Goal: Transaction & Acquisition: Purchase product/service

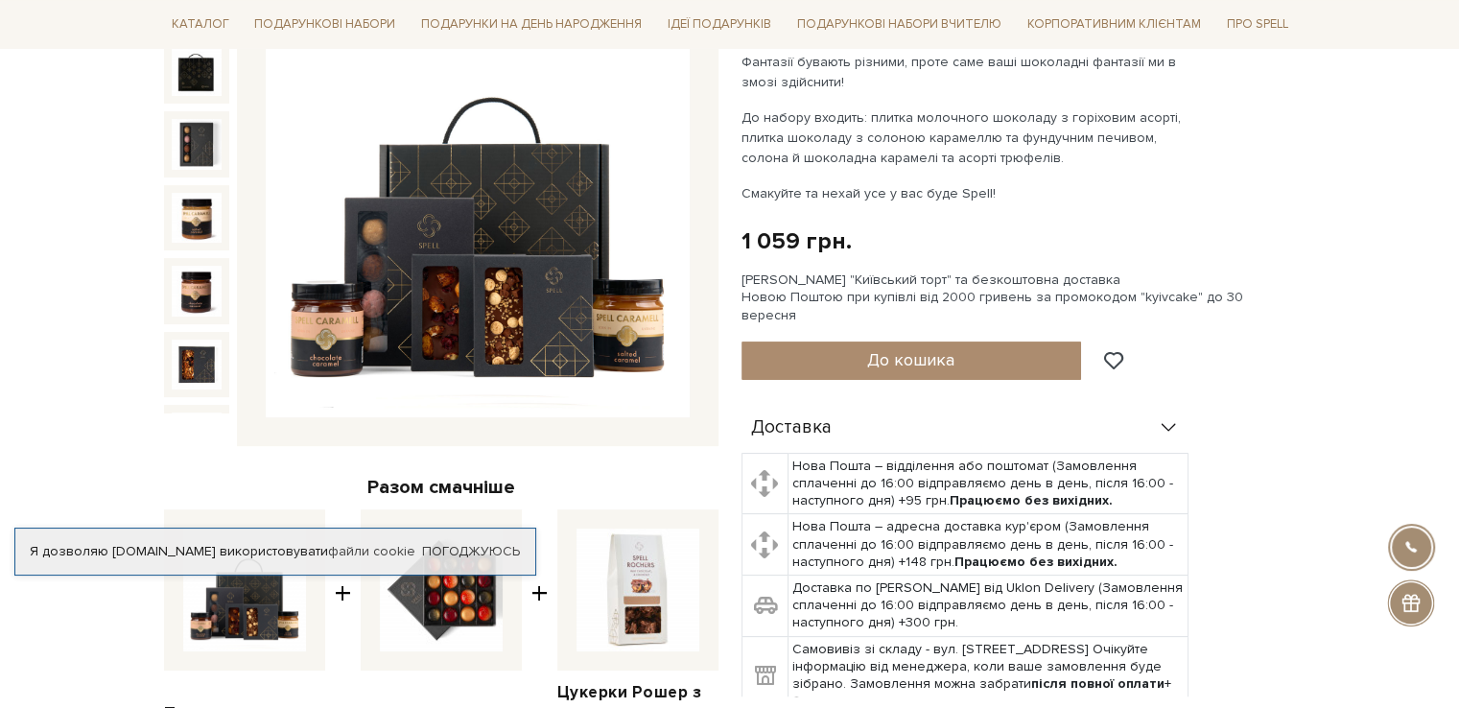
scroll to position [480, 0]
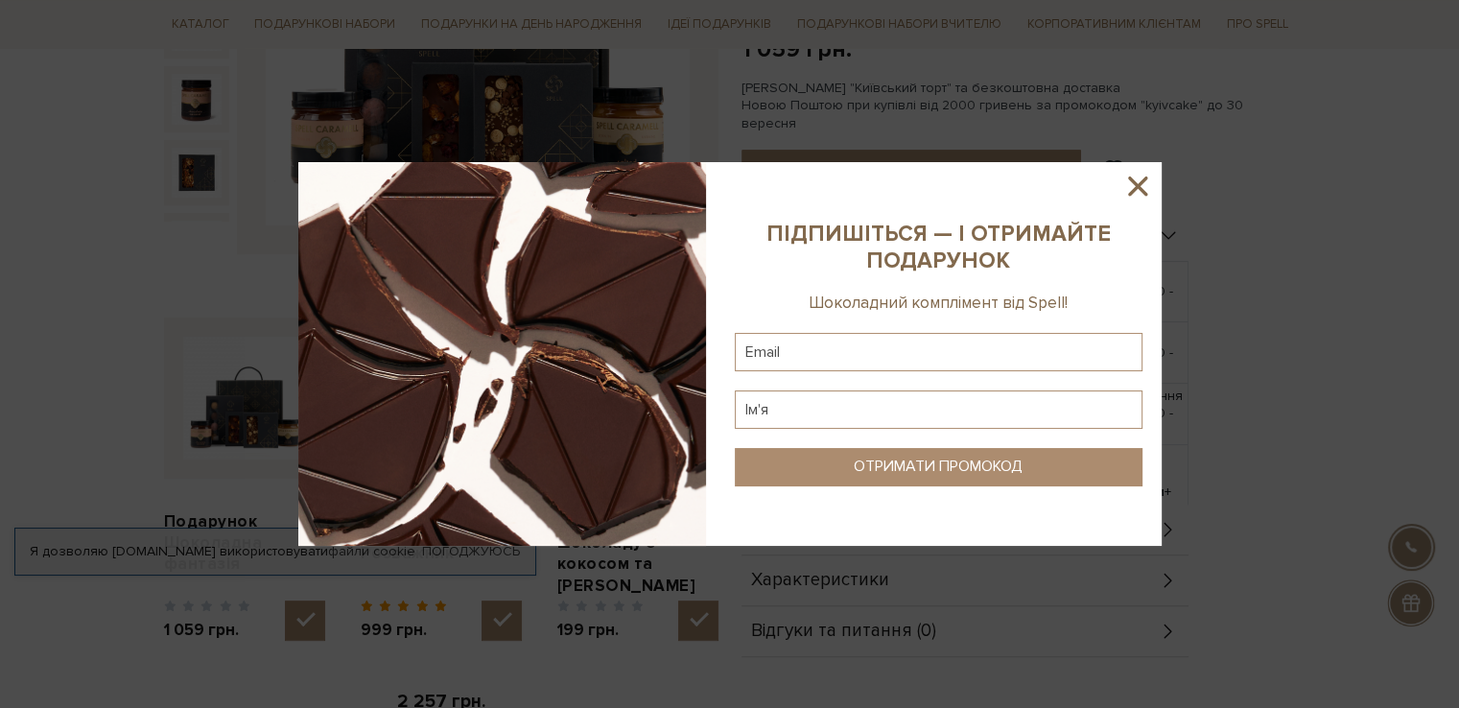
click at [1138, 185] on icon at bounding box center [1137, 185] width 19 height 19
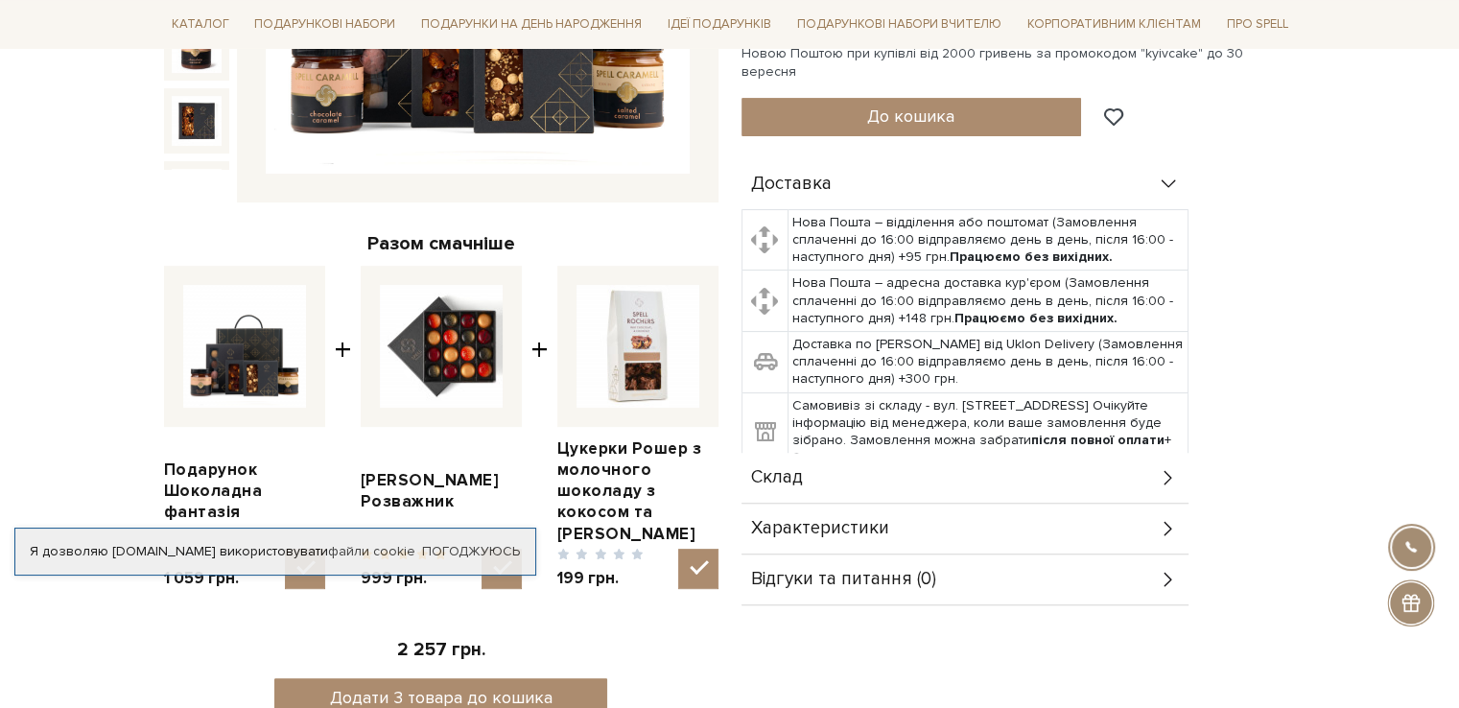
scroll to position [575, 0]
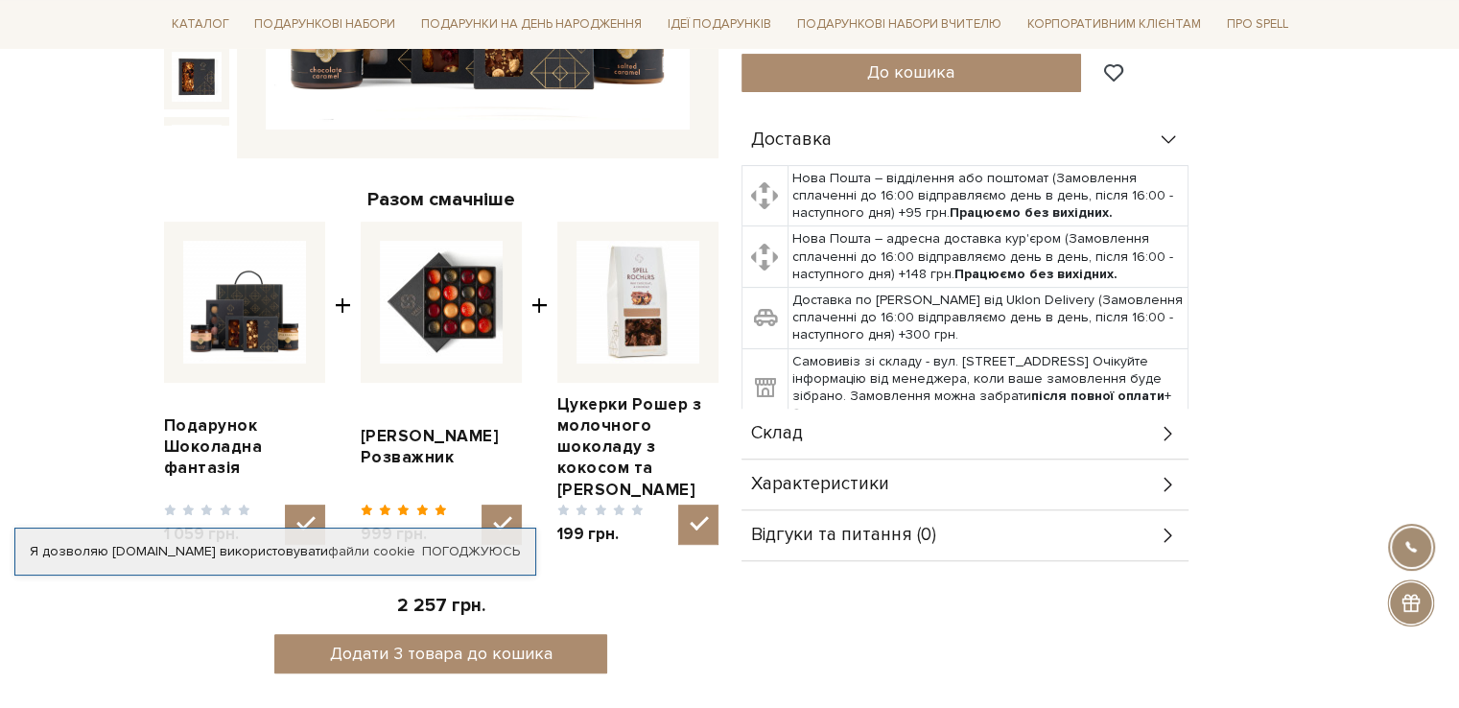
click at [1139, 426] on div "Склад" at bounding box center [964, 434] width 447 height 50
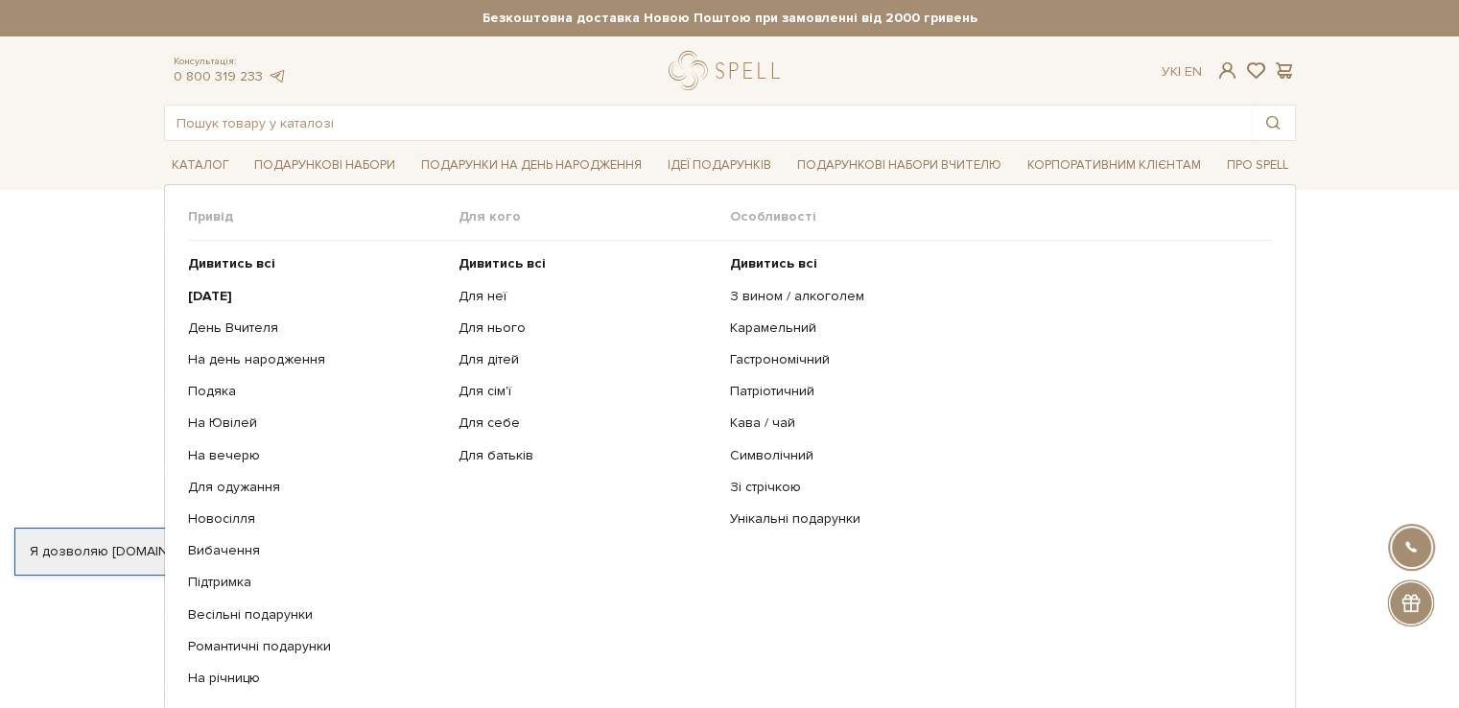
scroll to position [96, 0]
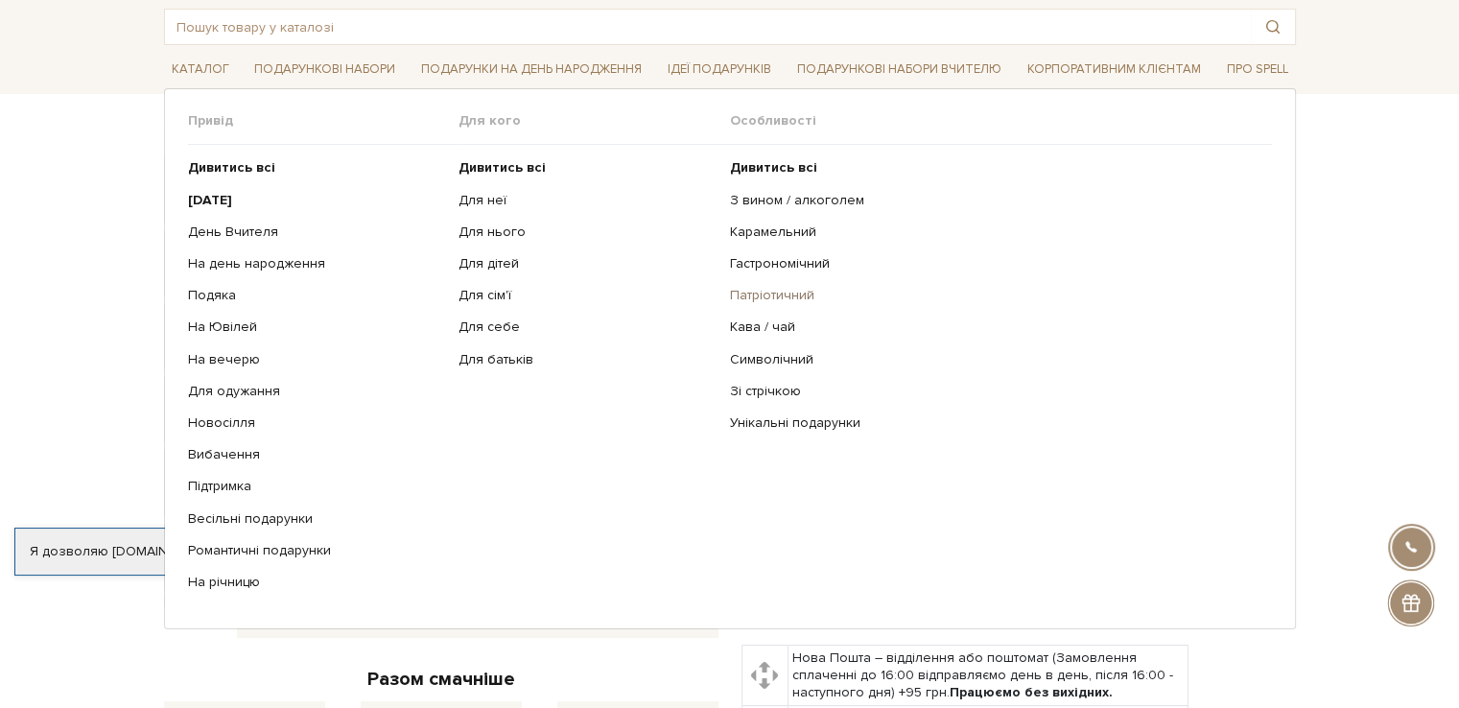
click at [761, 289] on link "Патріотичний" at bounding box center [994, 295] width 528 height 17
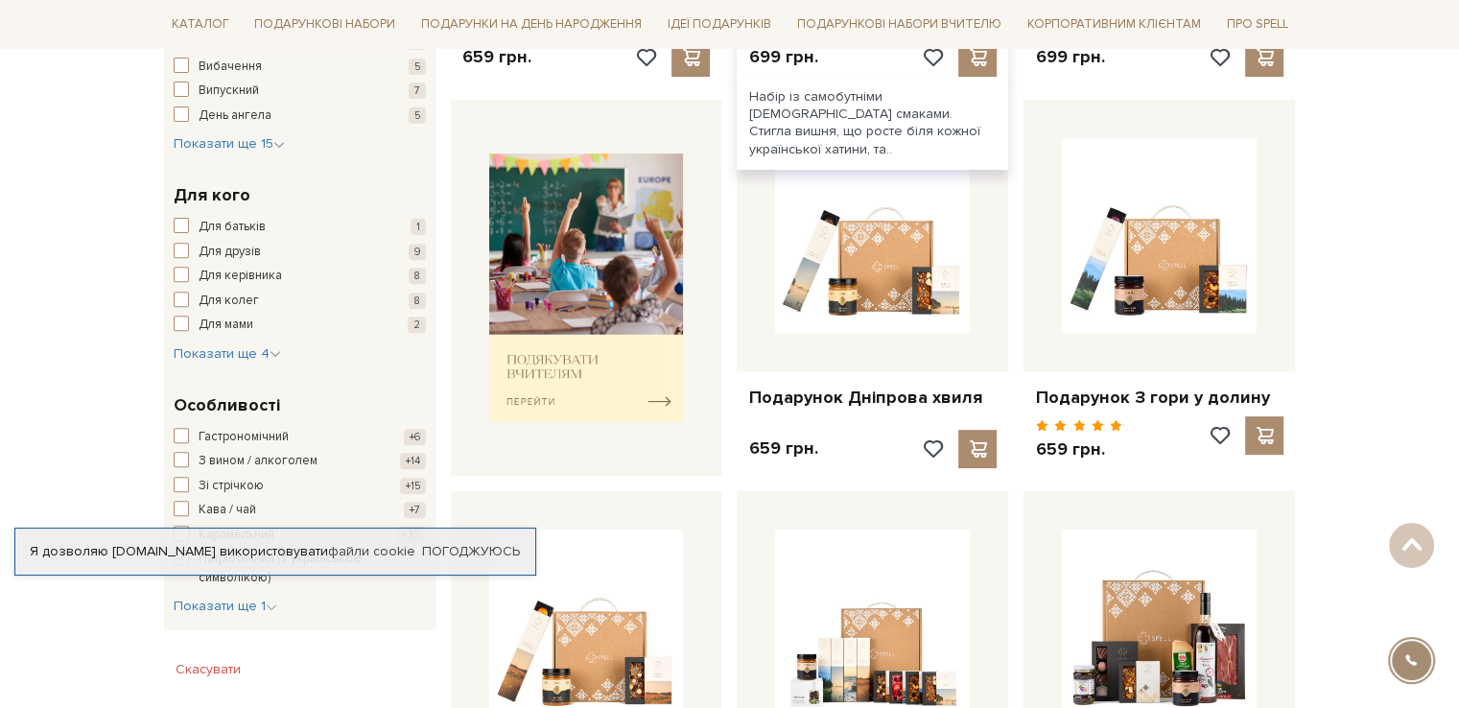
scroll to position [671, 0]
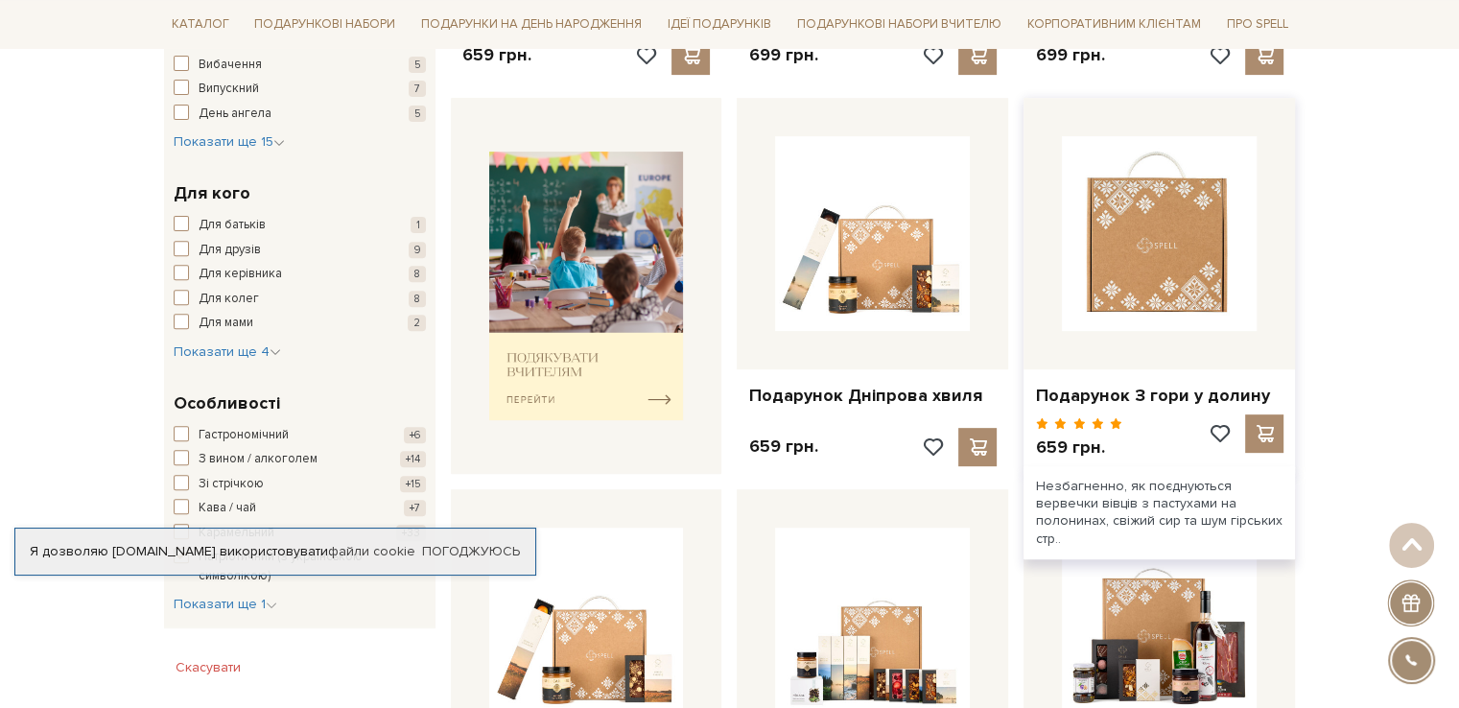
click at [1141, 261] on img at bounding box center [1159, 233] width 195 height 195
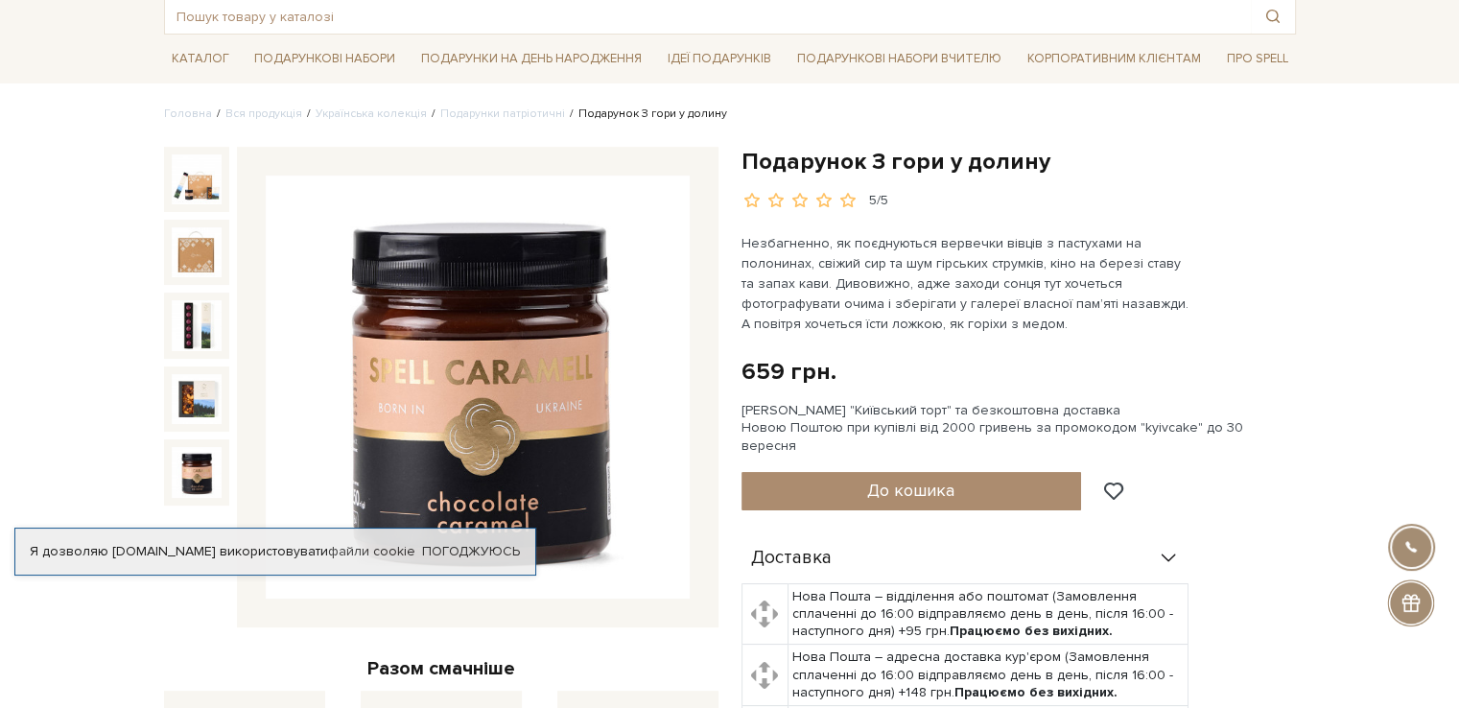
scroll to position [96, 0]
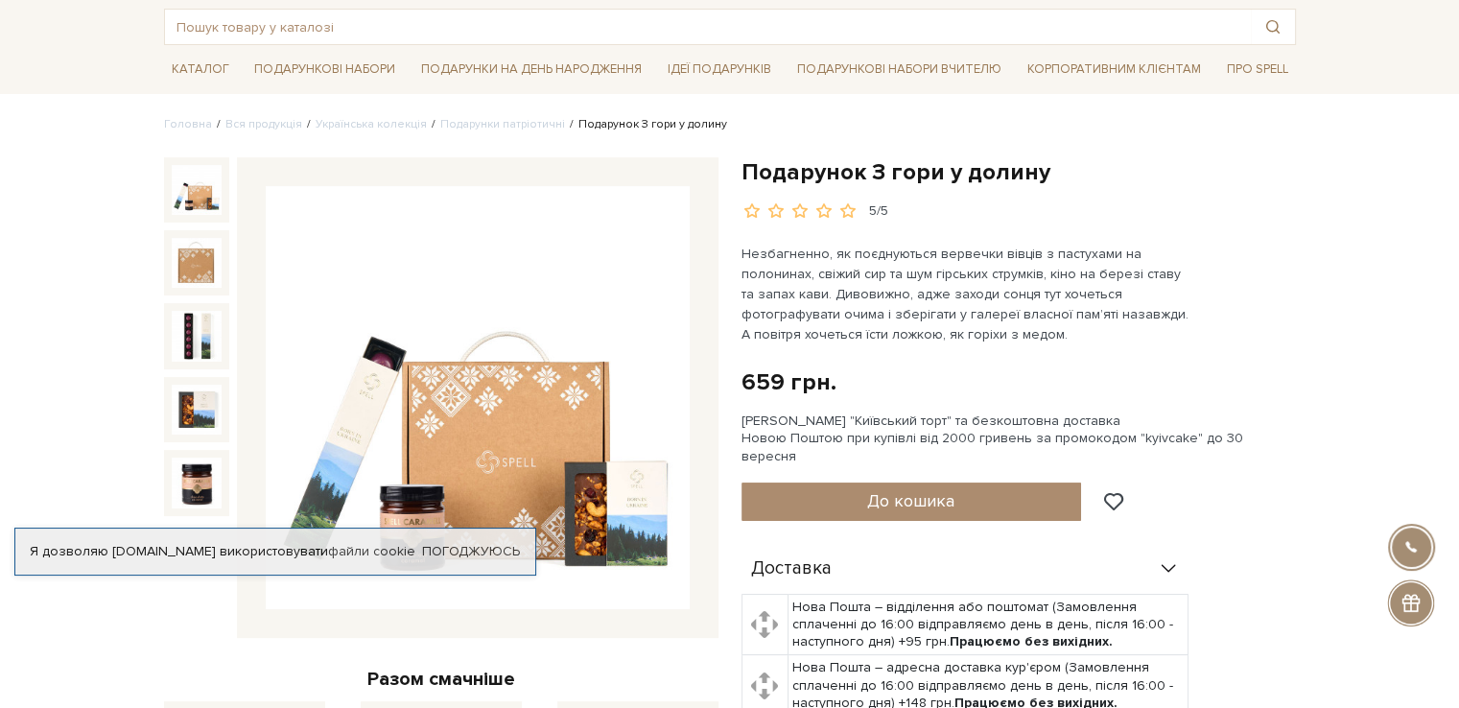
click at [200, 189] on img at bounding box center [197, 190] width 50 height 50
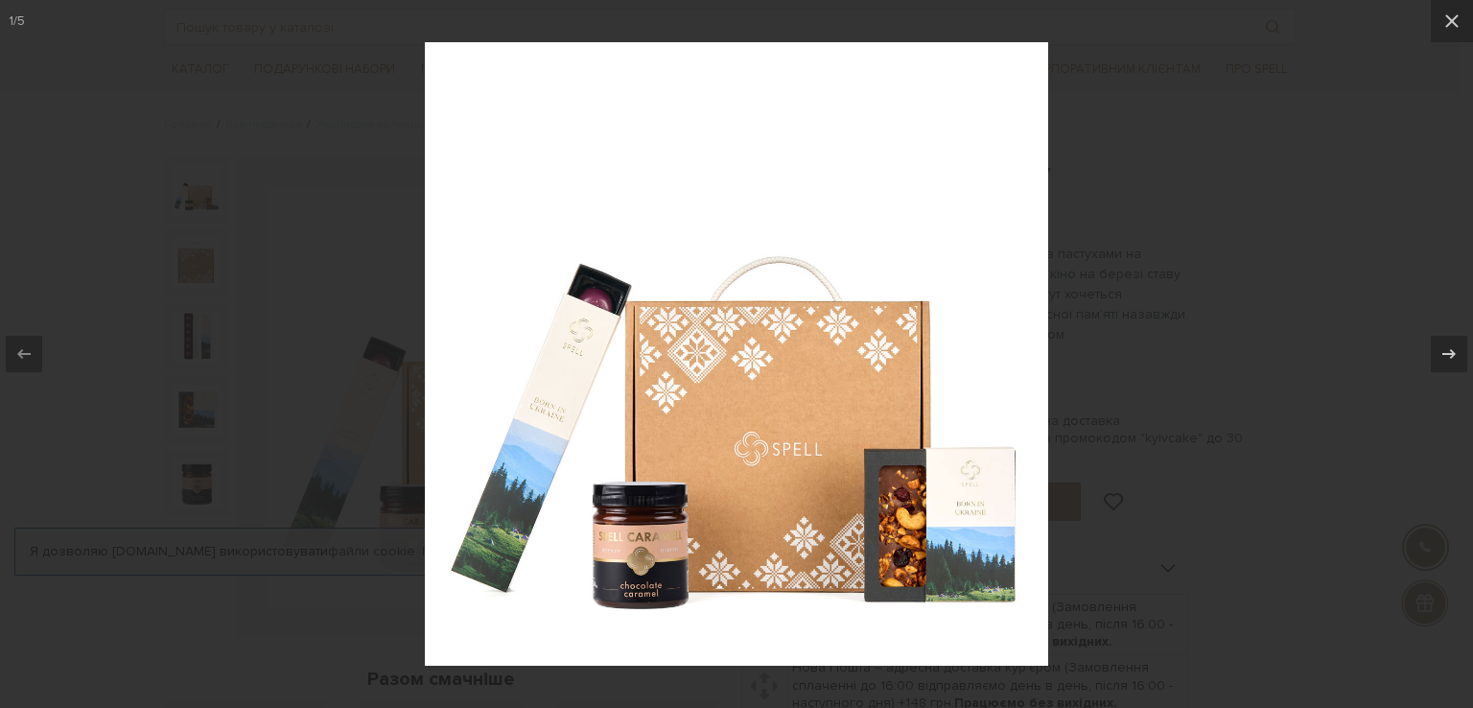
click at [1331, 326] on div at bounding box center [736, 354] width 1473 height 708
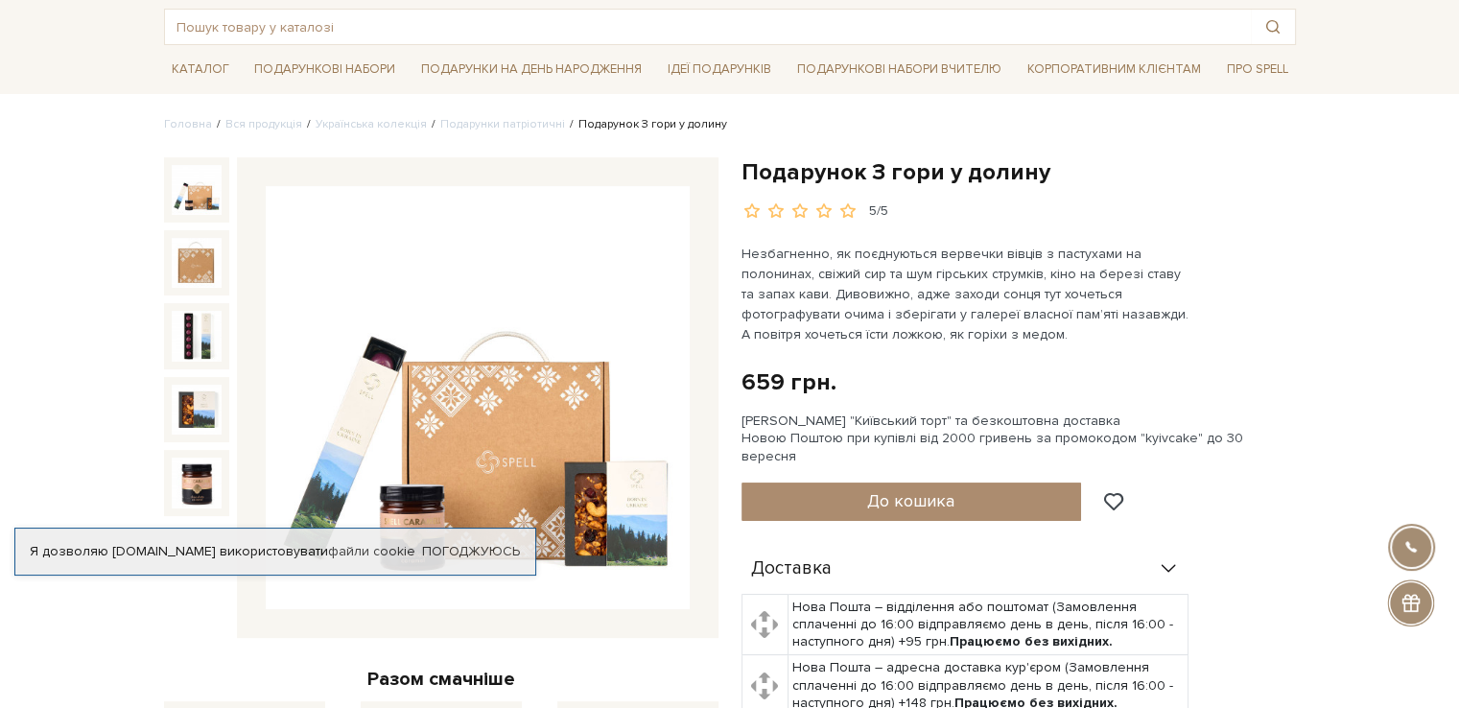
click at [620, 127] on li "Подарунок З гори у долину" at bounding box center [646, 124] width 162 height 17
click at [487, 125] on link "Подарунки патріотичні" at bounding box center [502, 124] width 125 height 14
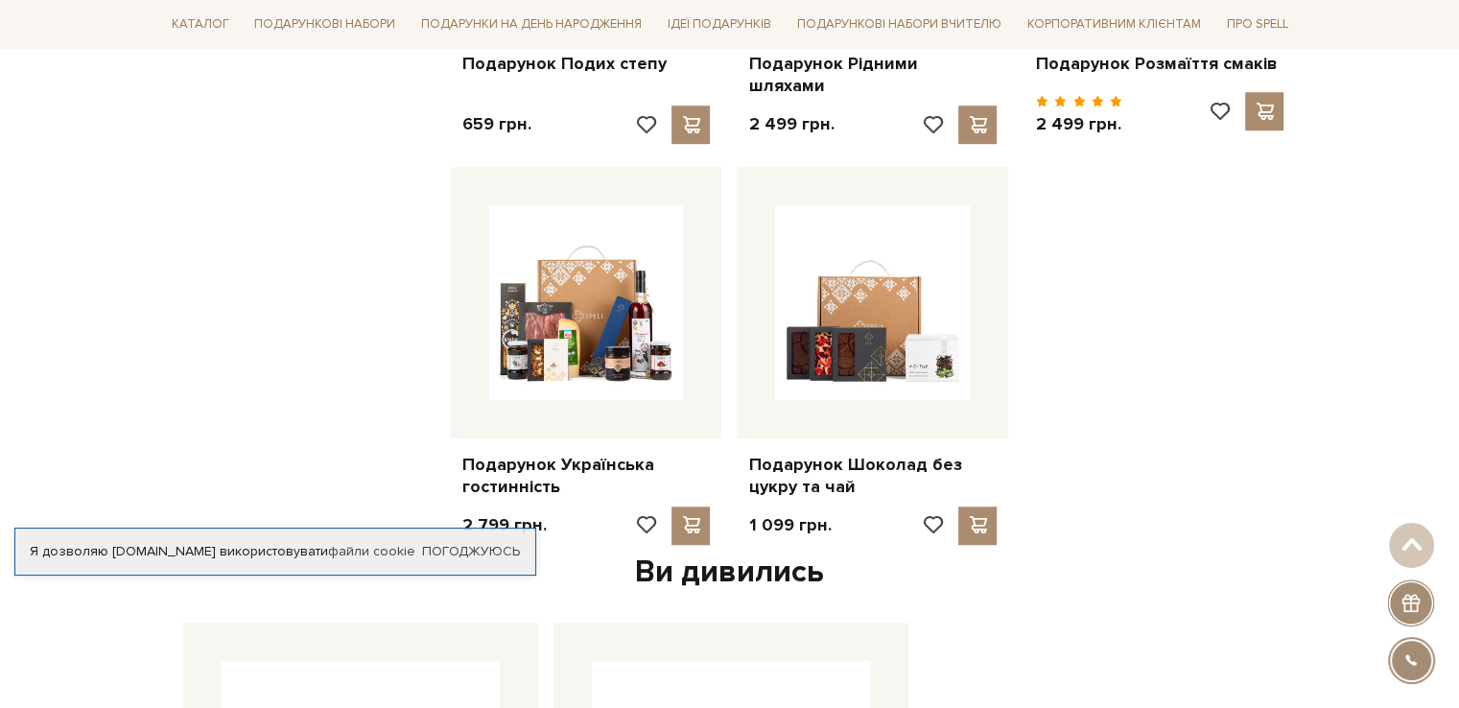
scroll to position [1439, 0]
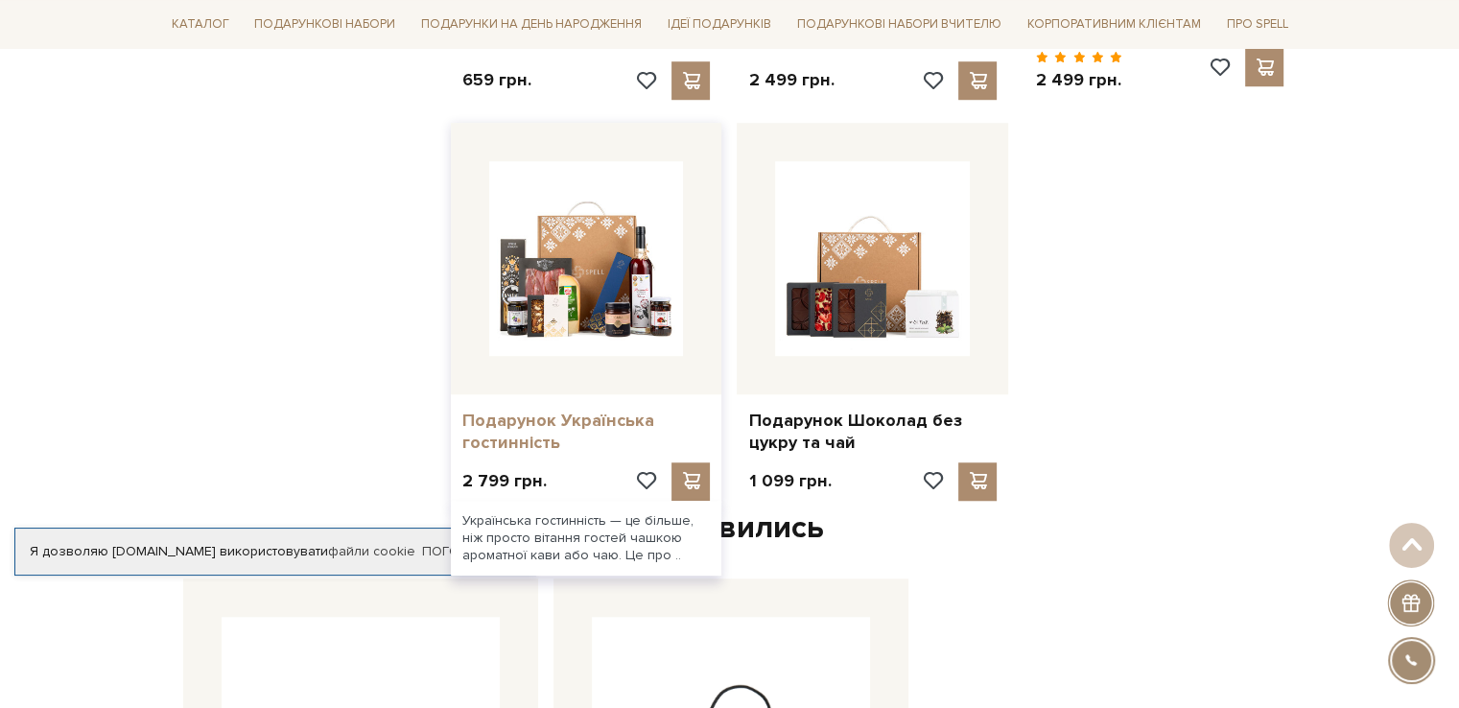
click at [518, 411] on link "Подарунок Українська гостинність" at bounding box center [586, 432] width 248 height 45
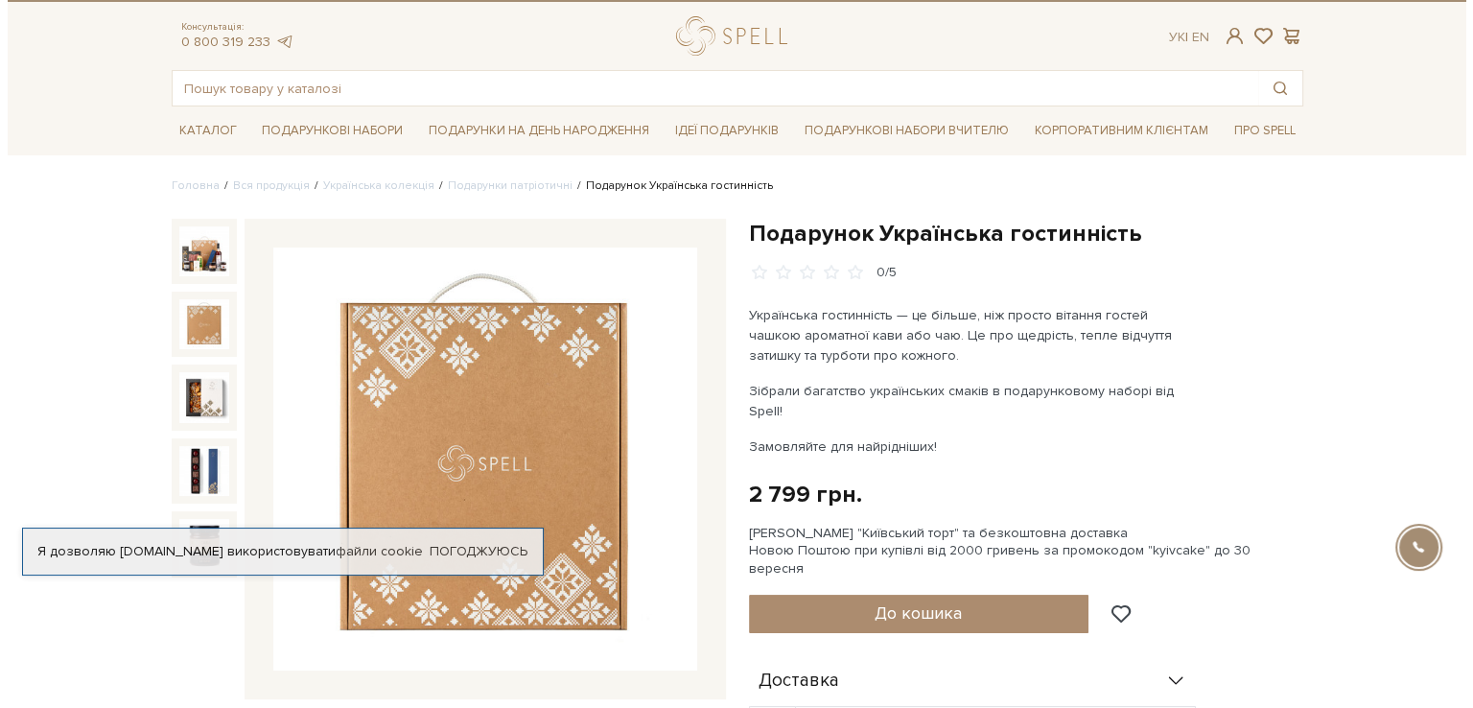
scroll to position [96, 0]
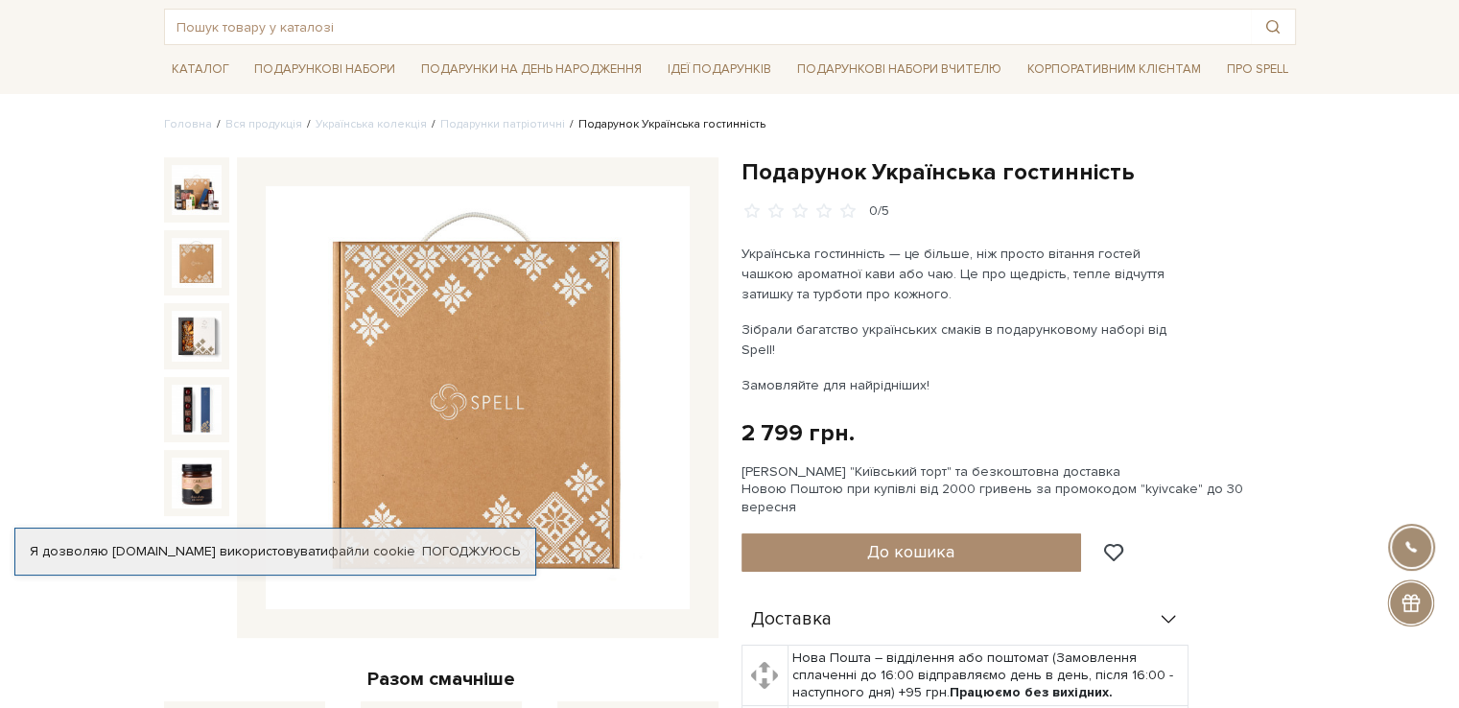
click at [180, 263] on img at bounding box center [197, 263] width 50 height 50
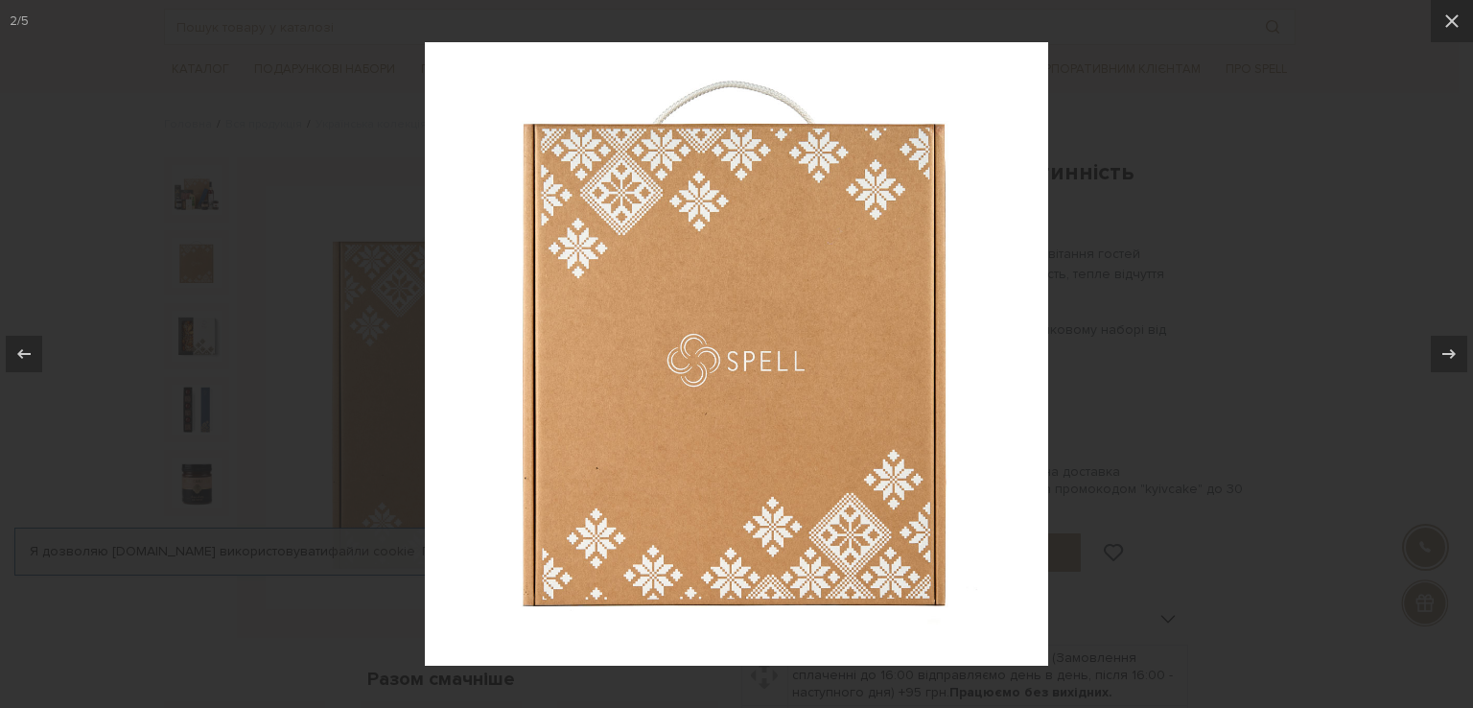
click at [216, 365] on div at bounding box center [736, 354] width 1473 height 708
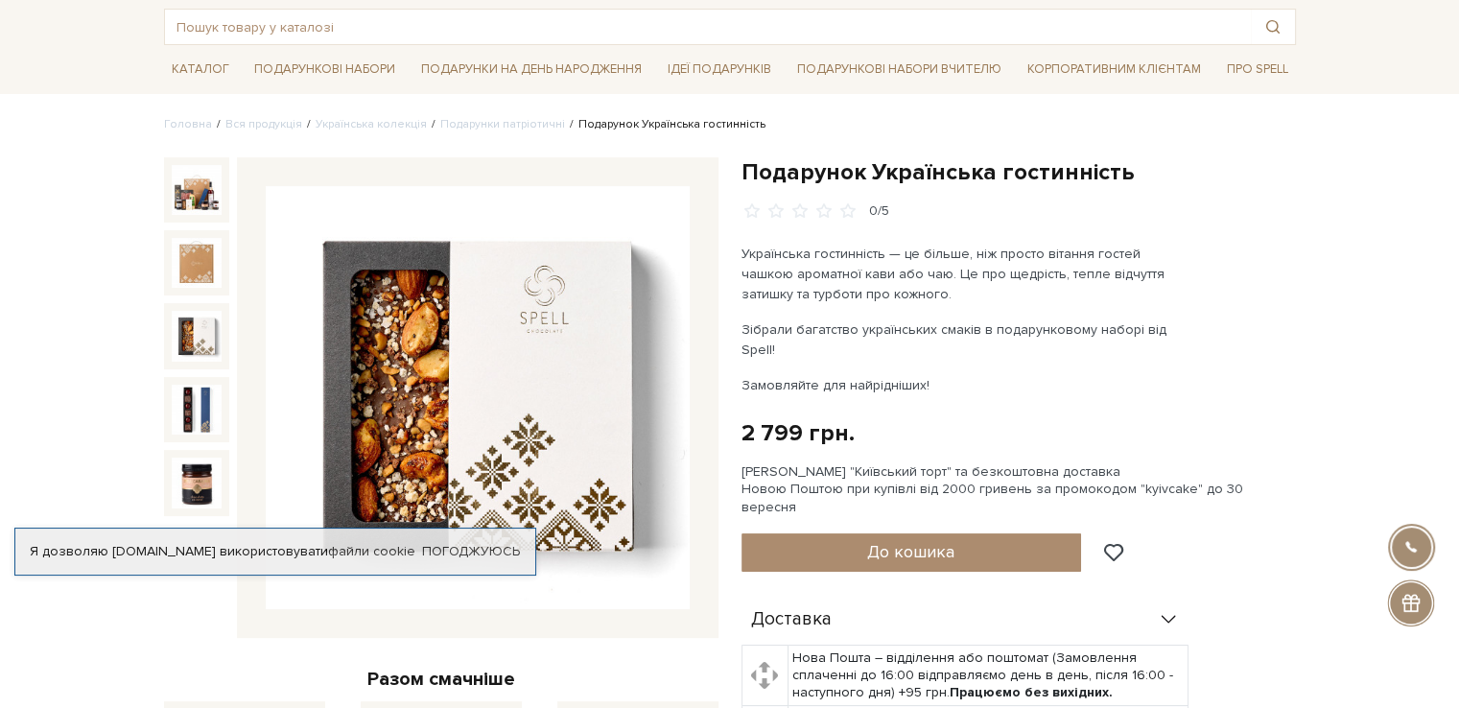
click at [184, 340] on img at bounding box center [197, 336] width 50 height 50
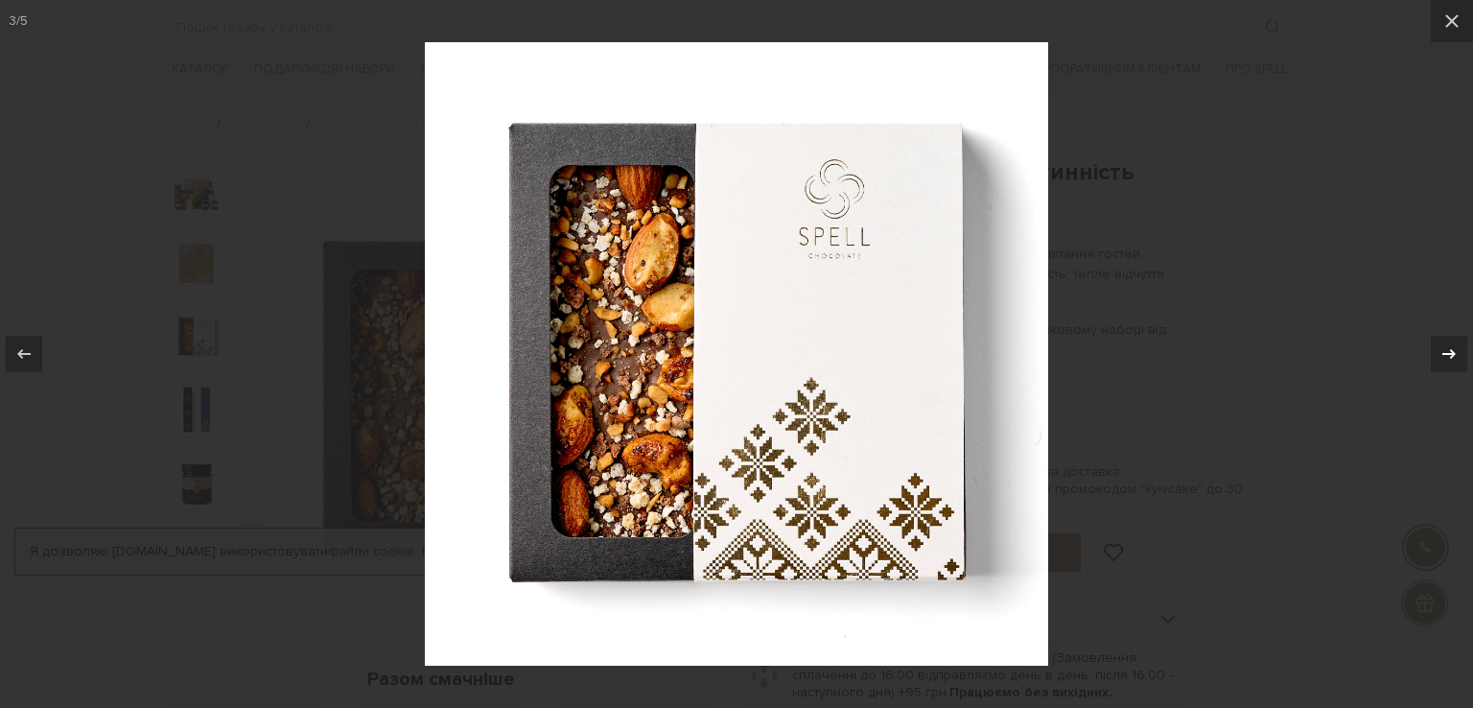
click at [1445, 365] on div at bounding box center [1449, 354] width 36 height 36
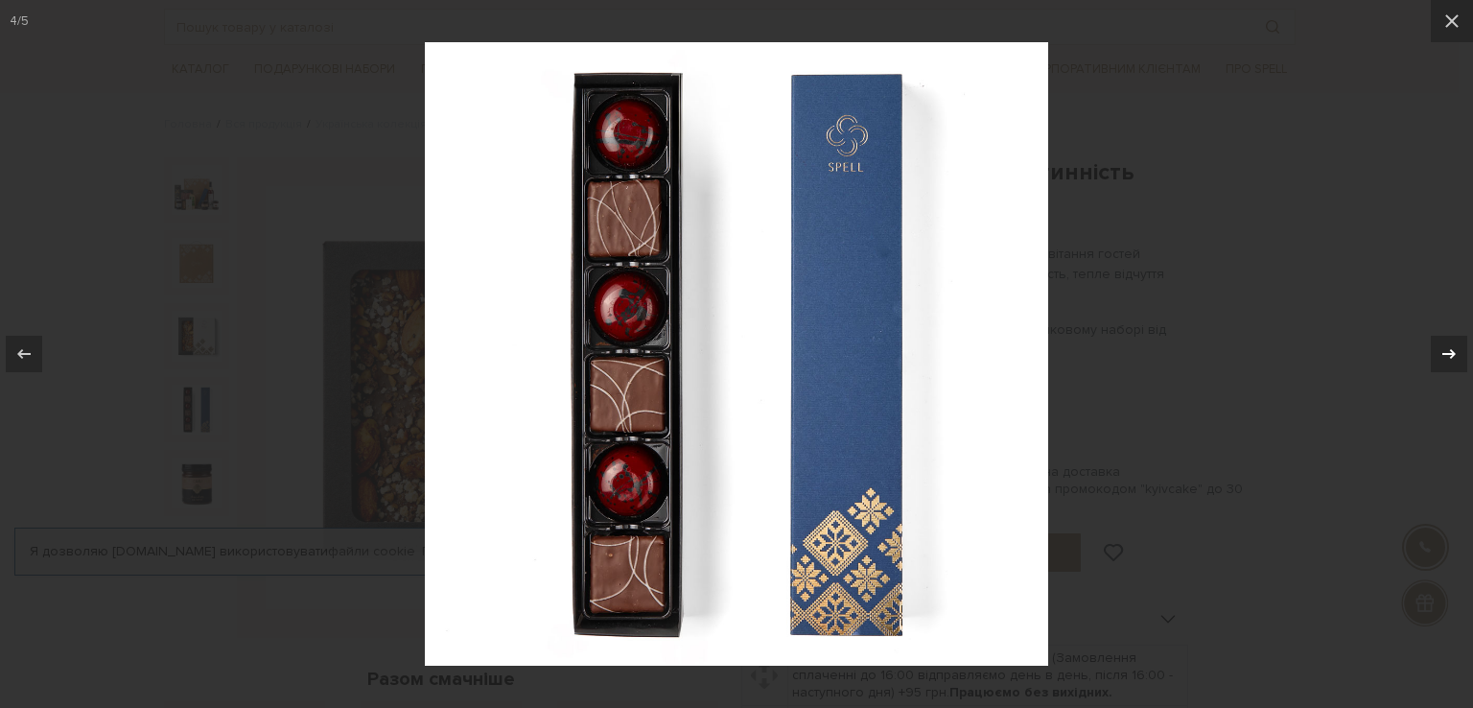
click at [1449, 364] on icon at bounding box center [1449, 353] width 23 height 23
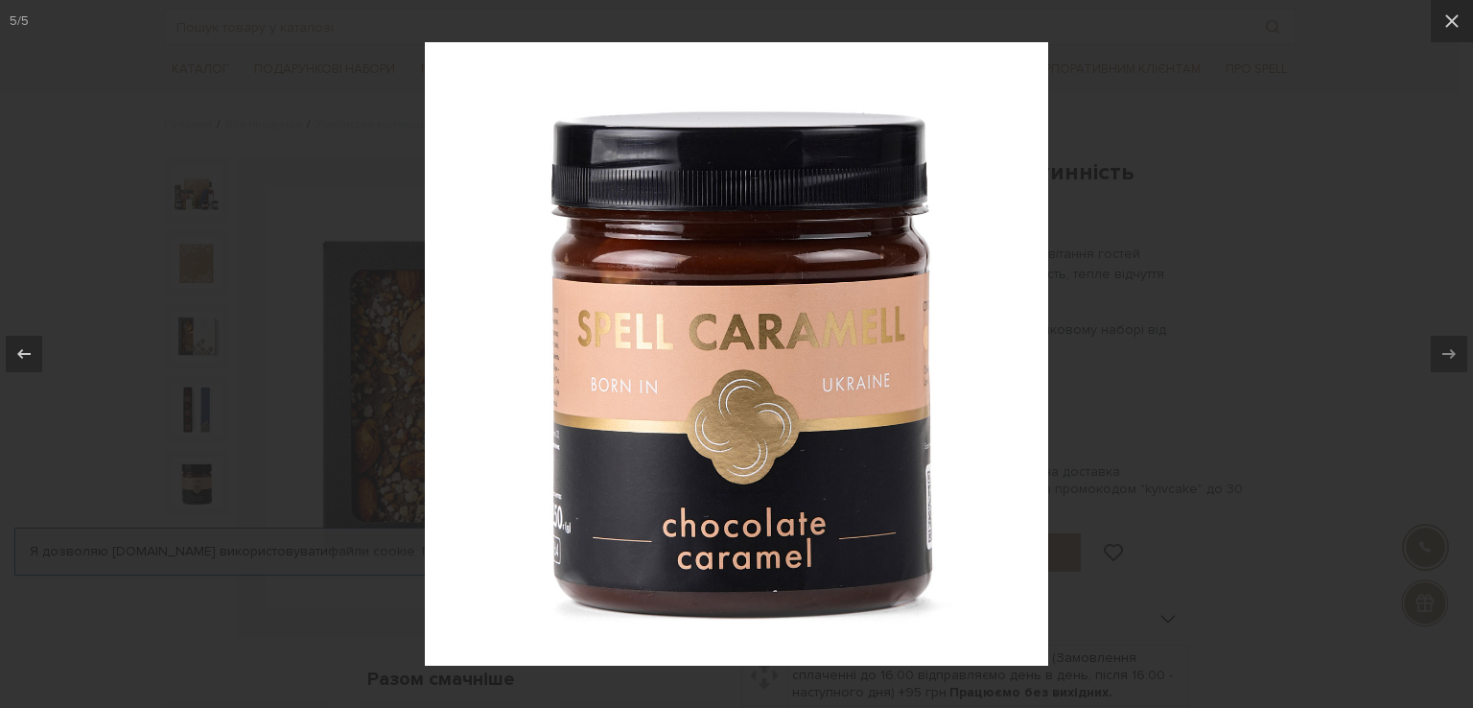
click at [1311, 404] on div at bounding box center [736, 354] width 1473 height 708
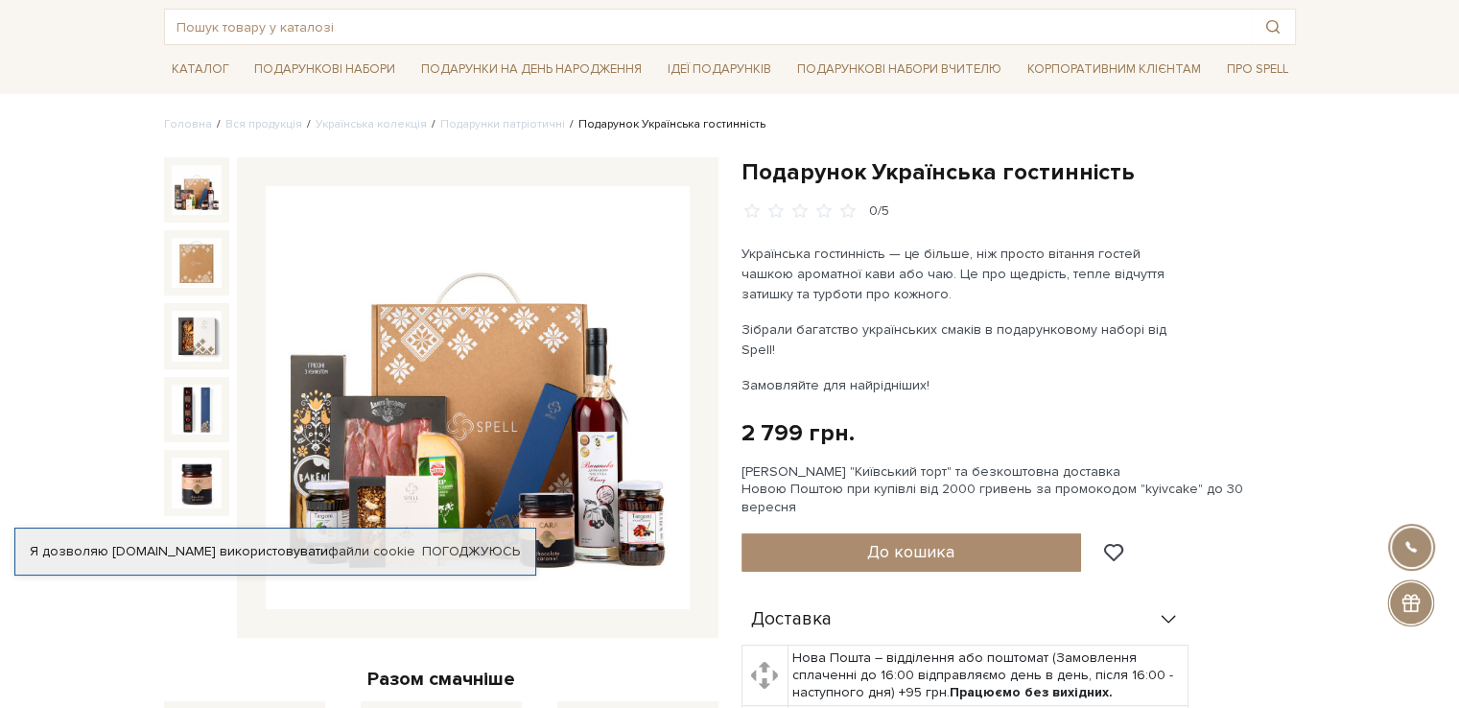
click at [194, 189] on img at bounding box center [197, 190] width 50 height 50
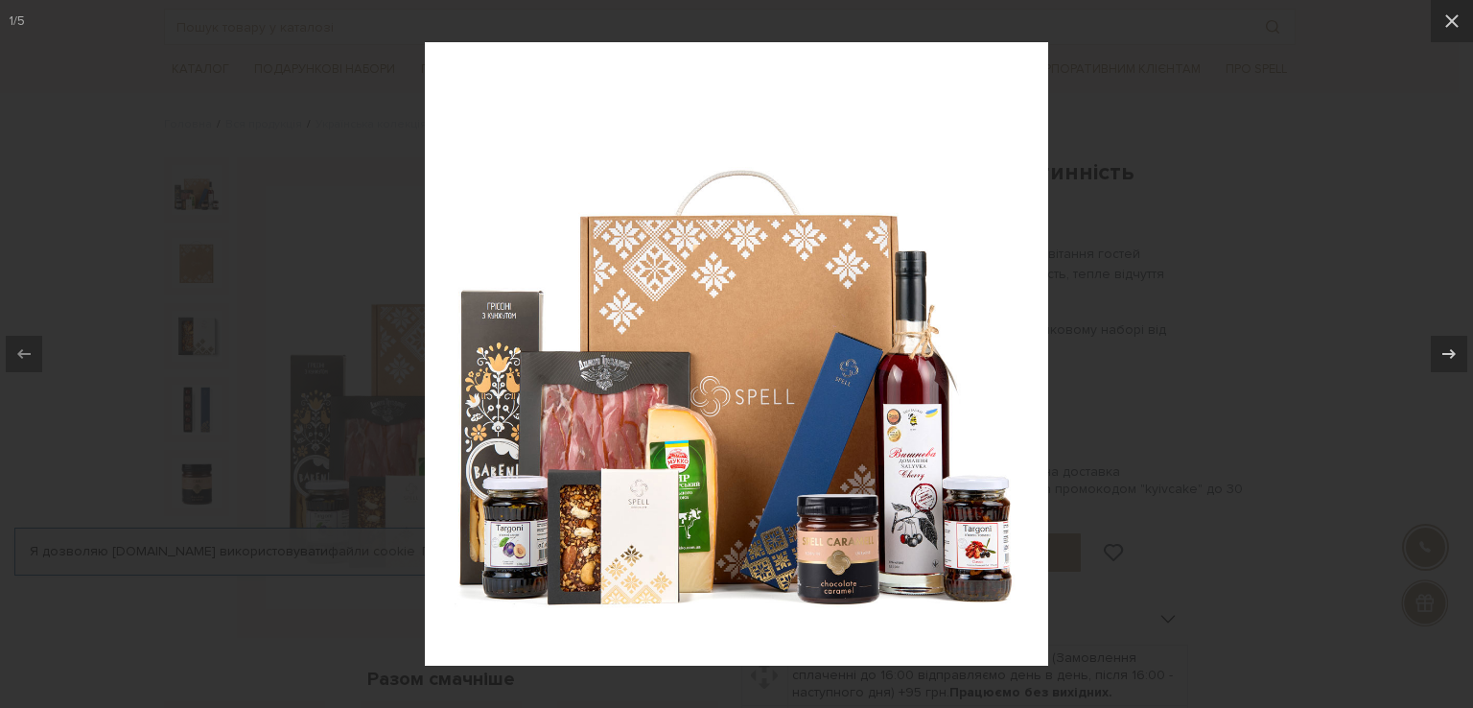
click at [1174, 477] on div at bounding box center [736, 354] width 1473 height 708
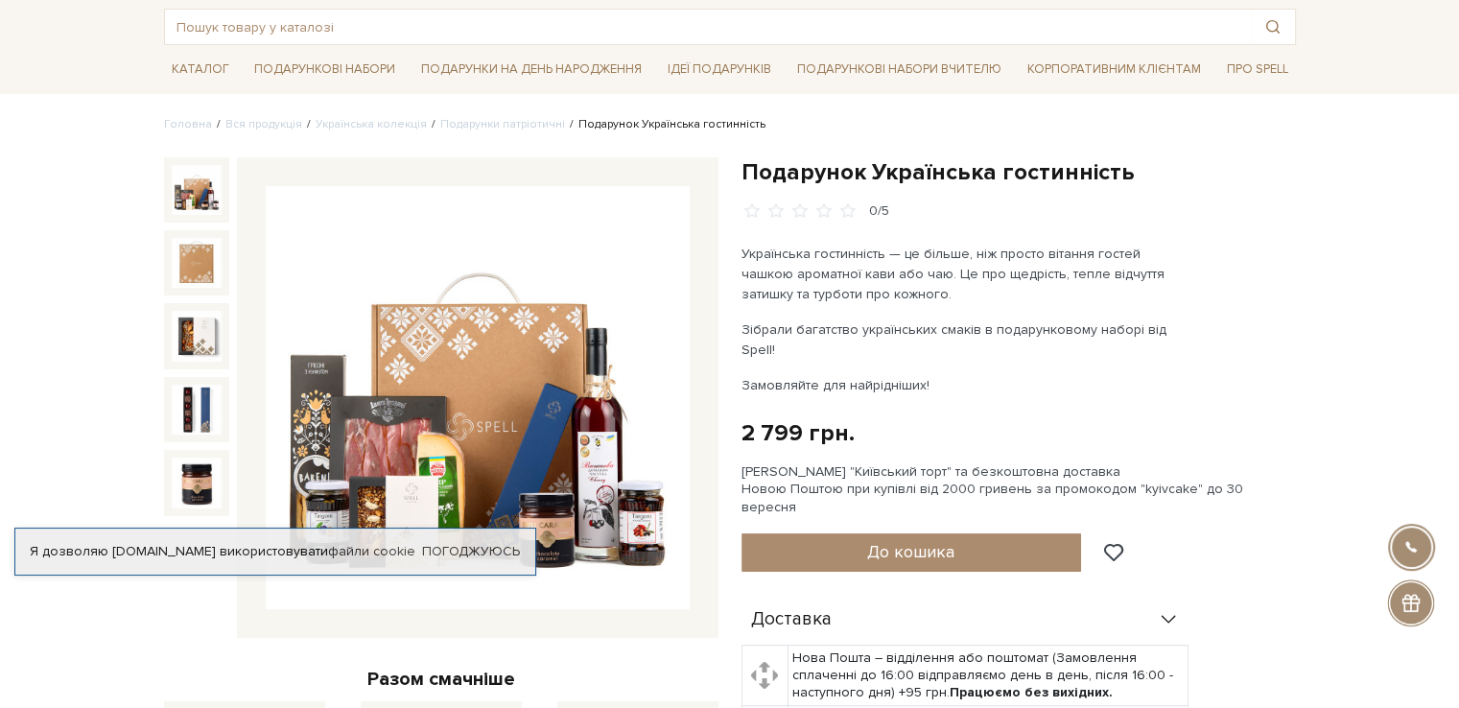
click at [357, 280] on img at bounding box center [478, 398] width 424 height 424
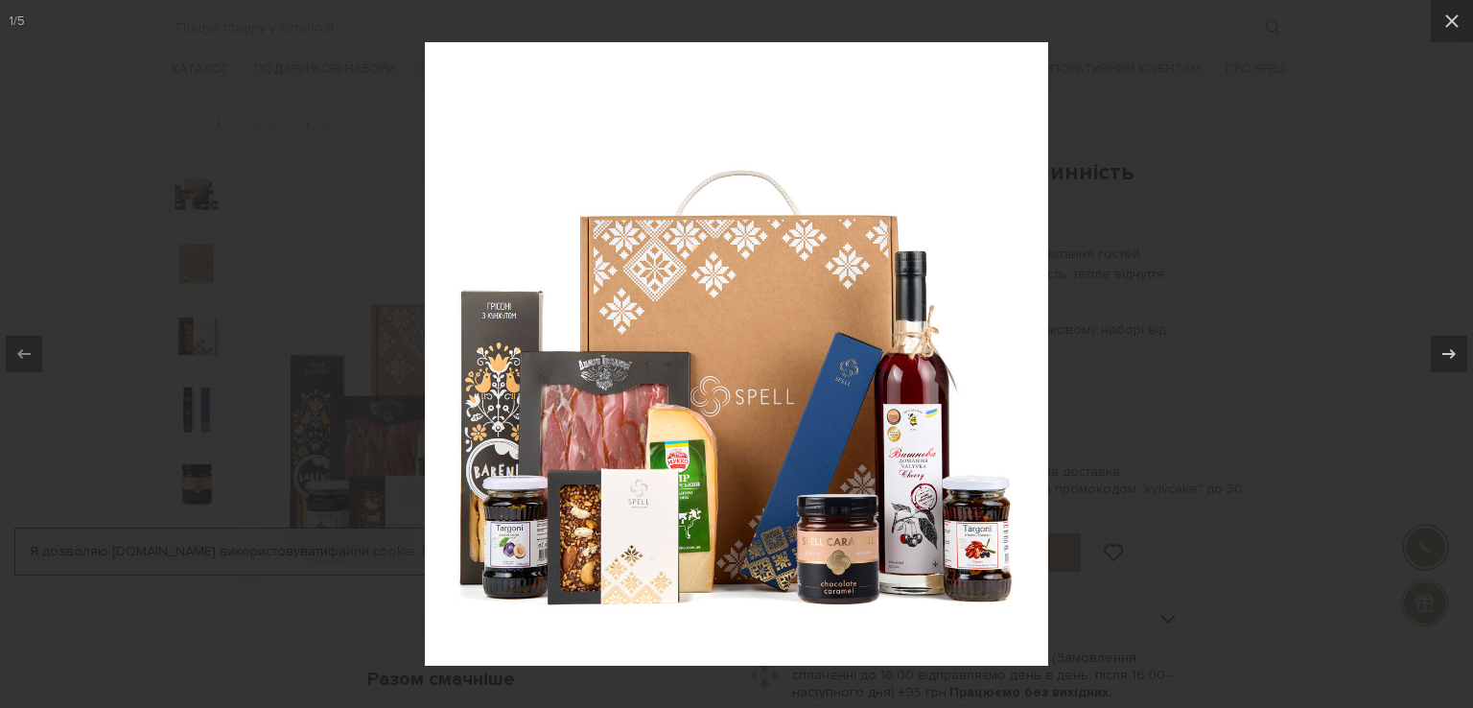
click at [180, 362] on div at bounding box center [736, 354] width 1473 height 708
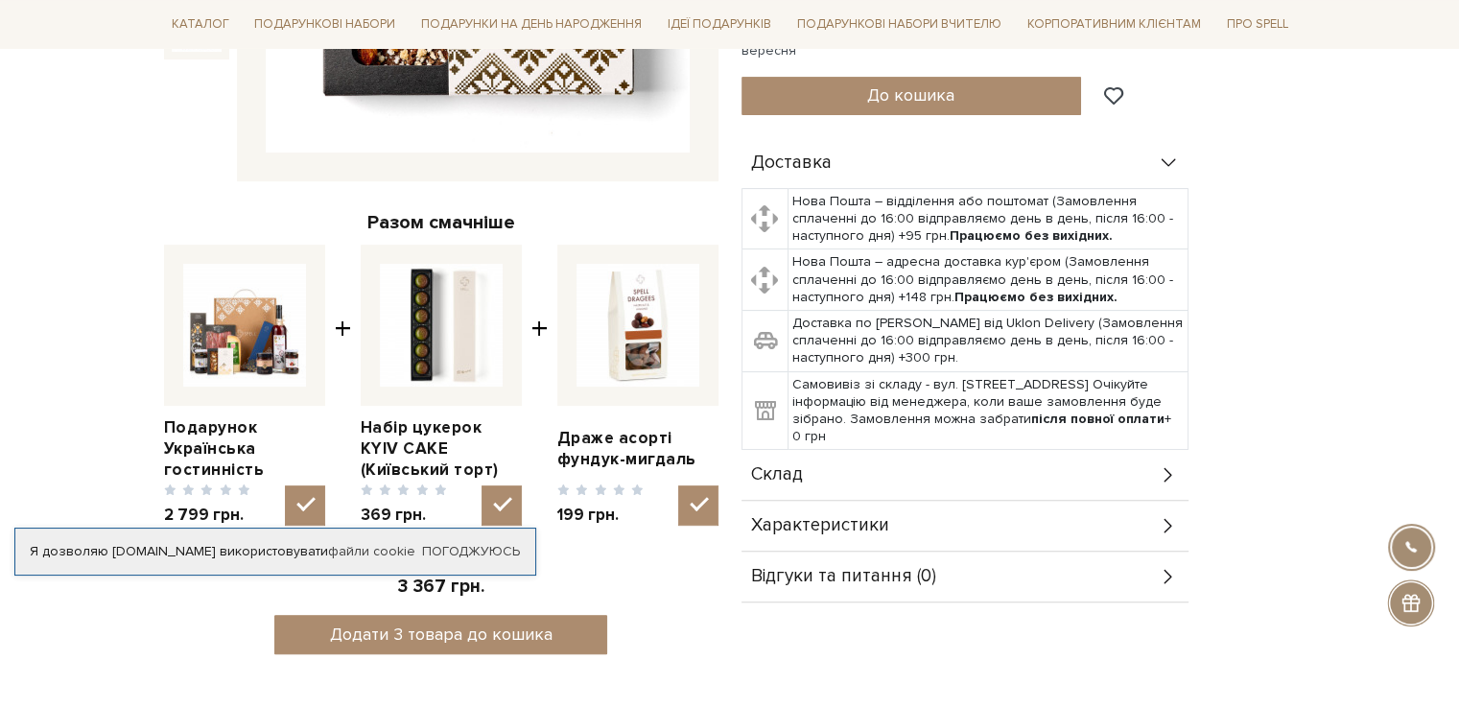
scroll to position [575, 0]
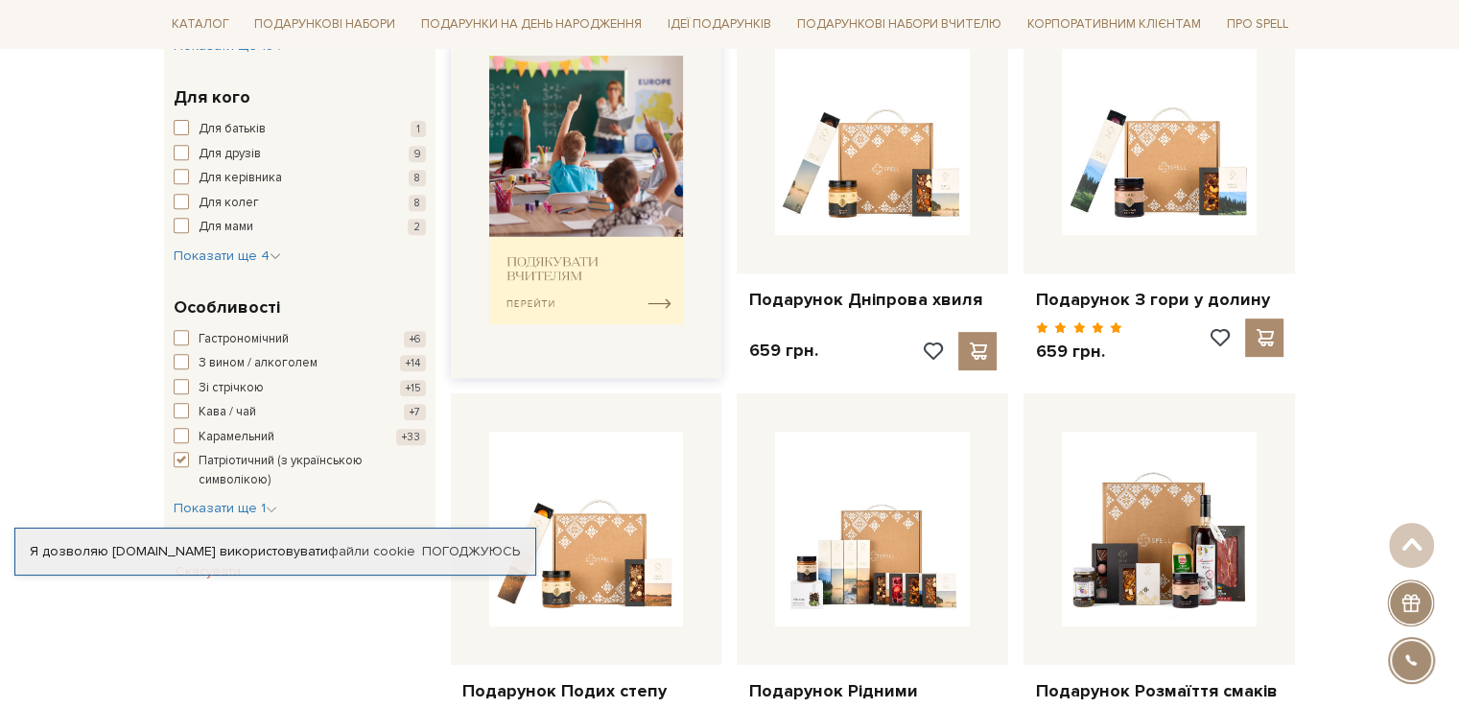
scroll to position [96, 0]
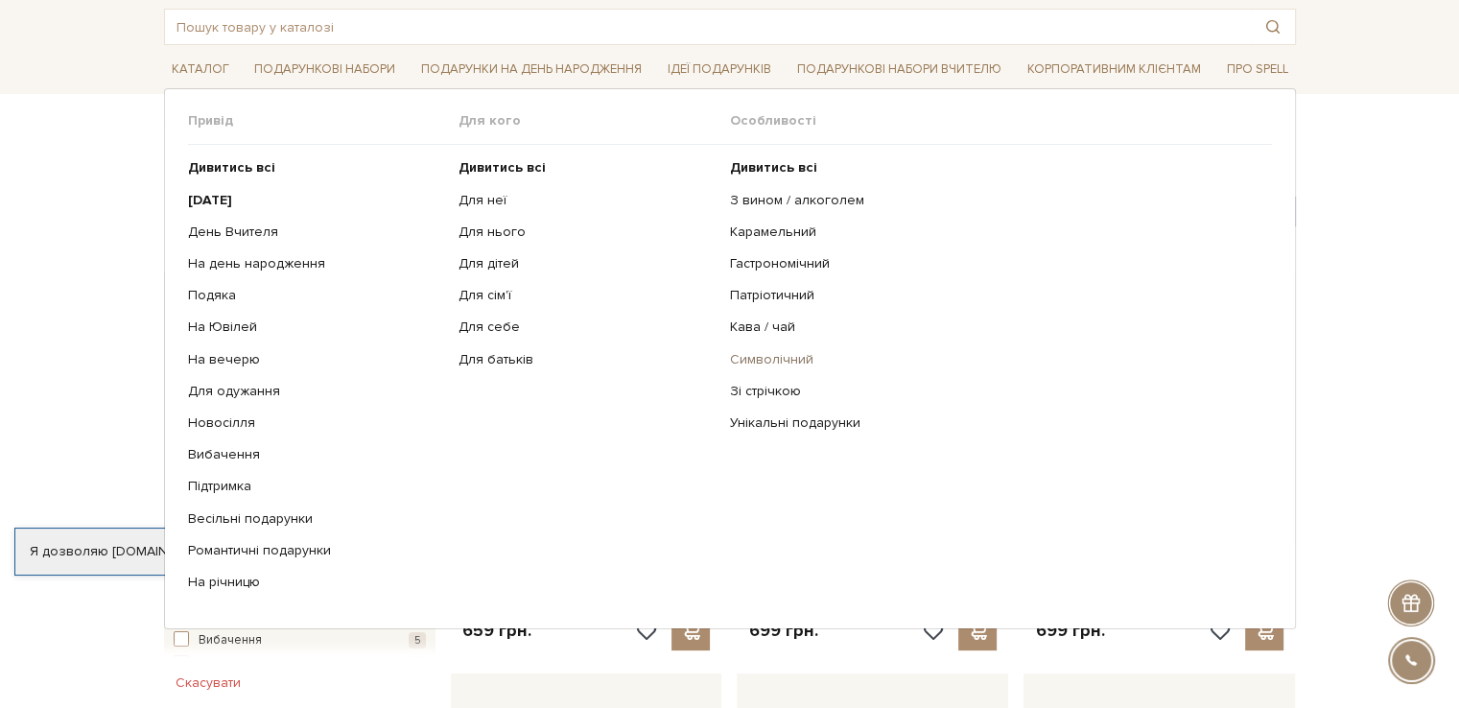
click at [760, 357] on link "Символічний" at bounding box center [994, 359] width 528 height 17
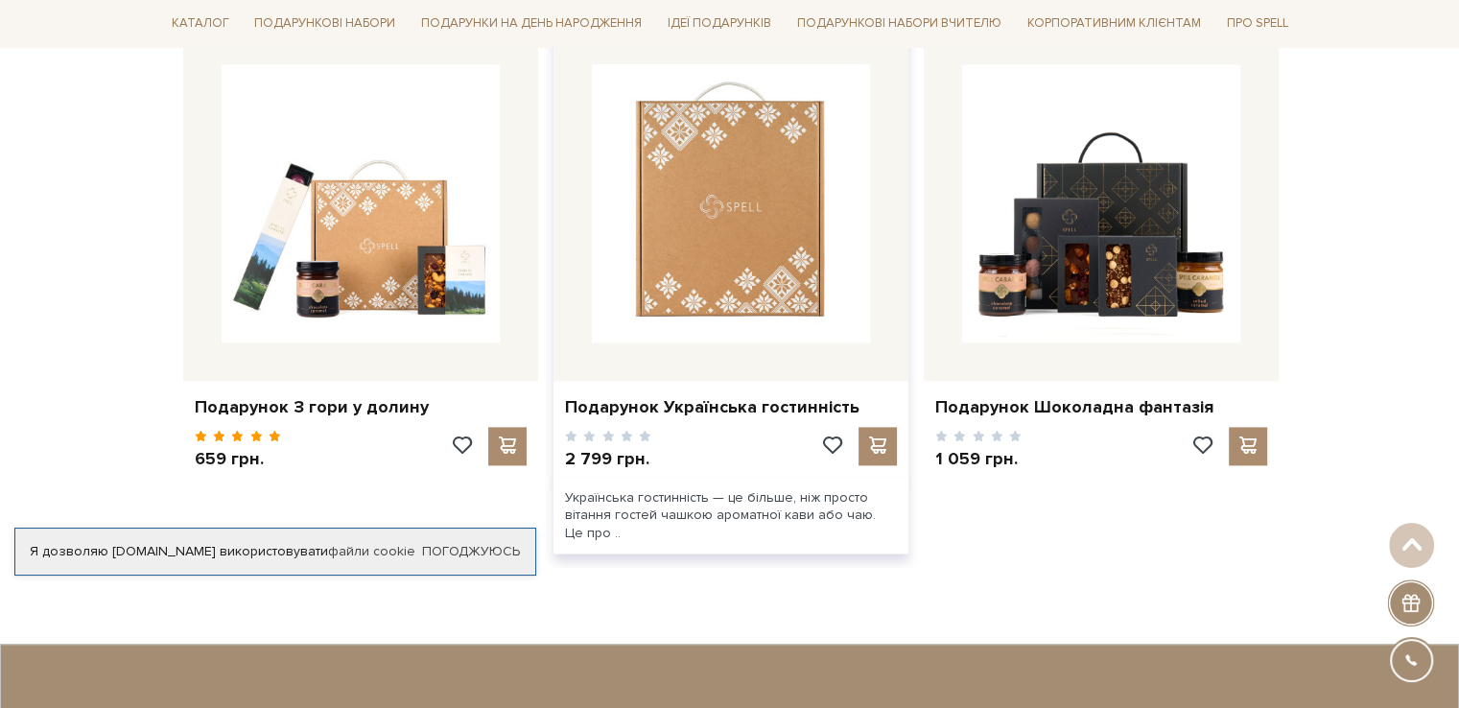
scroll to position [2398, 0]
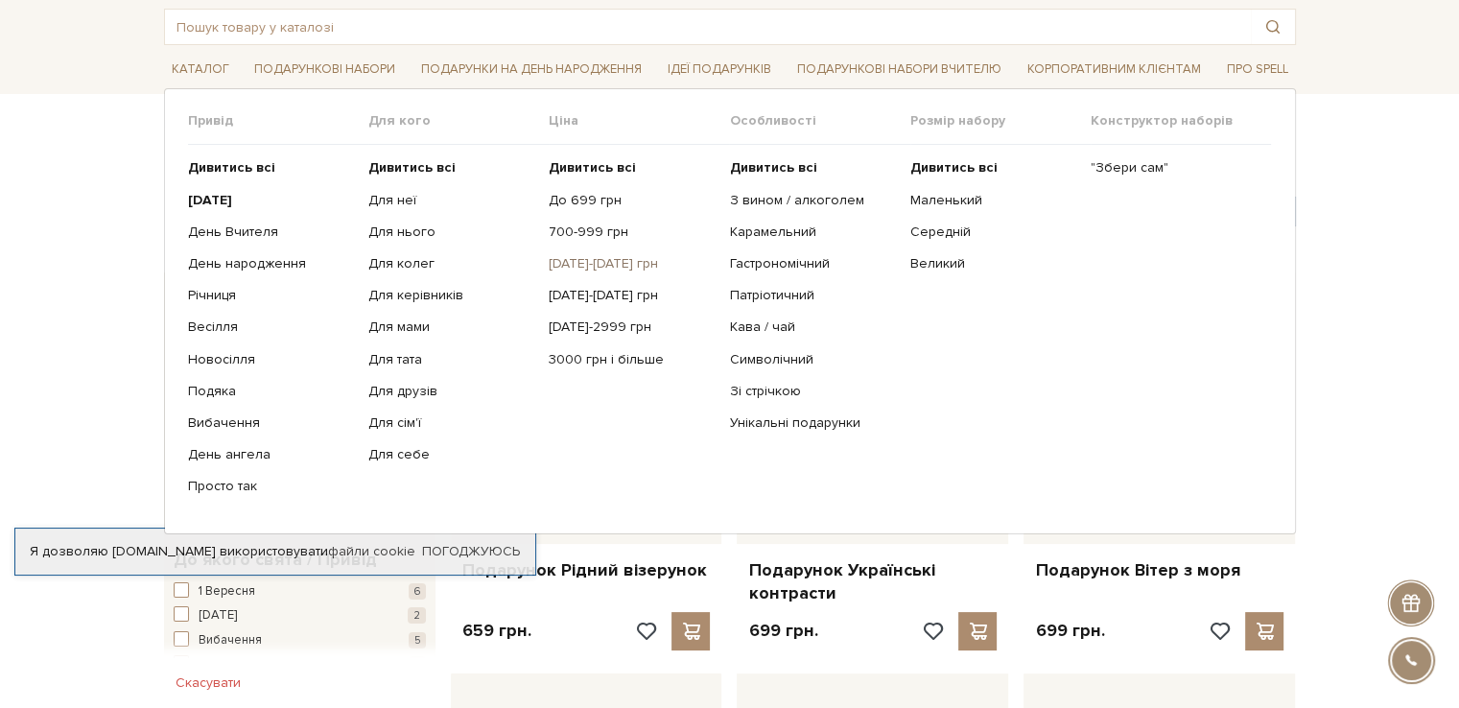
click at [609, 259] on link "[DATE]-[DATE] грн" at bounding box center [632, 263] width 166 height 17
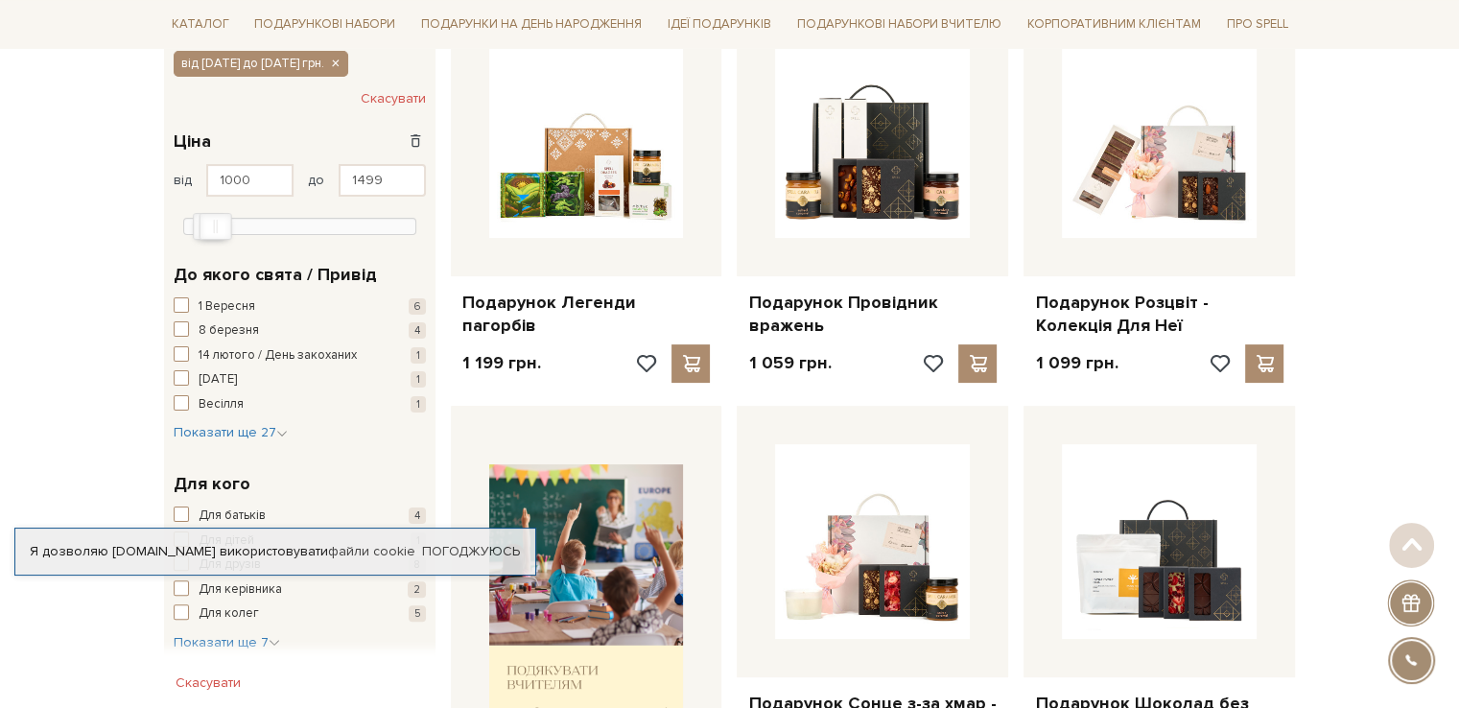
scroll to position [384, 0]
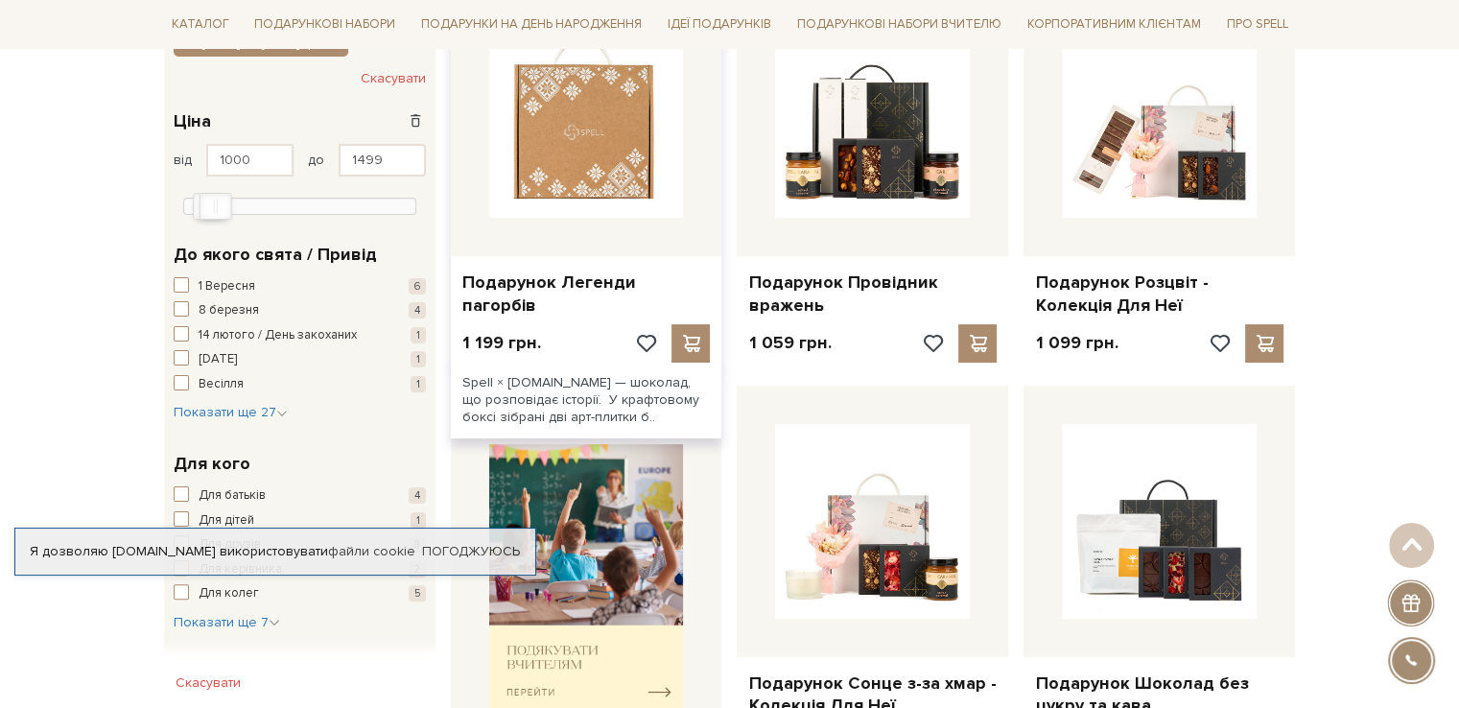
click at [577, 158] on img at bounding box center [586, 120] width 195 height 195
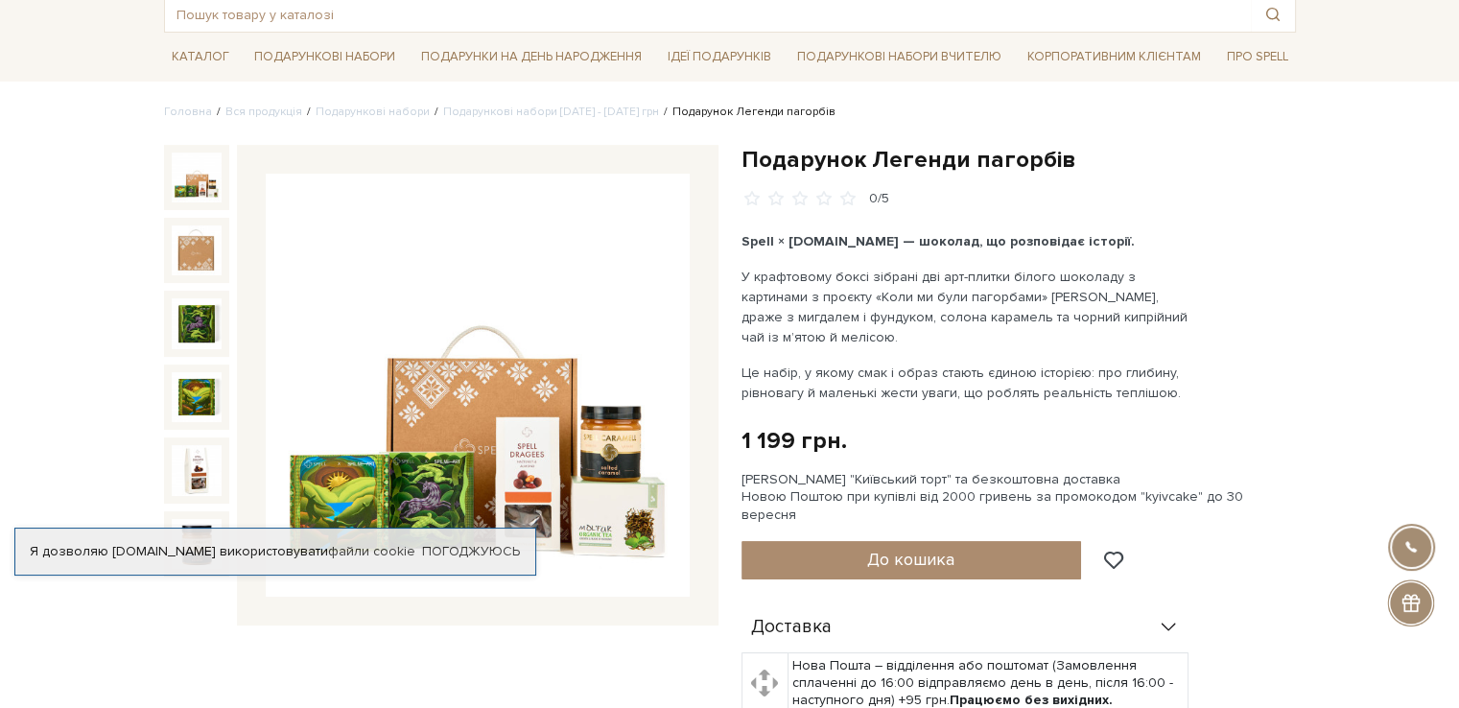
scroll to position [192, 0]
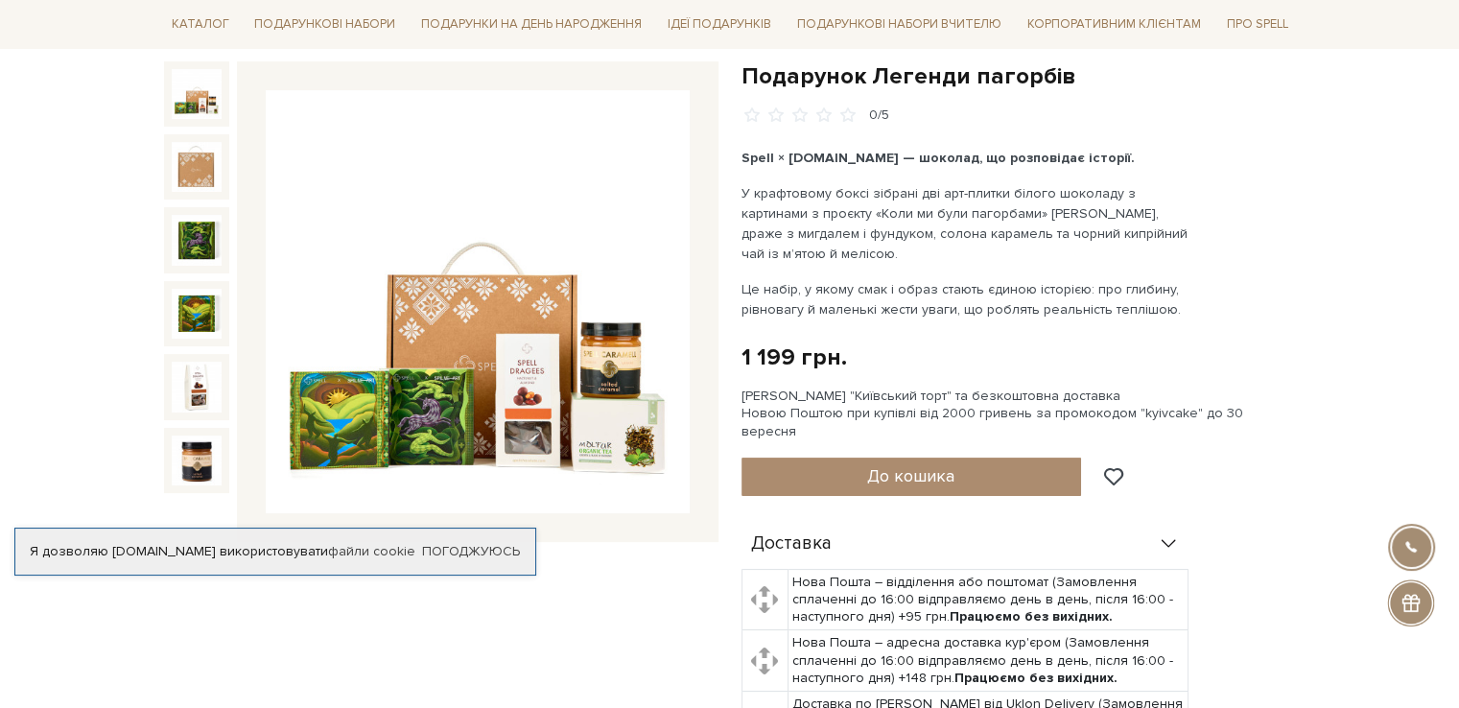
click at [322, 400] on img at bounding box center [478, 302] width 424 height 424
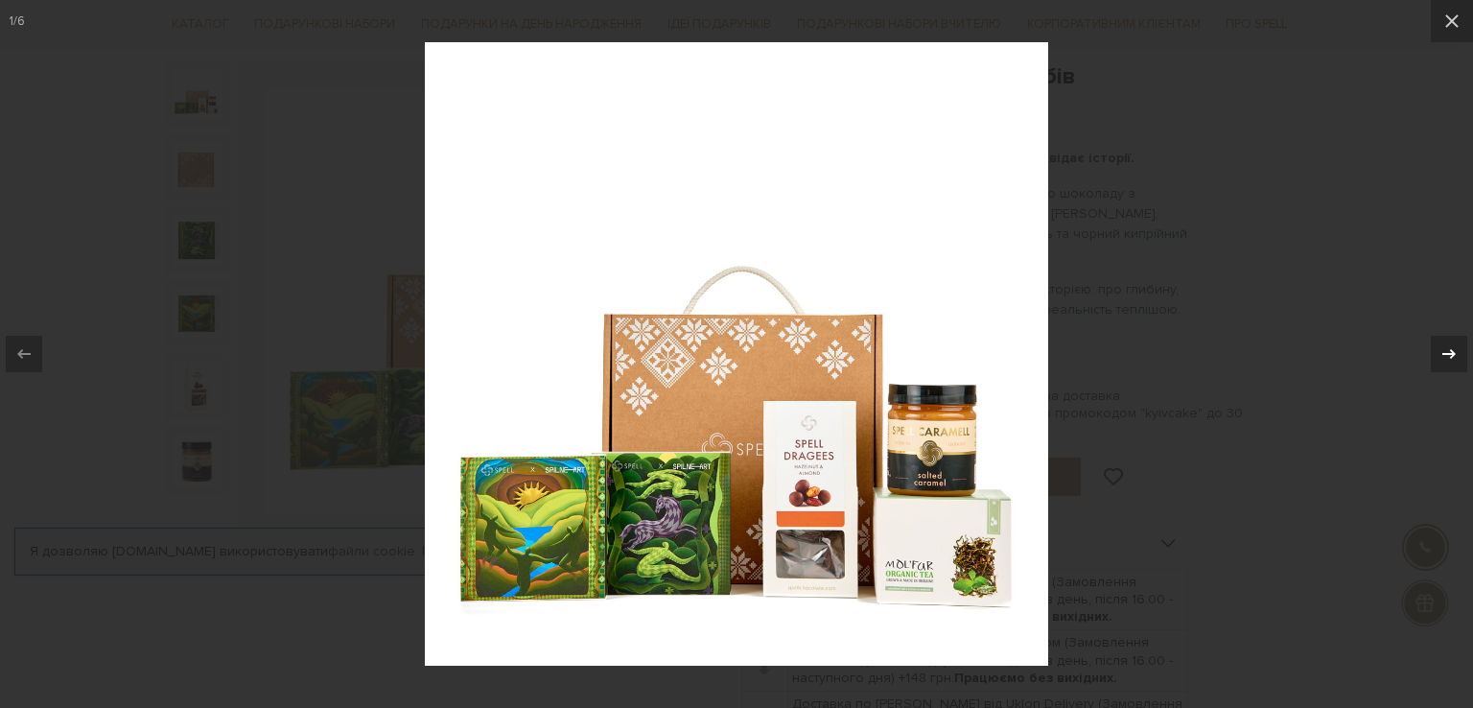
click at [1447, 343] on div "1 / 6" at bounding box center [736, 354] width 1473 height 708
click at [1174, 450] on div at bounding box center [736, 354] width 1473 height 708
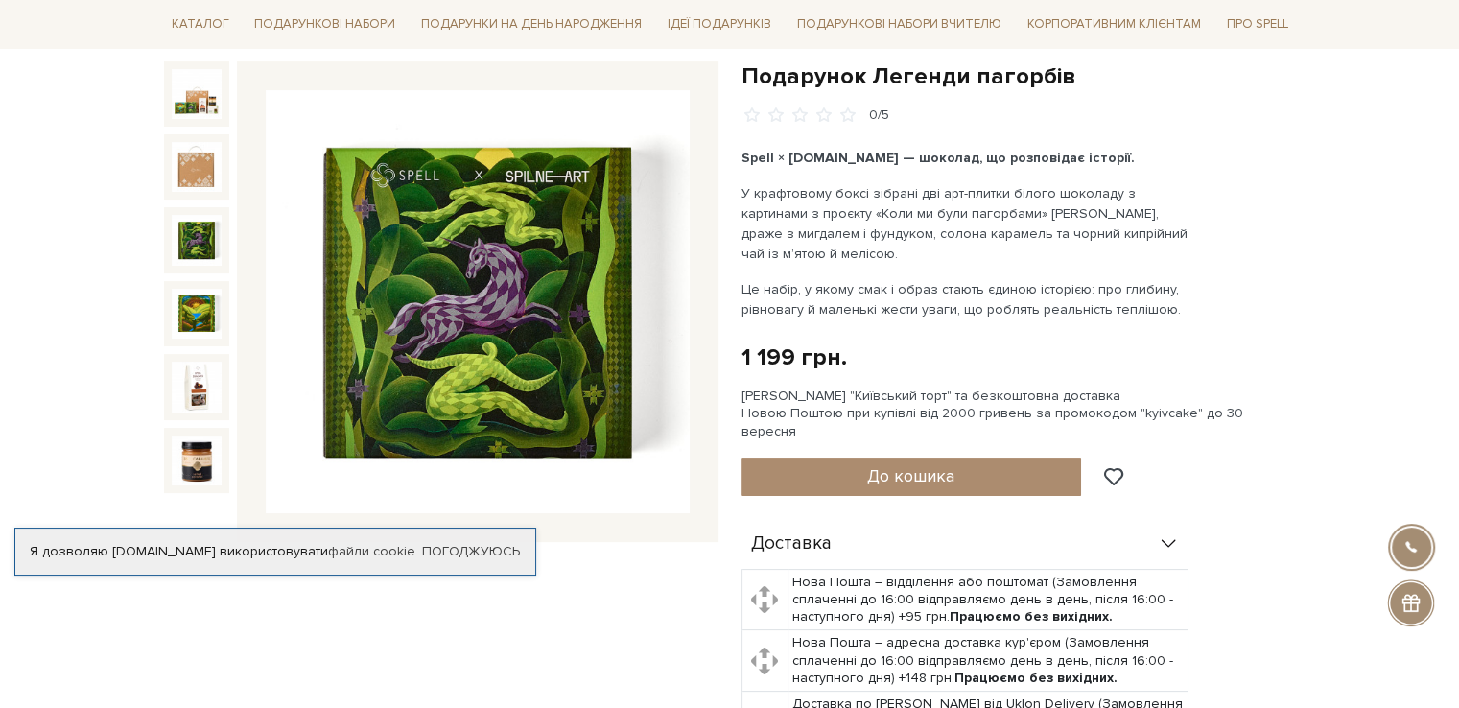
click at [188, 238] on img at bounding box center [197, 240] width 50 height 50
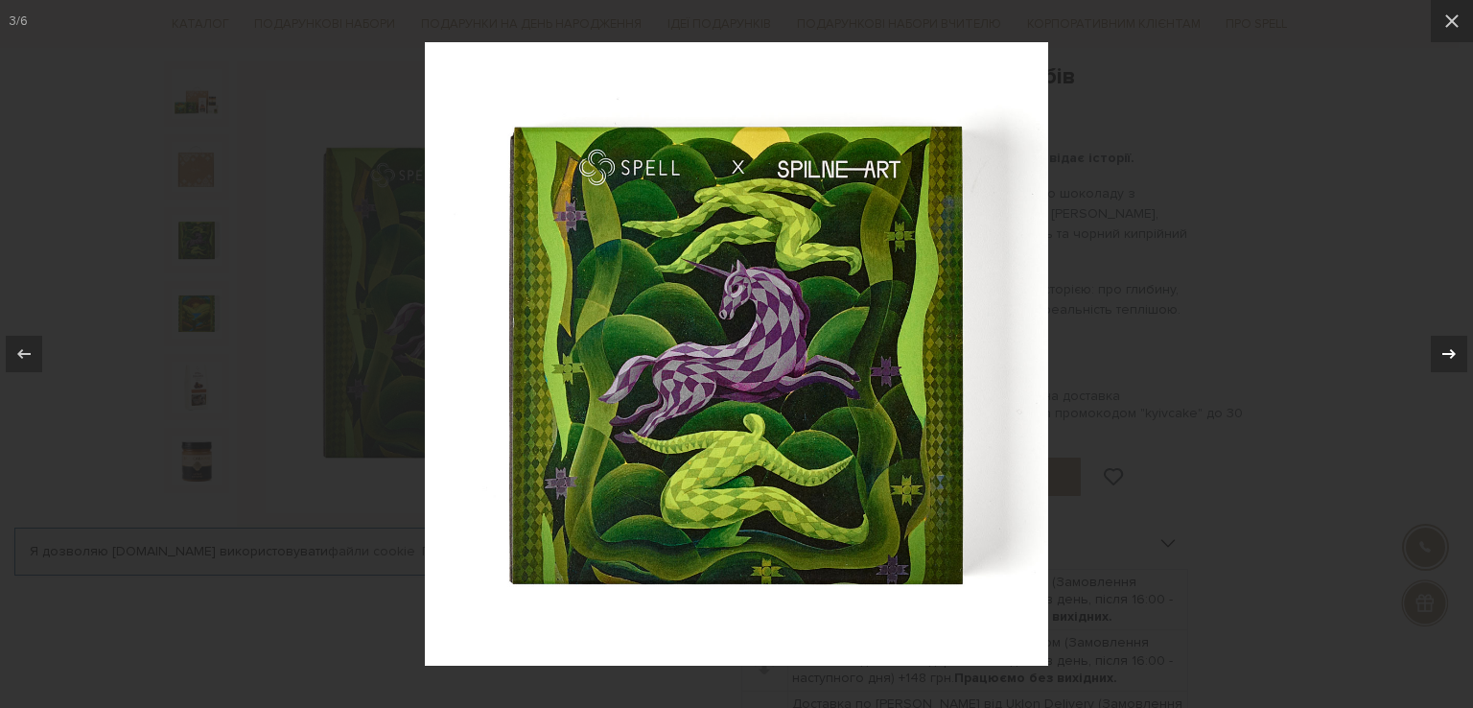
click at [1443, 344] on icon at bounding box center [1449, 353] width 23 height 23
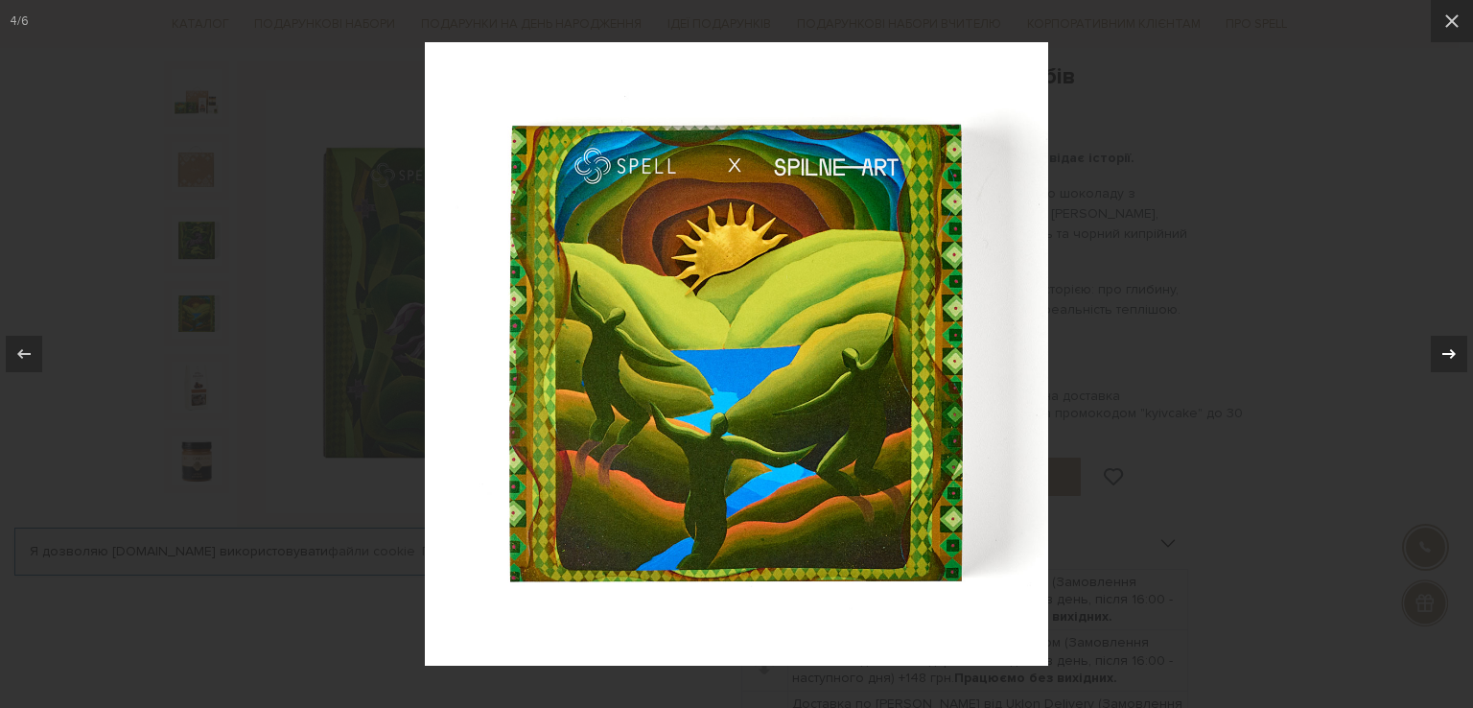
click at [1443, 344] on icon at bounding box center [1449, 353] width 23 height 23
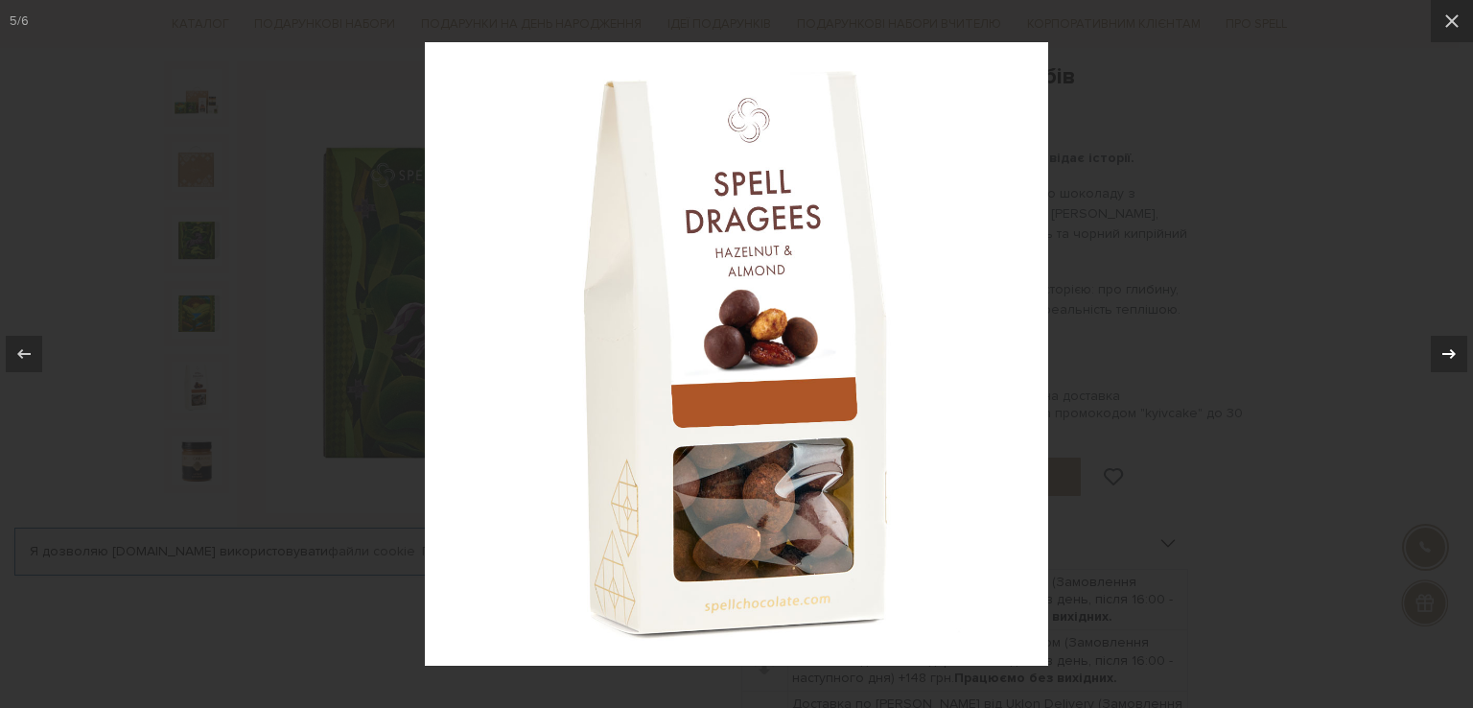
click at [1443, 344] on icon at bounding box center [1449, 353] width 23 height 23
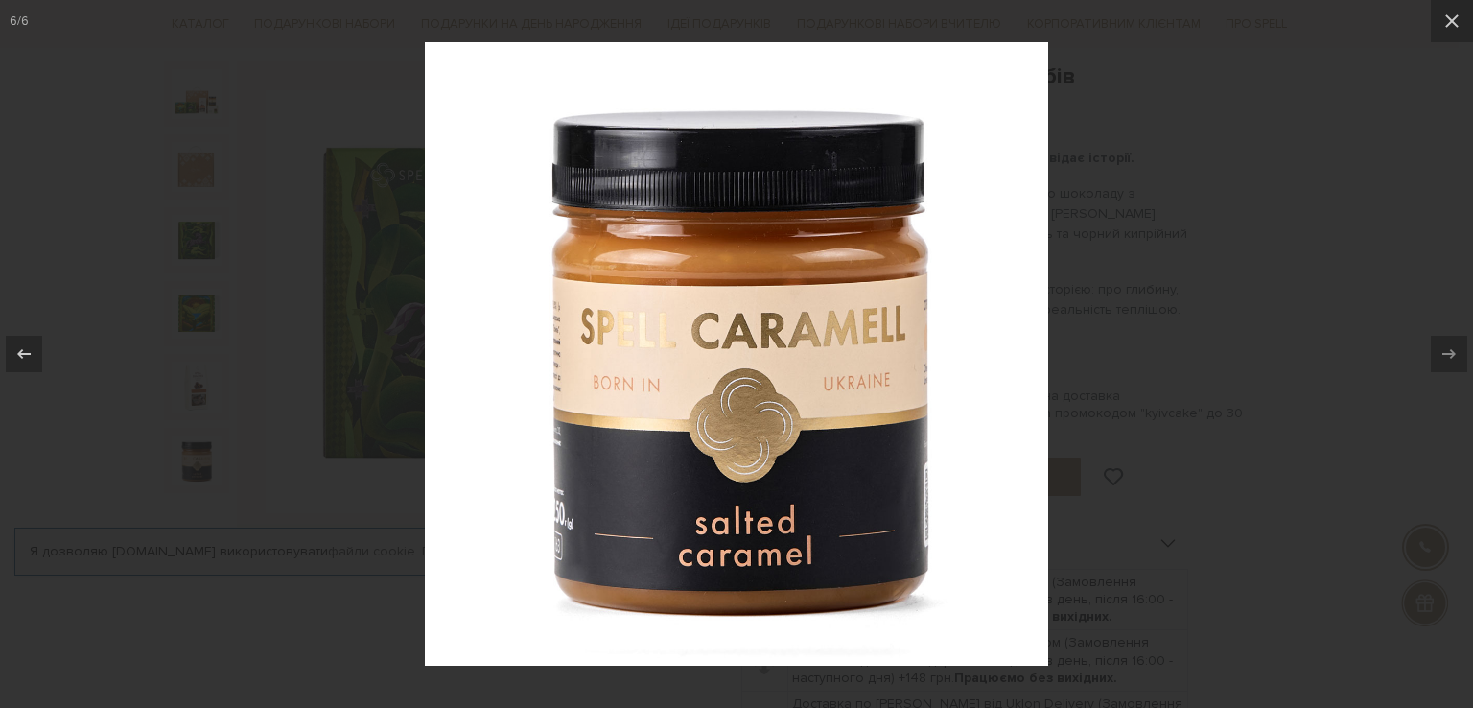
click at [1208, 342] on div at bounding box center [736, 354] width 1473 height 708
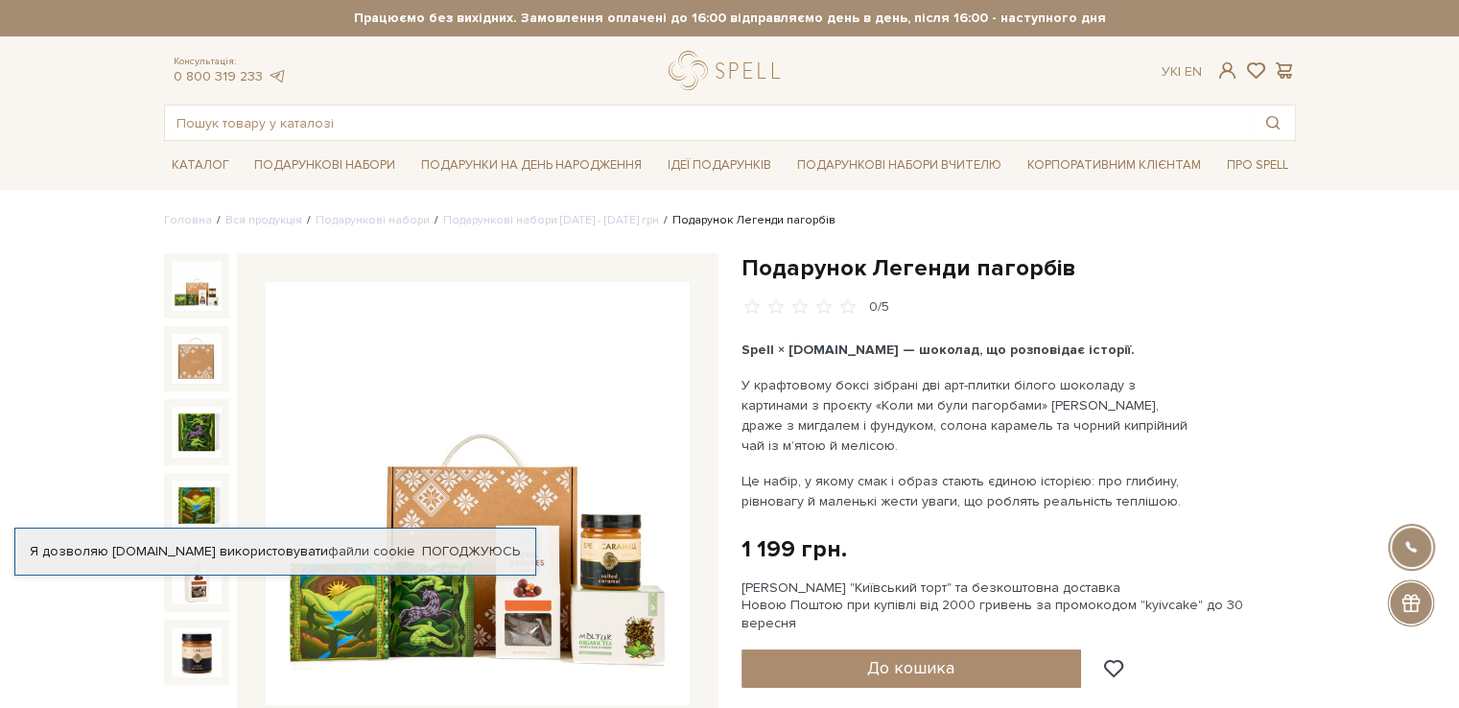
click at [201, 281] on img at bounding box center [197, 286] width 50 height 50
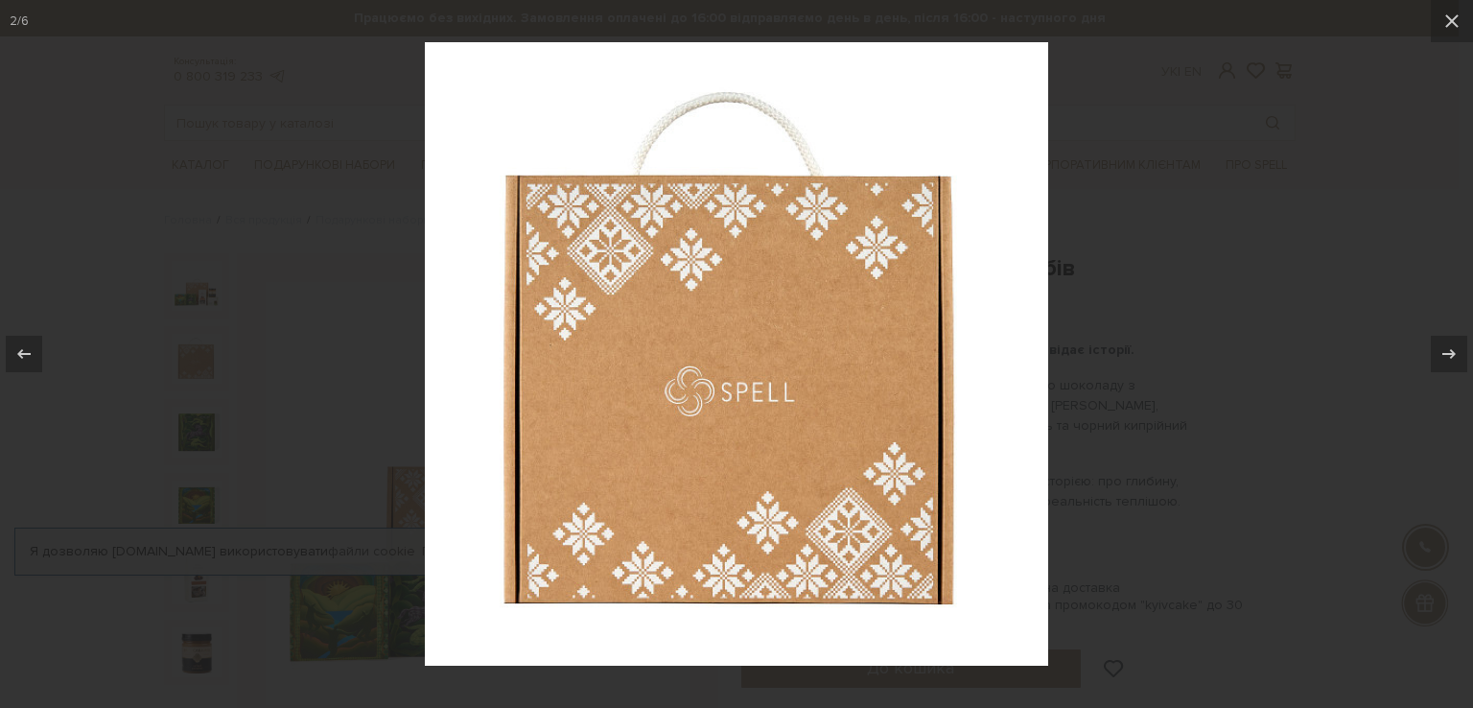
click at [1327, 381] on div at bounding box center [736, 354] width 1473 height 708
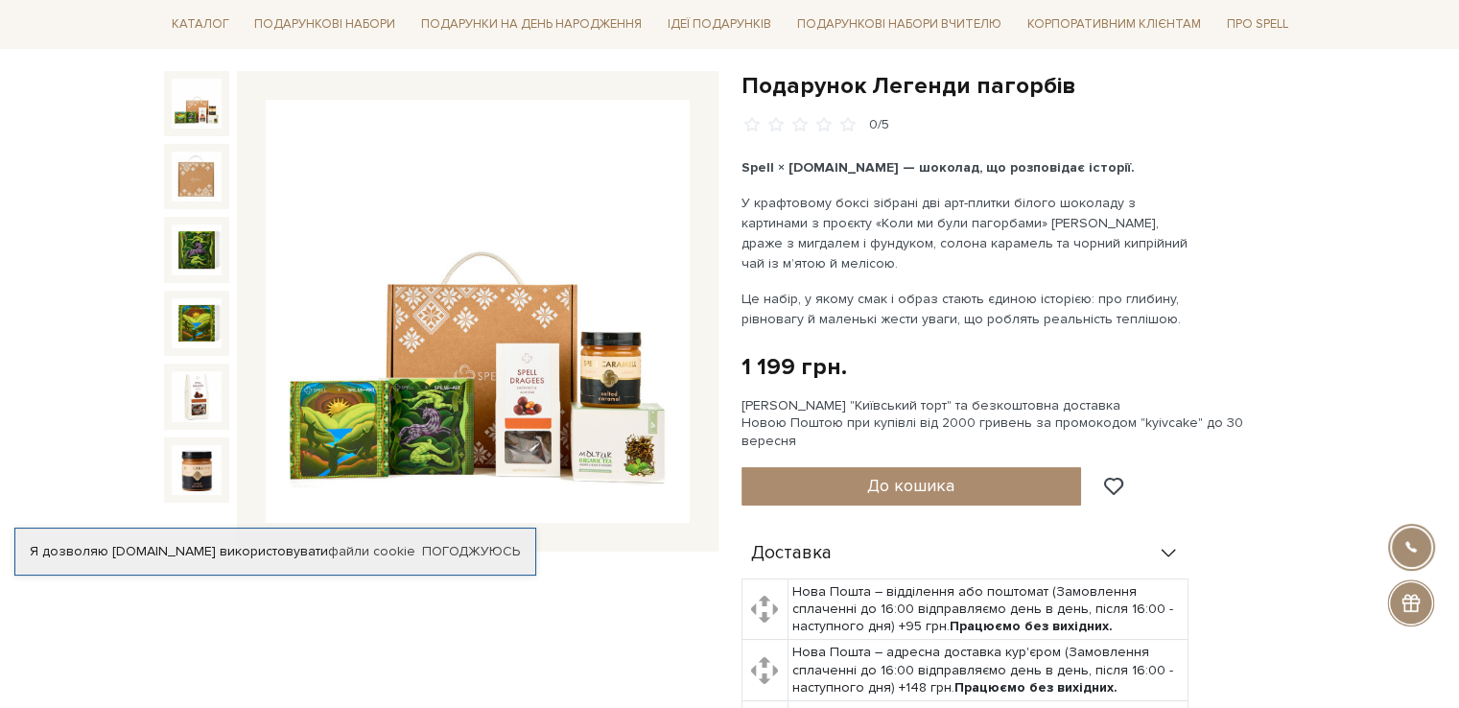
scroll to position [192, 0]
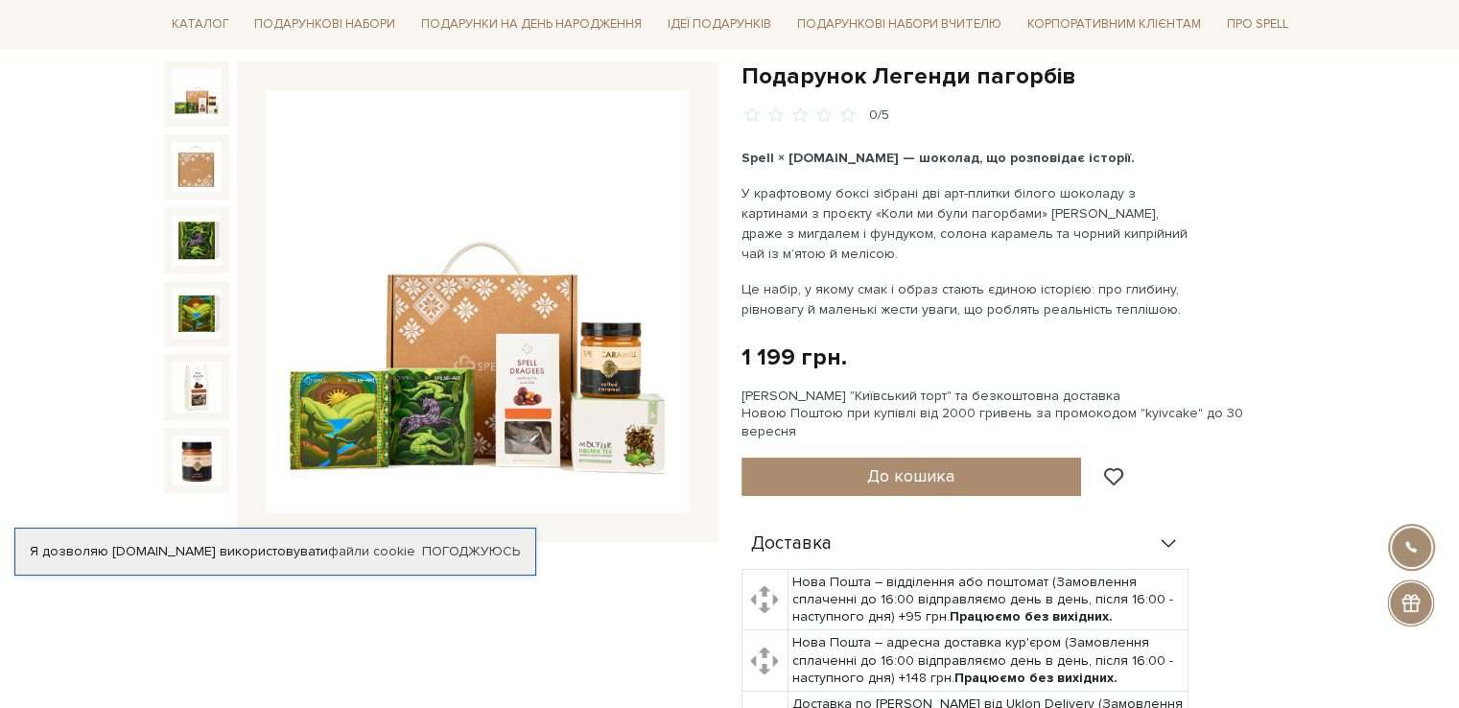
click at [25, 32] on div "Каталог Всі солодощі Дивитись всі" at bounding box center [729, 24] width 1459 height 48
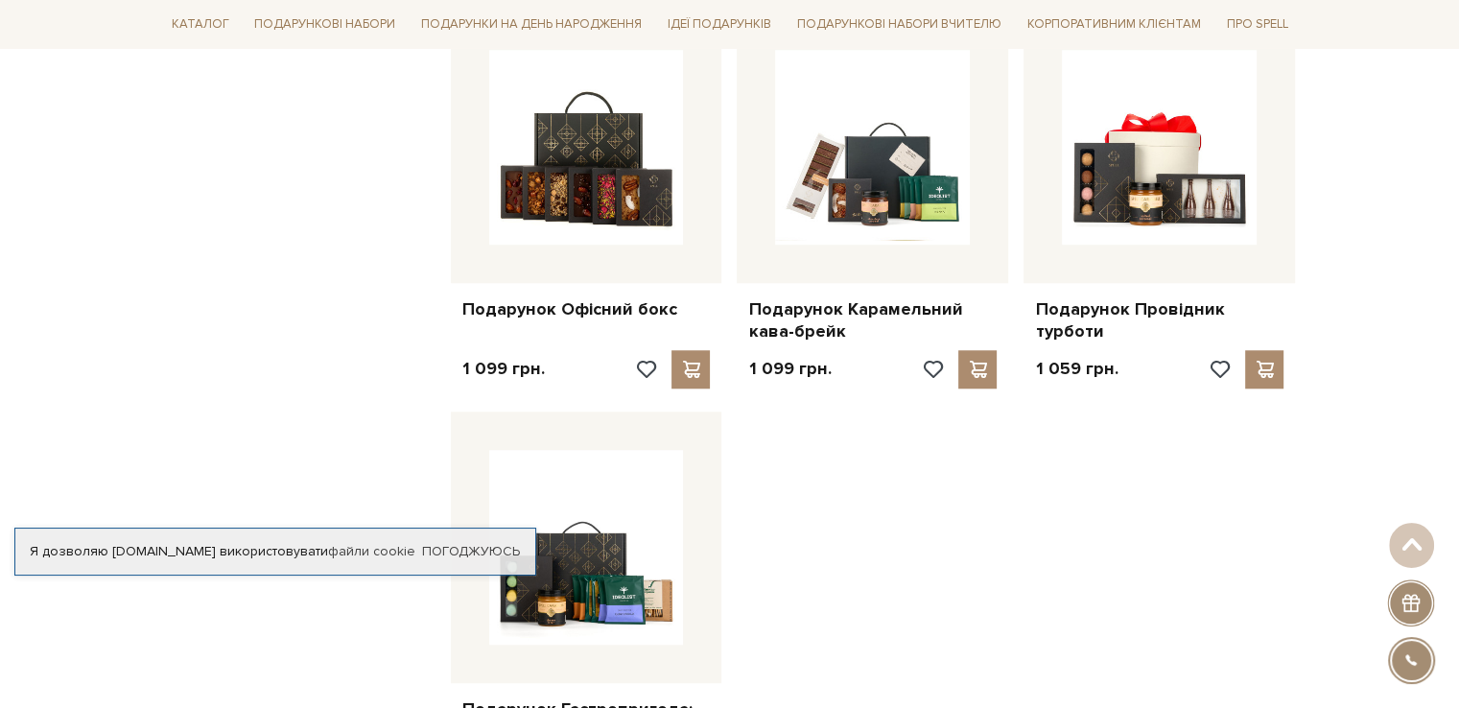
scroll to position [1522, 0]
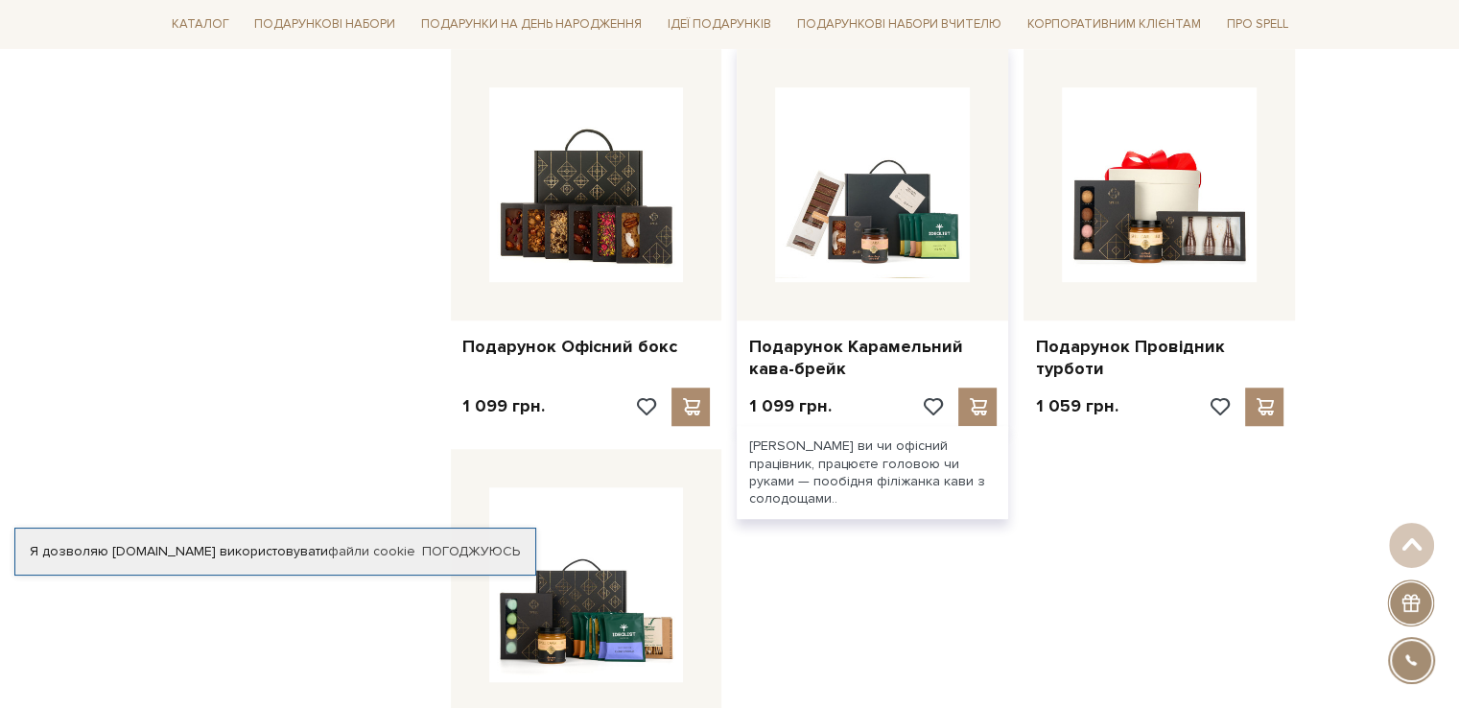
click at [900, 298] on div at bounding box center [872, 184] width 271 height 271
click at [825, 362] on link "Подарунок Карамельний кава-брейк" at bounding box center [872, 358] width 248 height 45
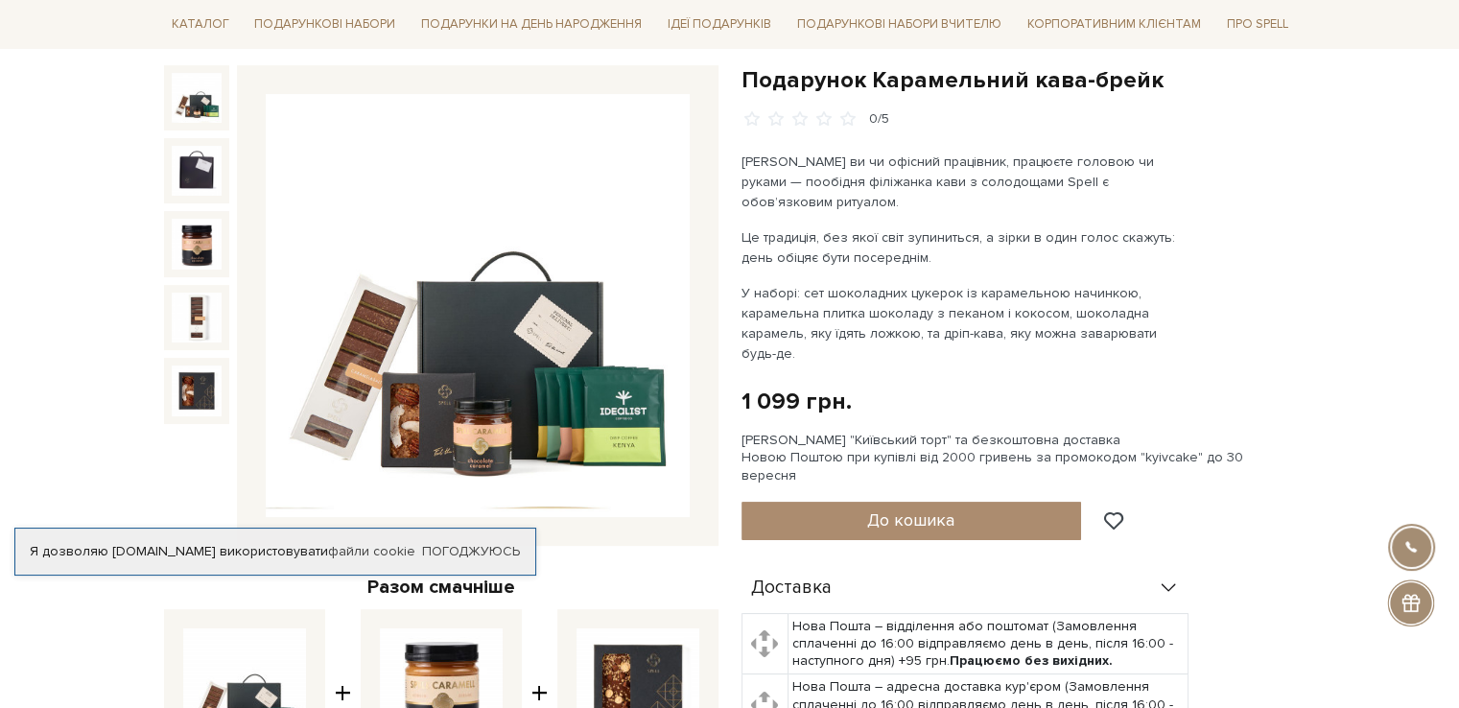
scroll to position [192, 0]
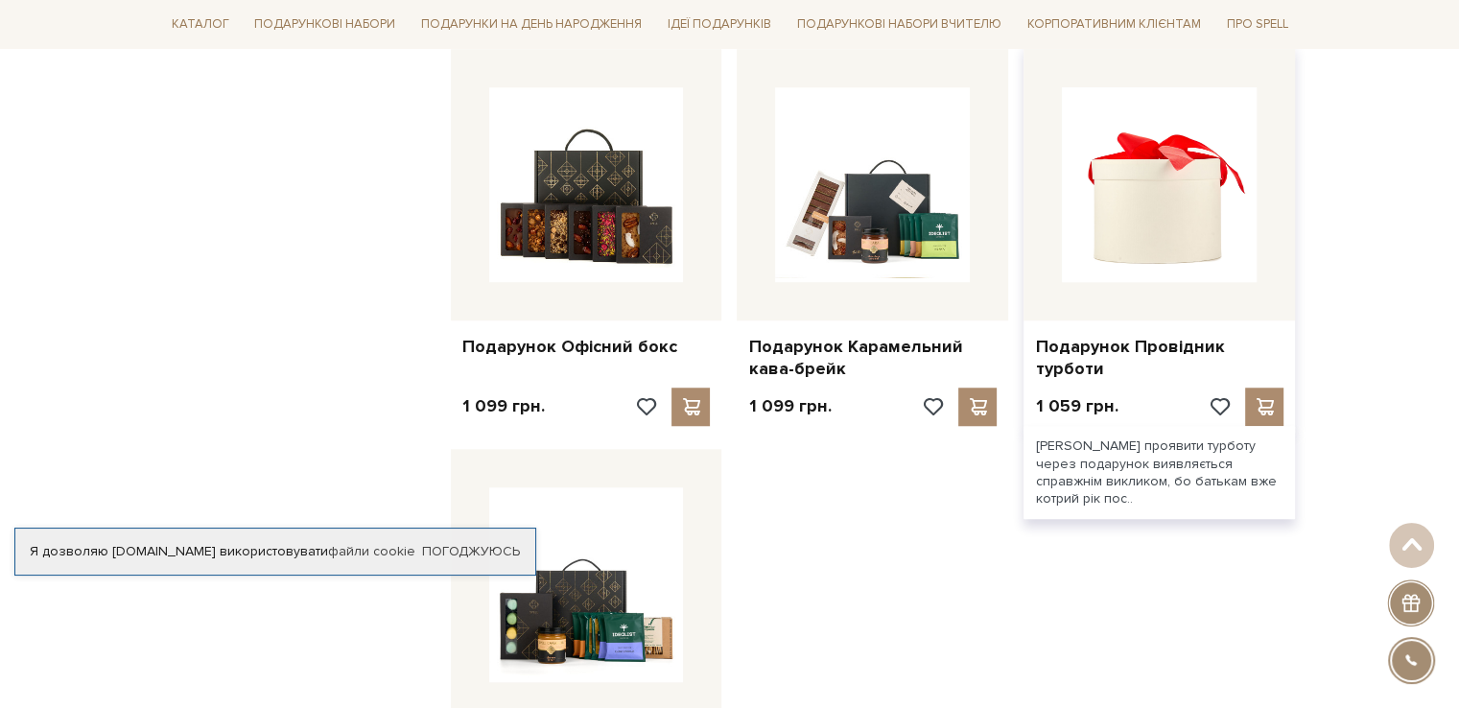
click at [1148, 233] on img at bounding box center [1159, 184] width 195 height 195
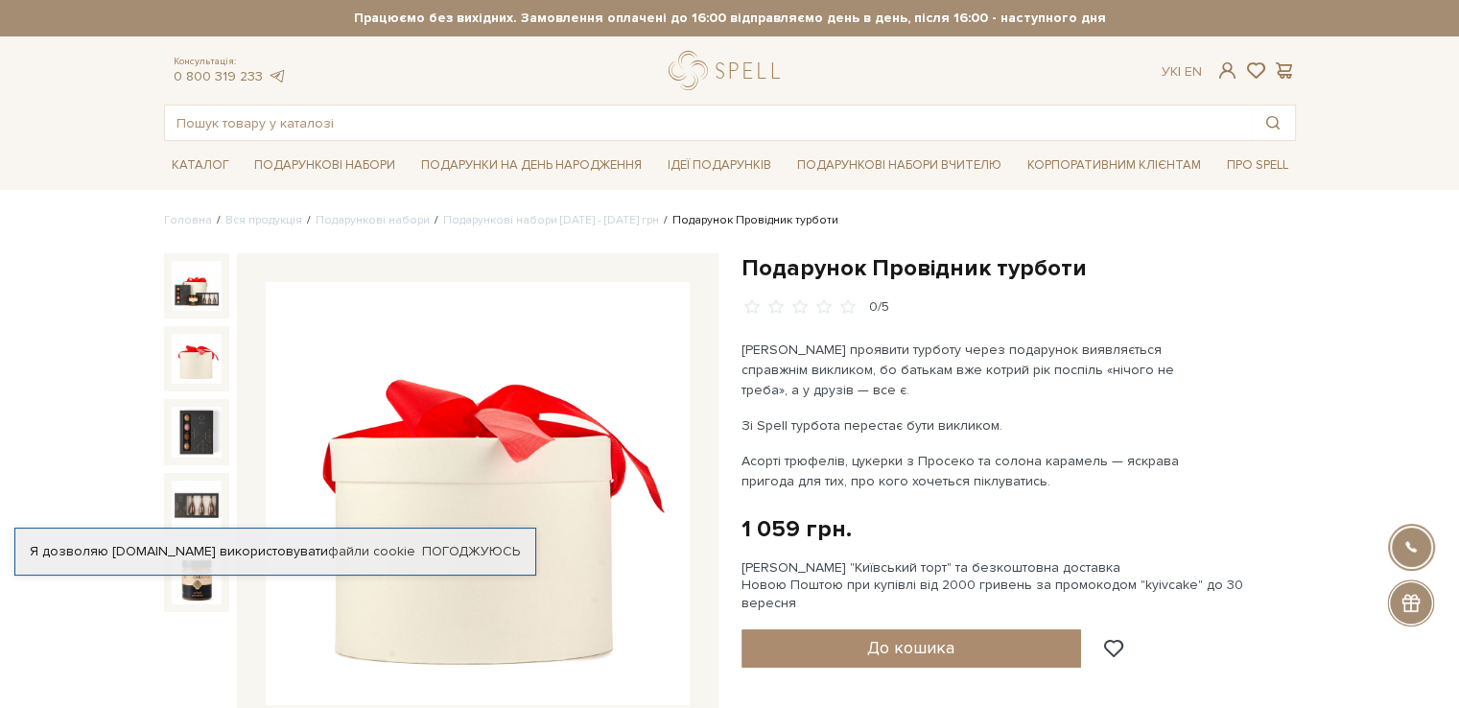
click at [183, 361] on img at bounding box center [197, 359] width 50 height 50
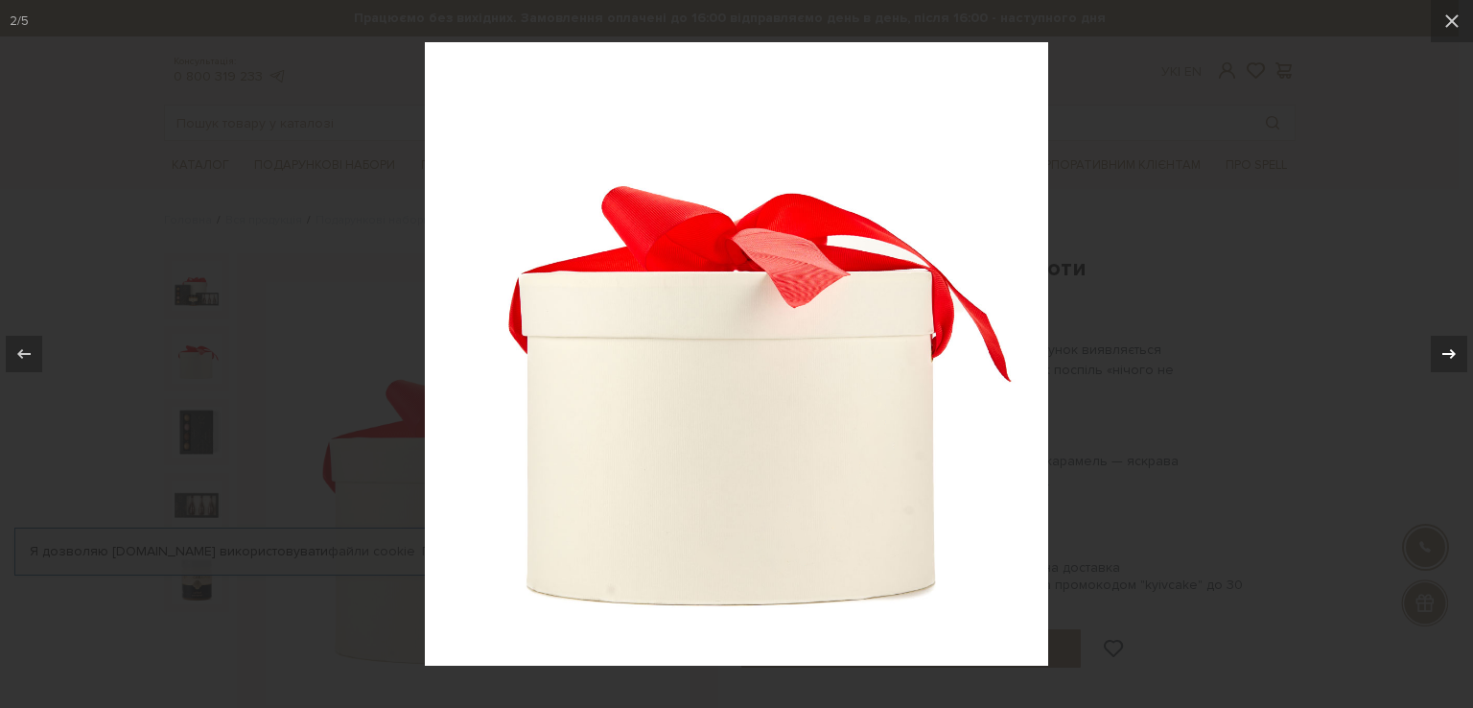
click at [1458, 357] on icon at bounding box center [1449, 353] width 23 height 23
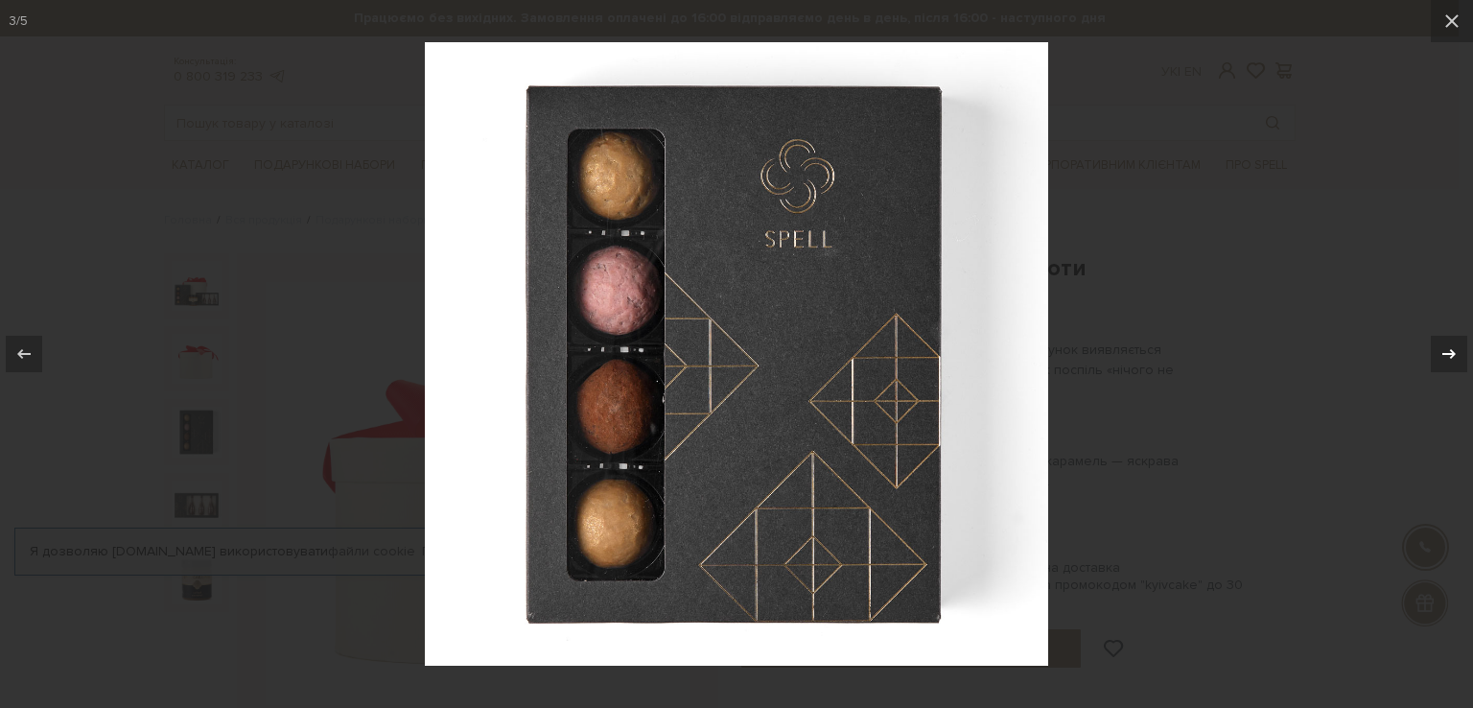
click at [1458, 357] on icon at bounding box center [1449, 353] width 23 height 23
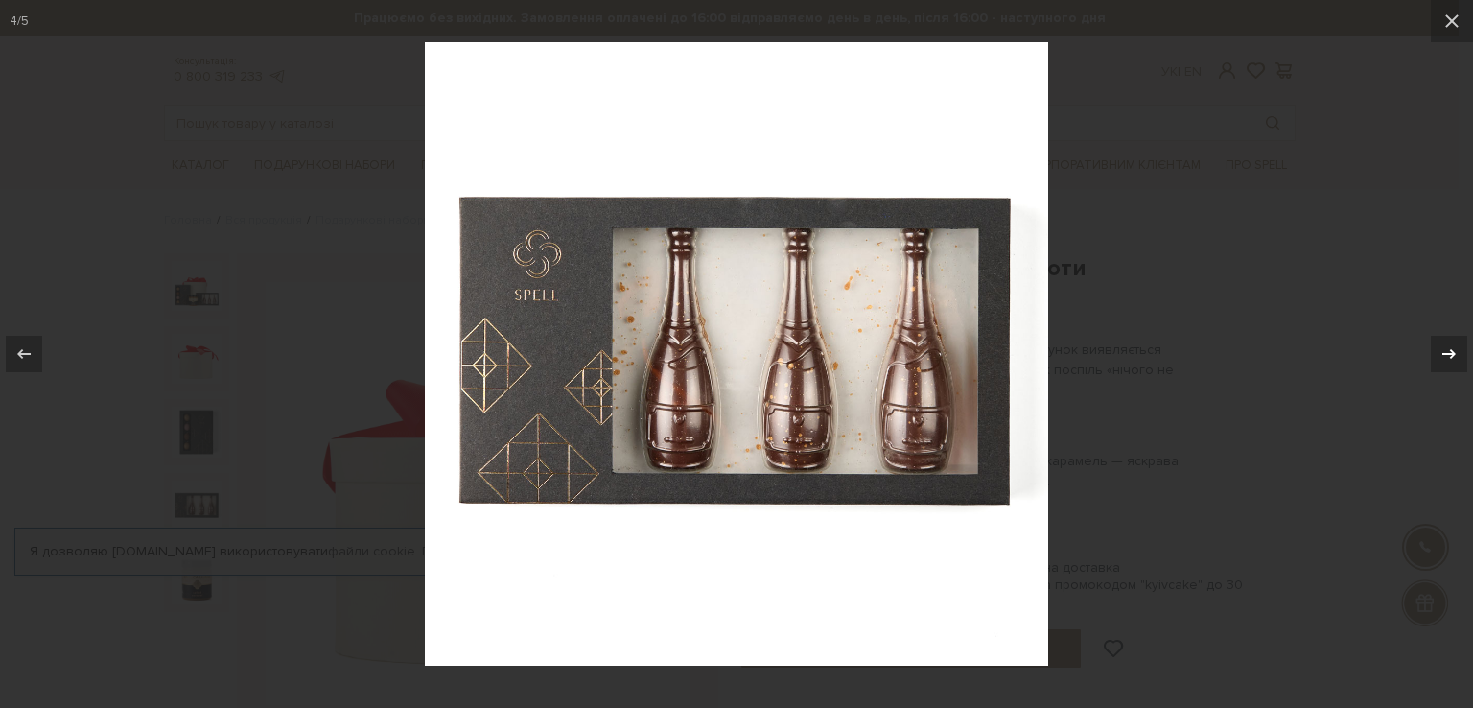
click at [1458, 357] on icon at bounding box center [1449, 353] width 23 height 23
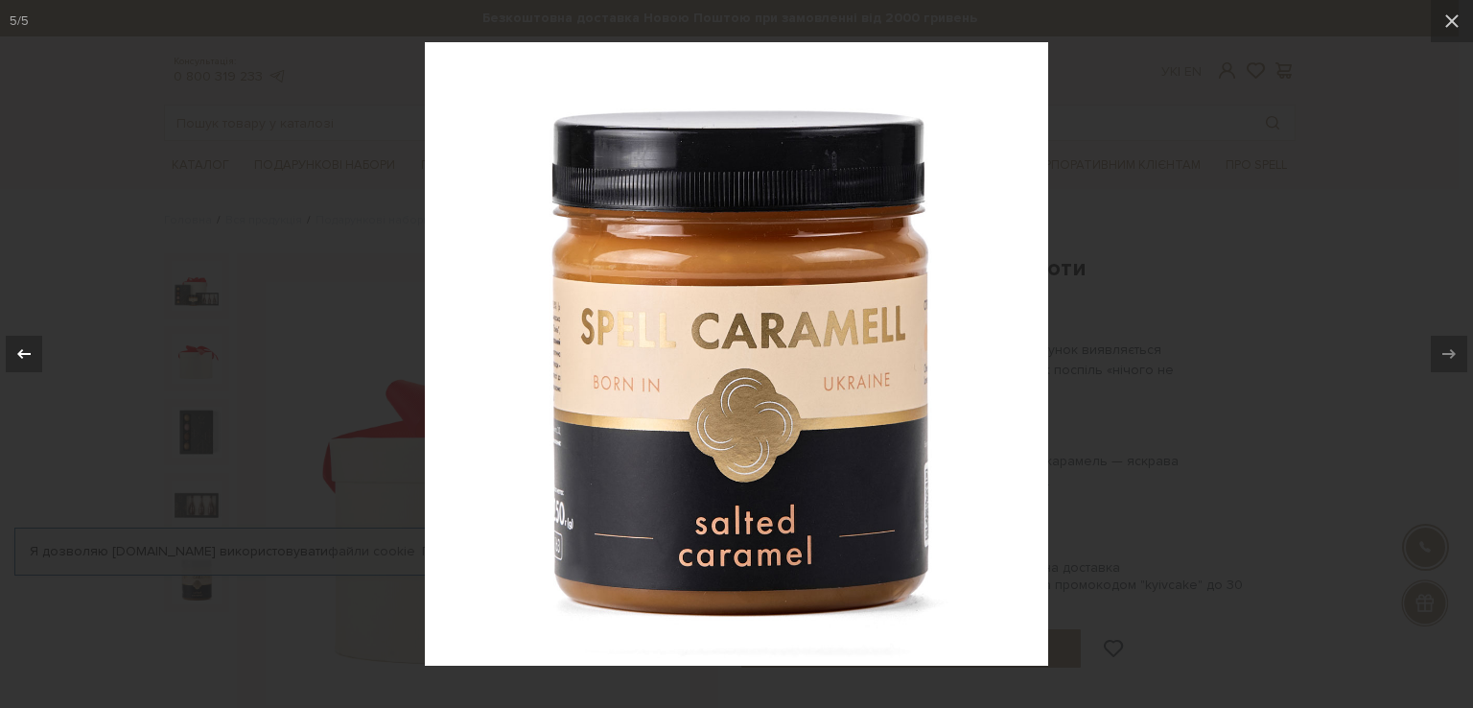
click at [18, 359] on icon at bounding box center [23, 353] width 23 height 23
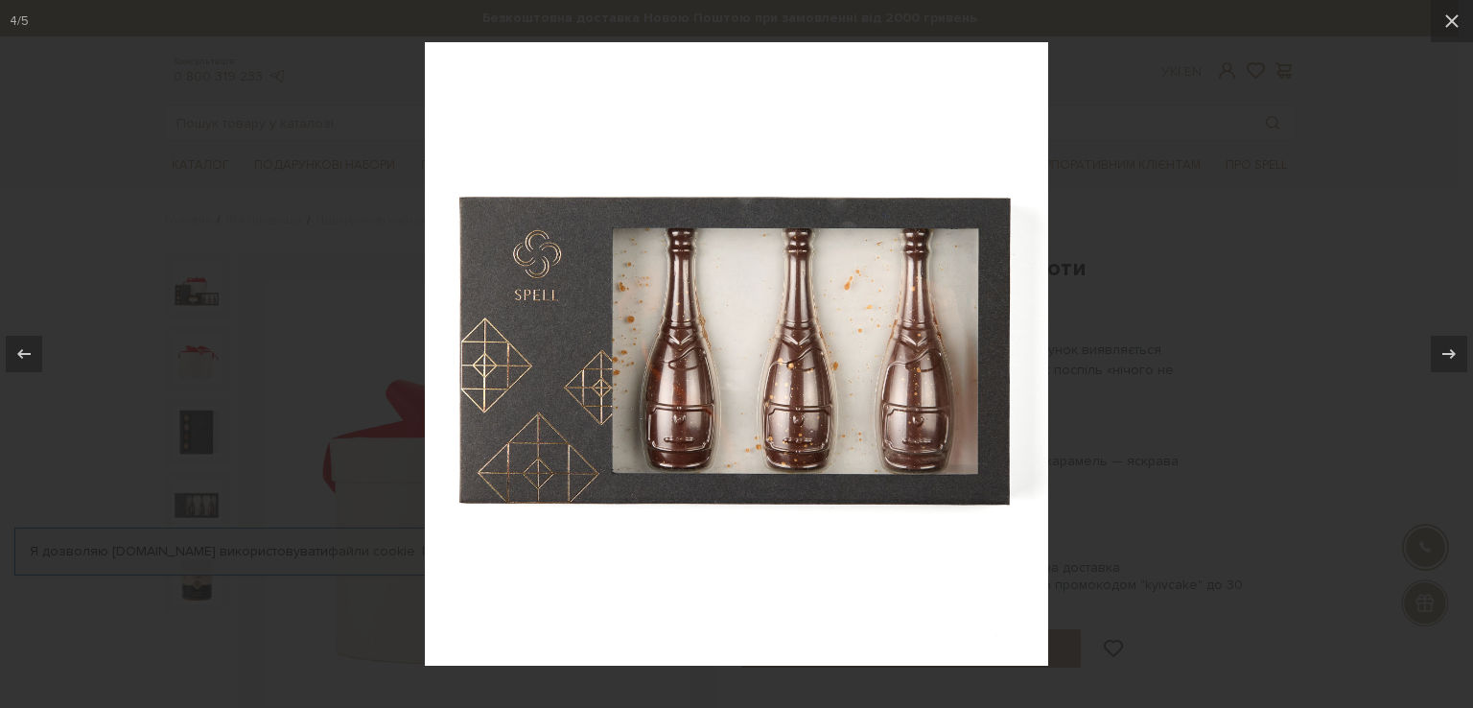
click at [74, 473] on div at bounding box center [736, 354] width 1473 height 708
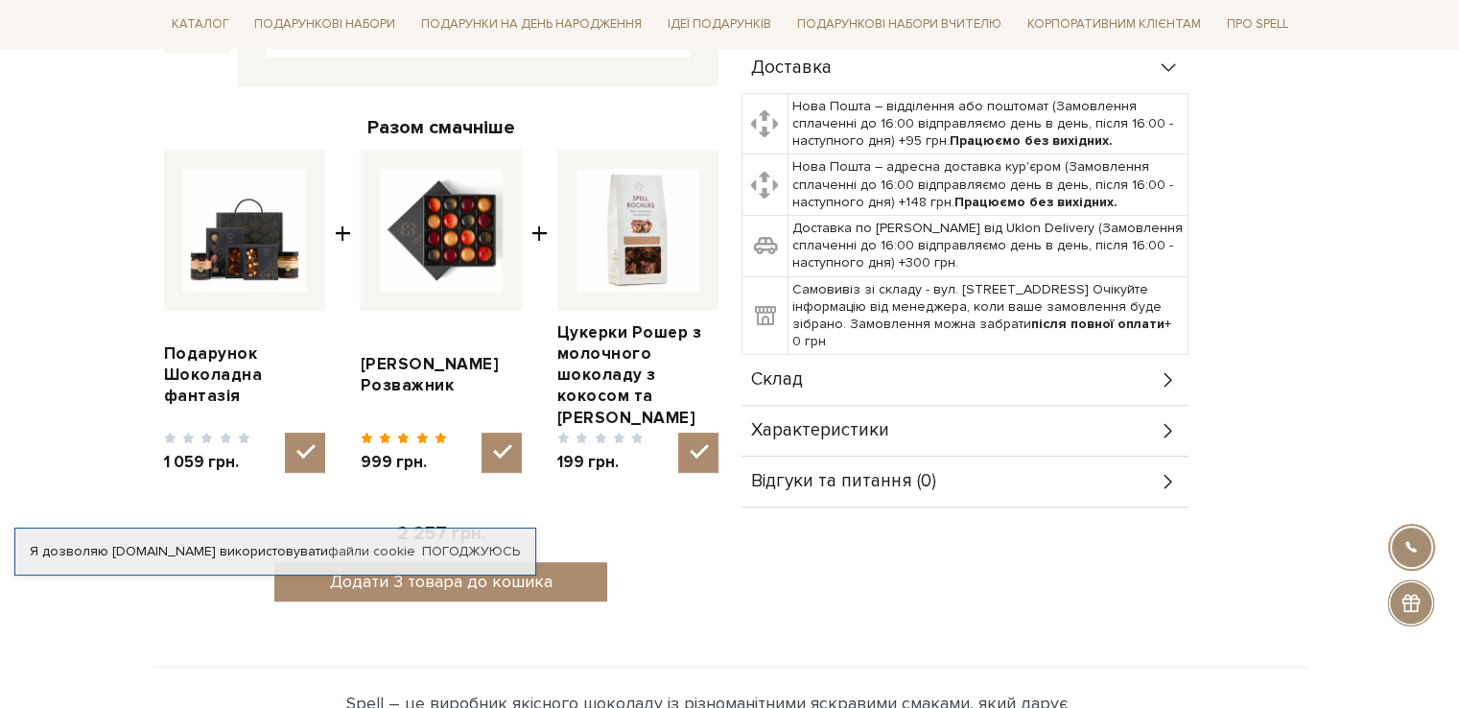
scroll to position [671, 0]
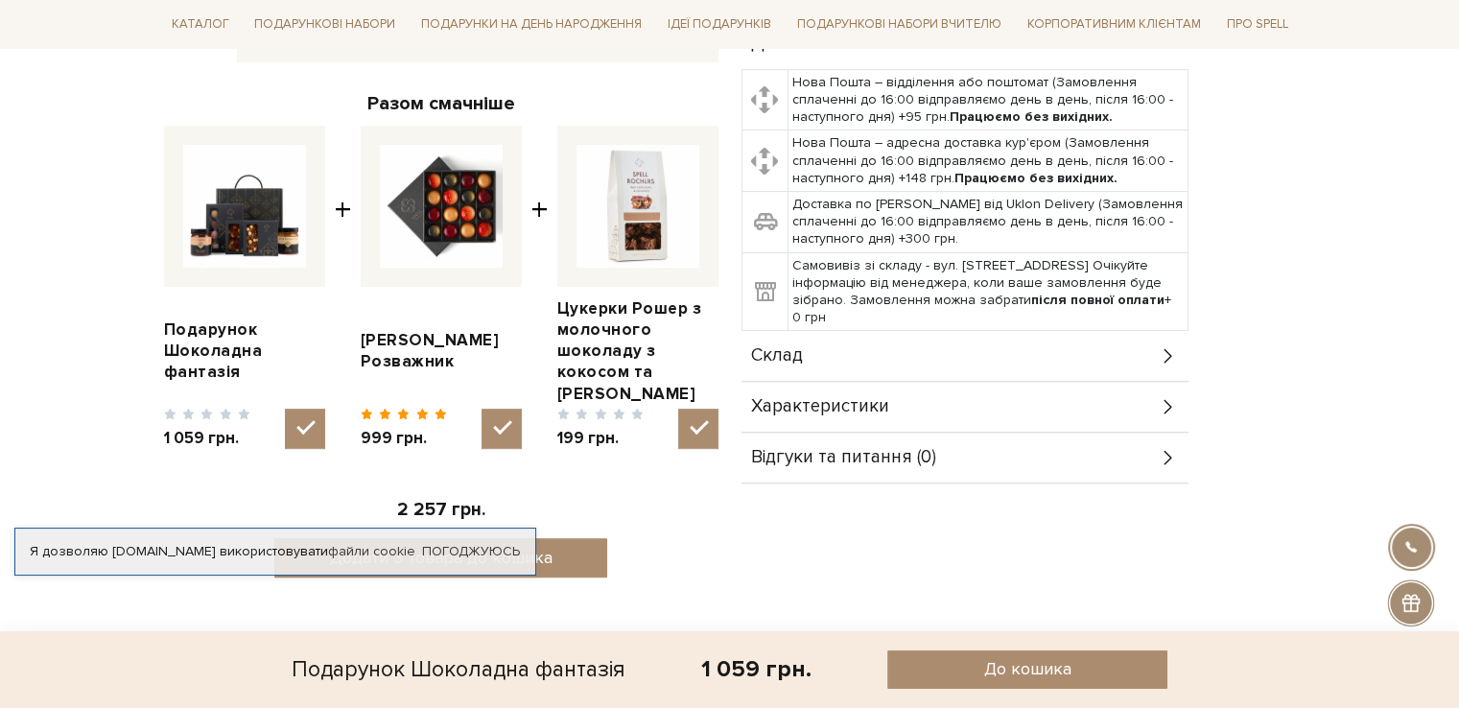
click at [850, 340] on div "Склад" at bounding box center [964, 356] width 447 height 50
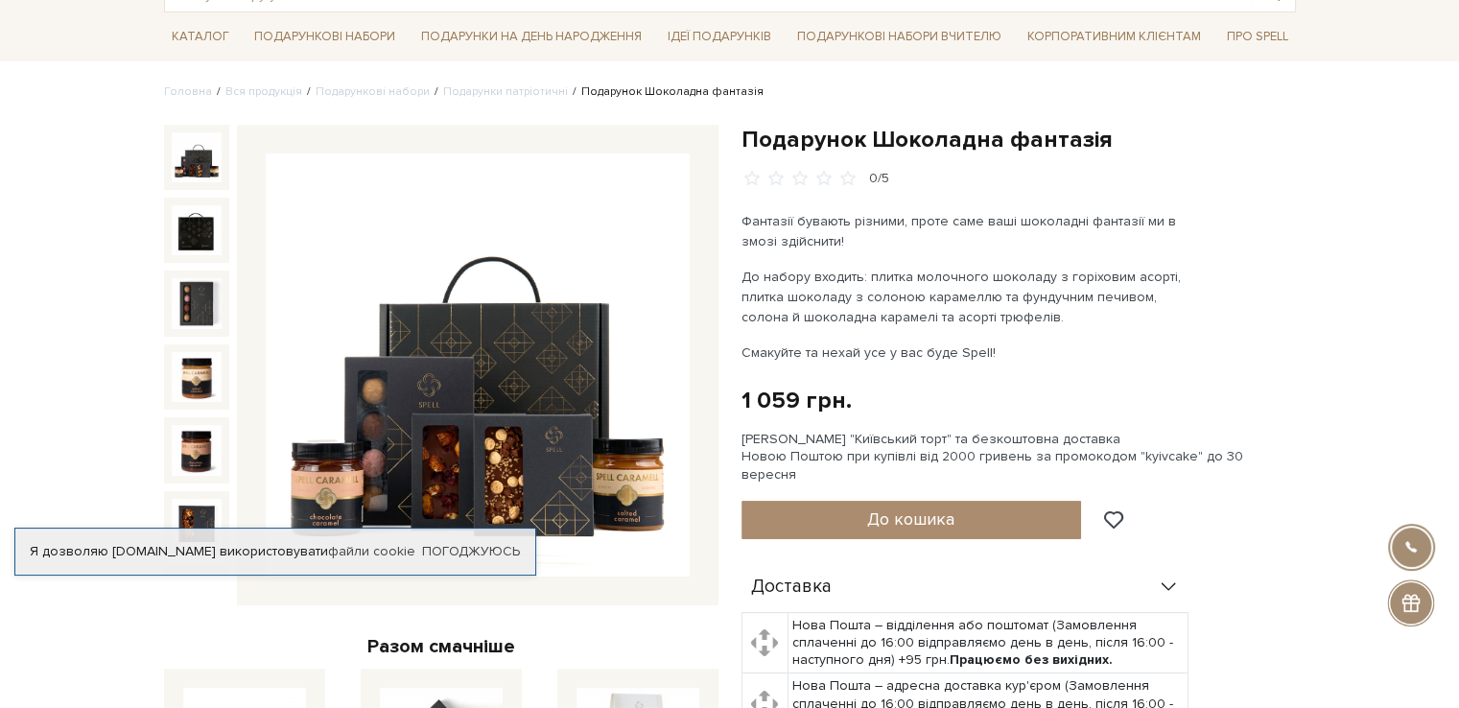
scroll to position [96, 0]
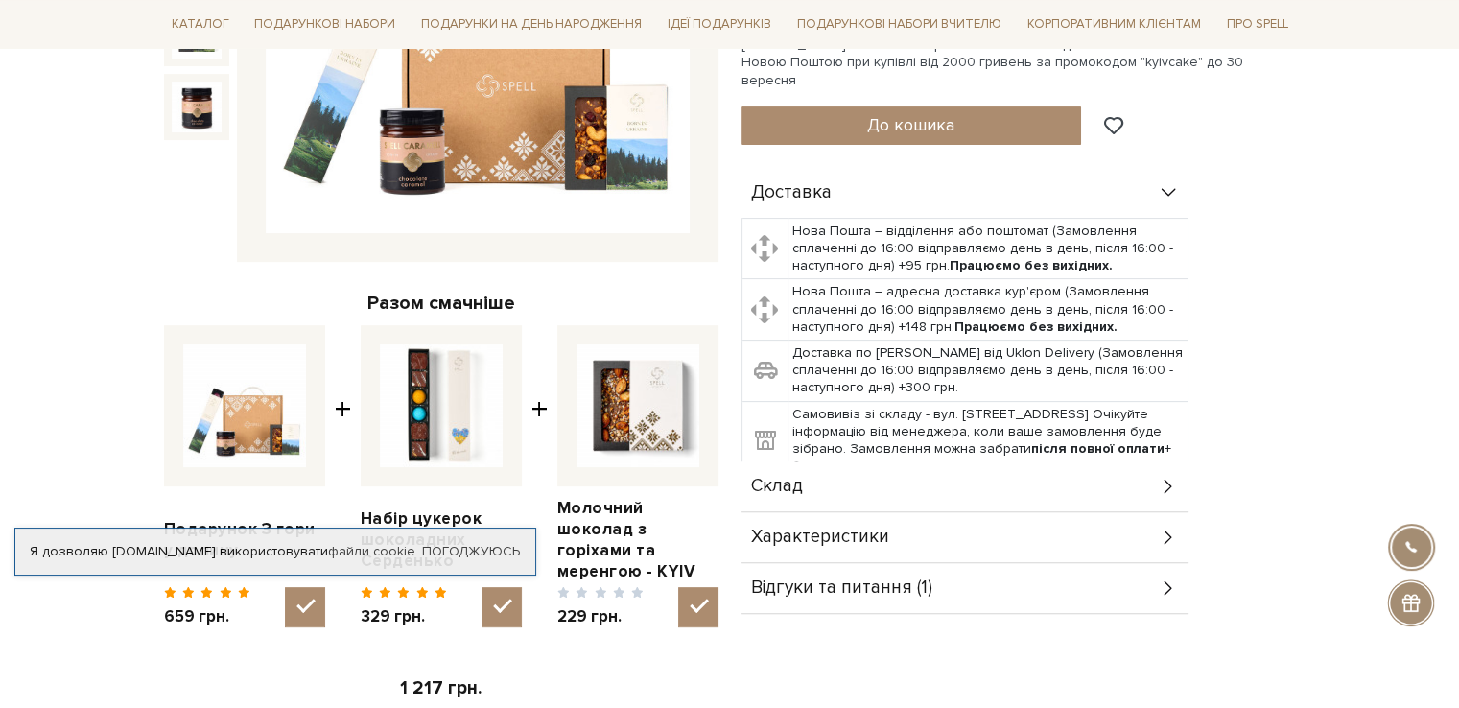
scroll to position [575, 0]
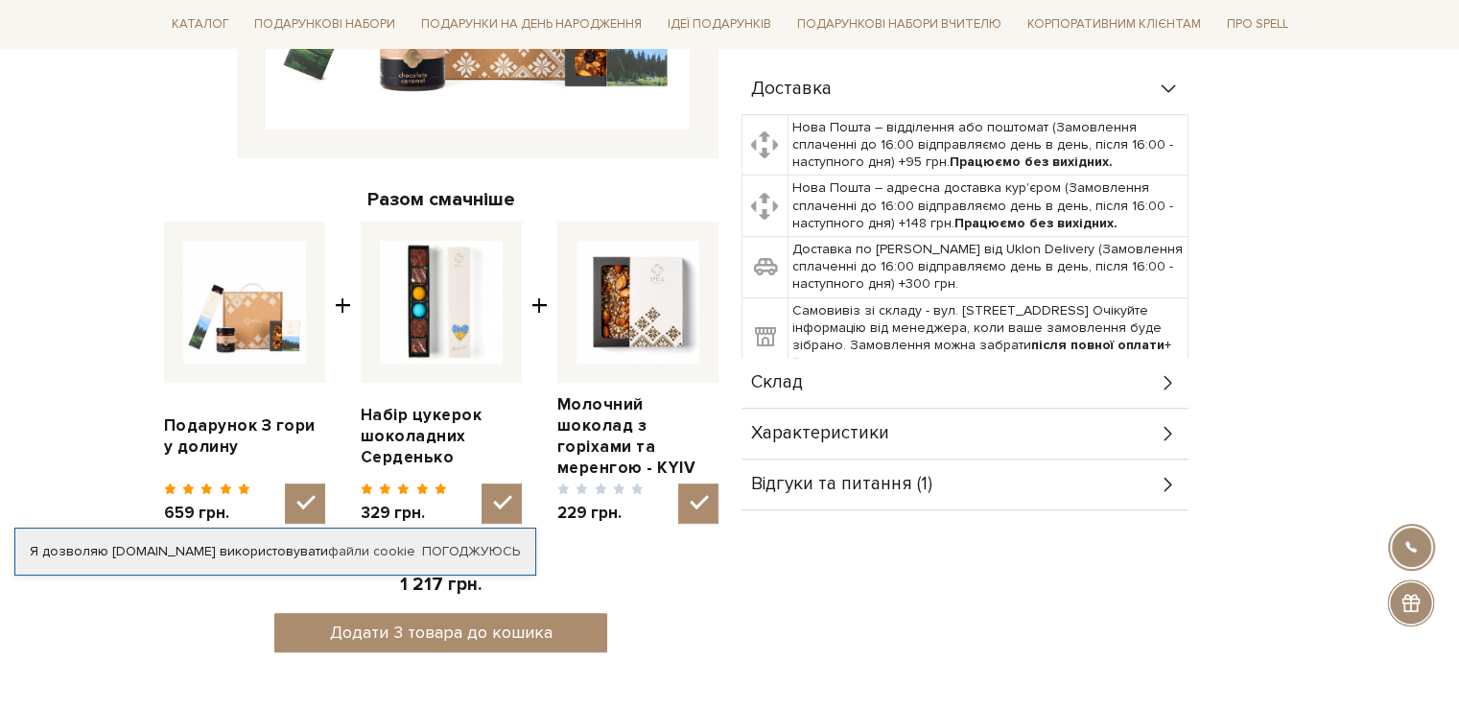
click at [424, 296] on img at bounding box center [441, 302] width 123 height 123
click at [481, 483] on input "checkbox" at bounding box center [501, 503] width 40 height 40
click at [461, 319] on img at bounding box center [441, 302] width 123 height 123
click at [481, 483] on input "checkbox" at bounding box center [501, 503] width 40 height 40
click at [461, 319] on img at bounding box center [441, 302] width 123 height 123
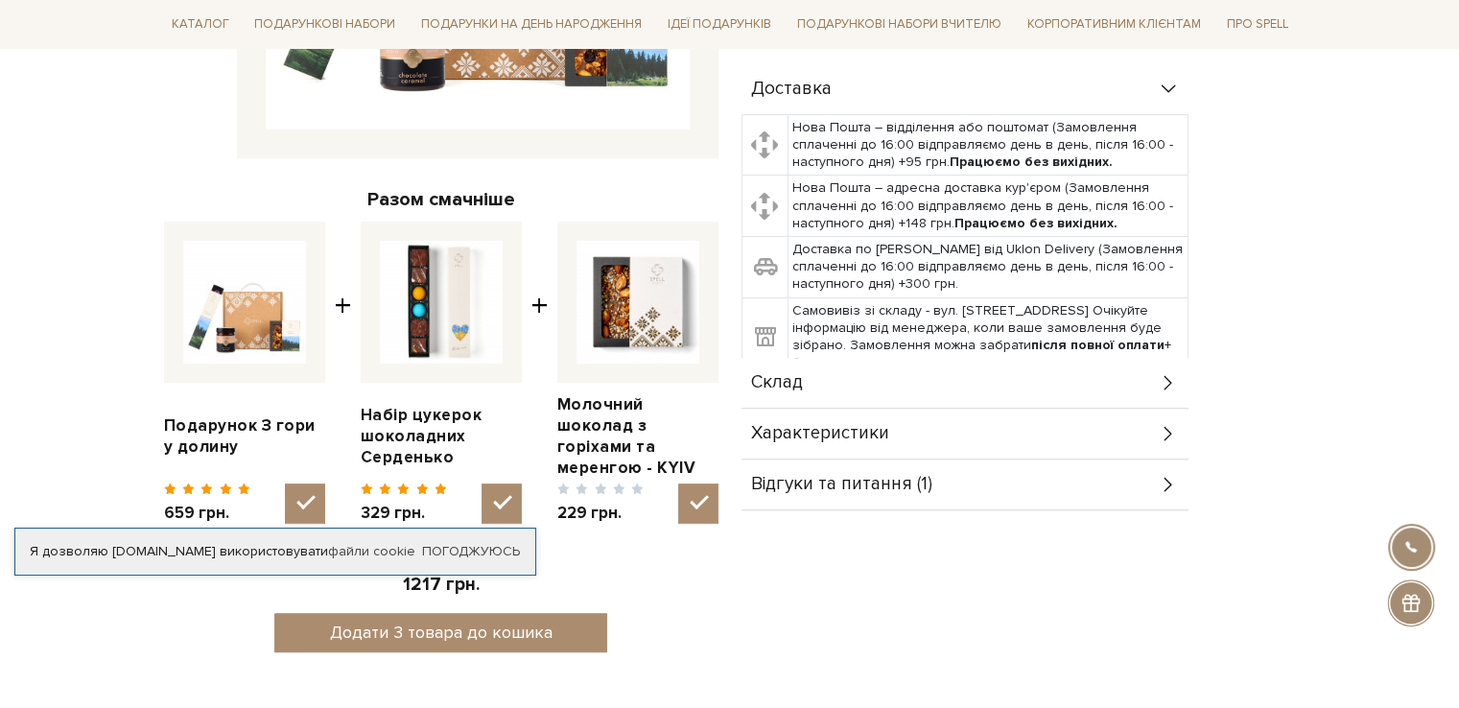
click at [481, 483] on input "checkbox" at bounding box center [501, 503] width 40 height 40
click at [461, 319] on img at bounding box center [441, 302] width 123 height 123
click at [481, 483] on input "checkbox" at bounding box center [501, 503] width 40 height 40
checkbox input "true"
click at [687, 483] on input "checkbox" at bounding box center [698, 503] width 40 height 40
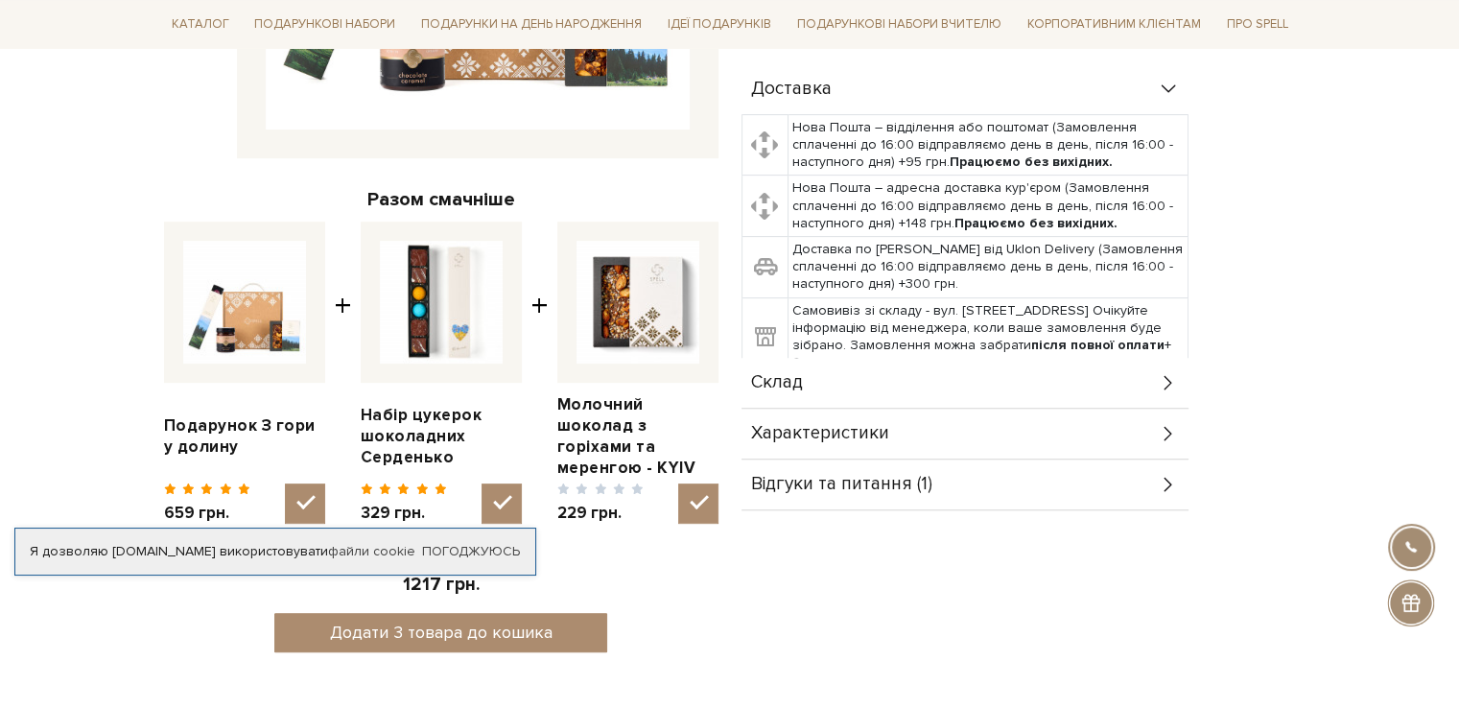
checkbox input "false"
click at [669, 623] on div "988 грн. Додати 2 товара до кошика" at bounding box center [441, 604] width 554 height 95
click at [412, 273] on img at bounding box center [441, 302] width 123 height 123
click at [481, 483] on input "checkbox" at bounding box center [501, 503] width 40 height 40
click at [412, 273] on img at bounding box center [441, 302] width 123 height 123
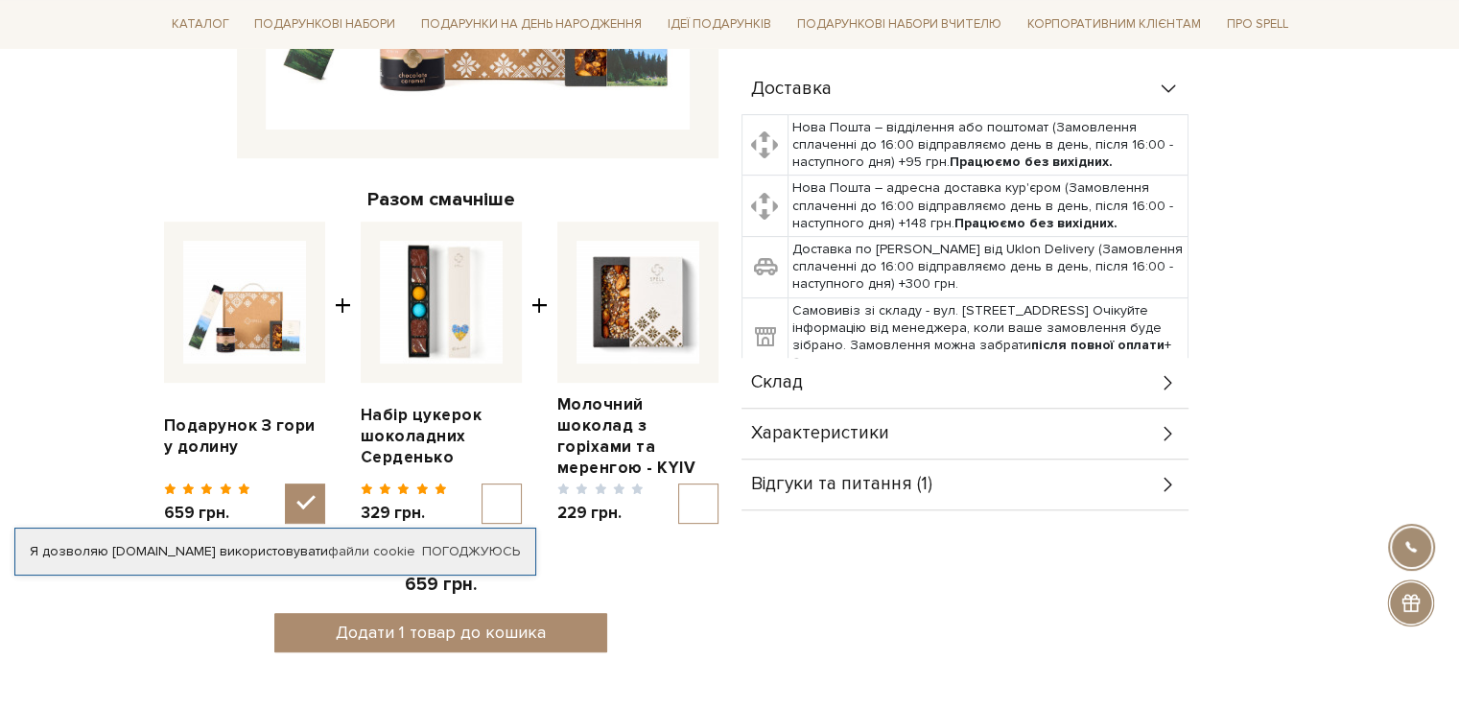
click at [481, 483] on input "checkbox" at bounding box center [501, 503] width 40 height 40
click at [412, 273] on img at bounding box center [441, 302] width 123 height 123
click at [481, 483] on input "checkbox" at bounding box center [501, 503] width 40 height 40
click at [412, 273] on img at bounding box center [441, 302] width 123 height 123
click at [481, 483] on input "checkbox" at bounding box center [501, 503] width 40 height 40
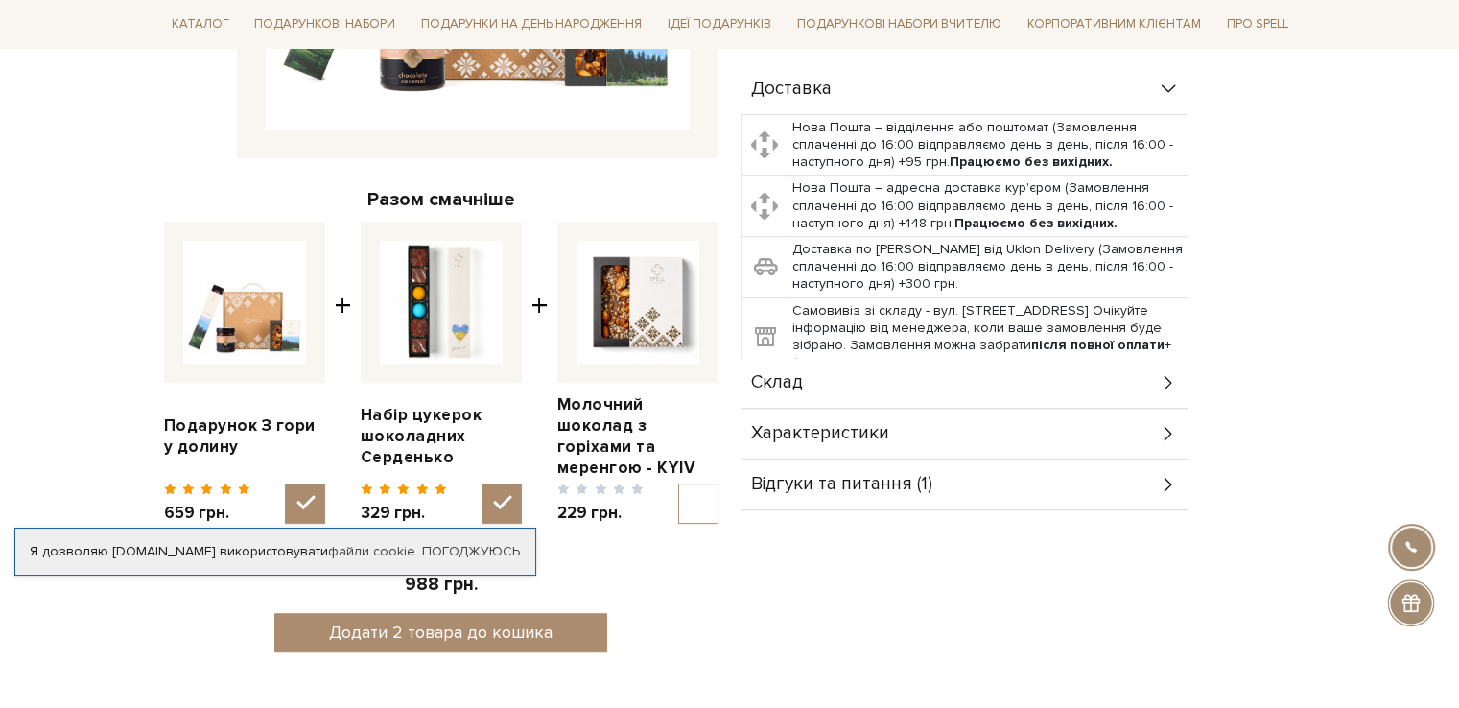
click at [412, 273] on img at bounding box center [441, 302] width 123 height 123
click at [481, 483] on input "checkbox" at bounding box center [501, 503] width 40 height 40
checkbox input "false"
click at [417, 414] on link "Набір цукерок шоколадних Серденько" at bounding box center [441, 436] width 161 height 63
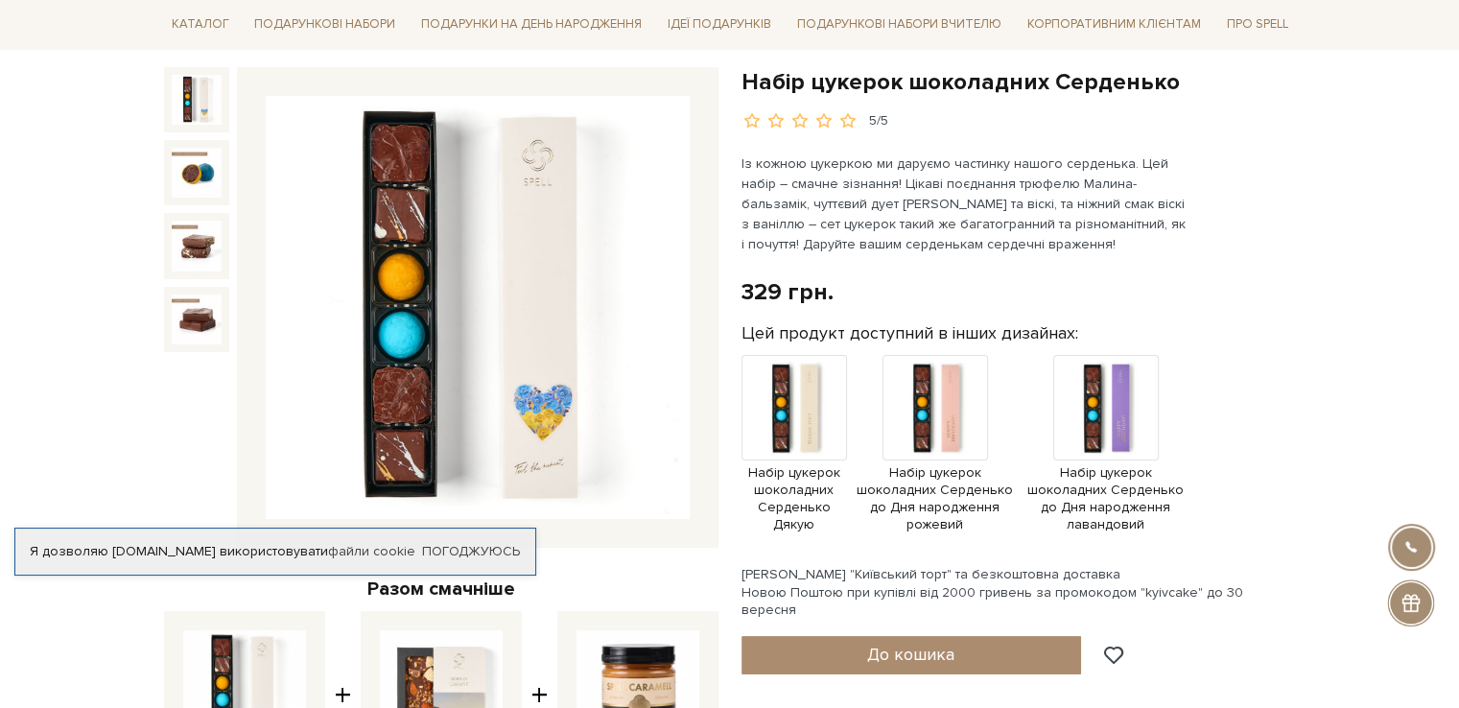
scroll to position [192, 0]
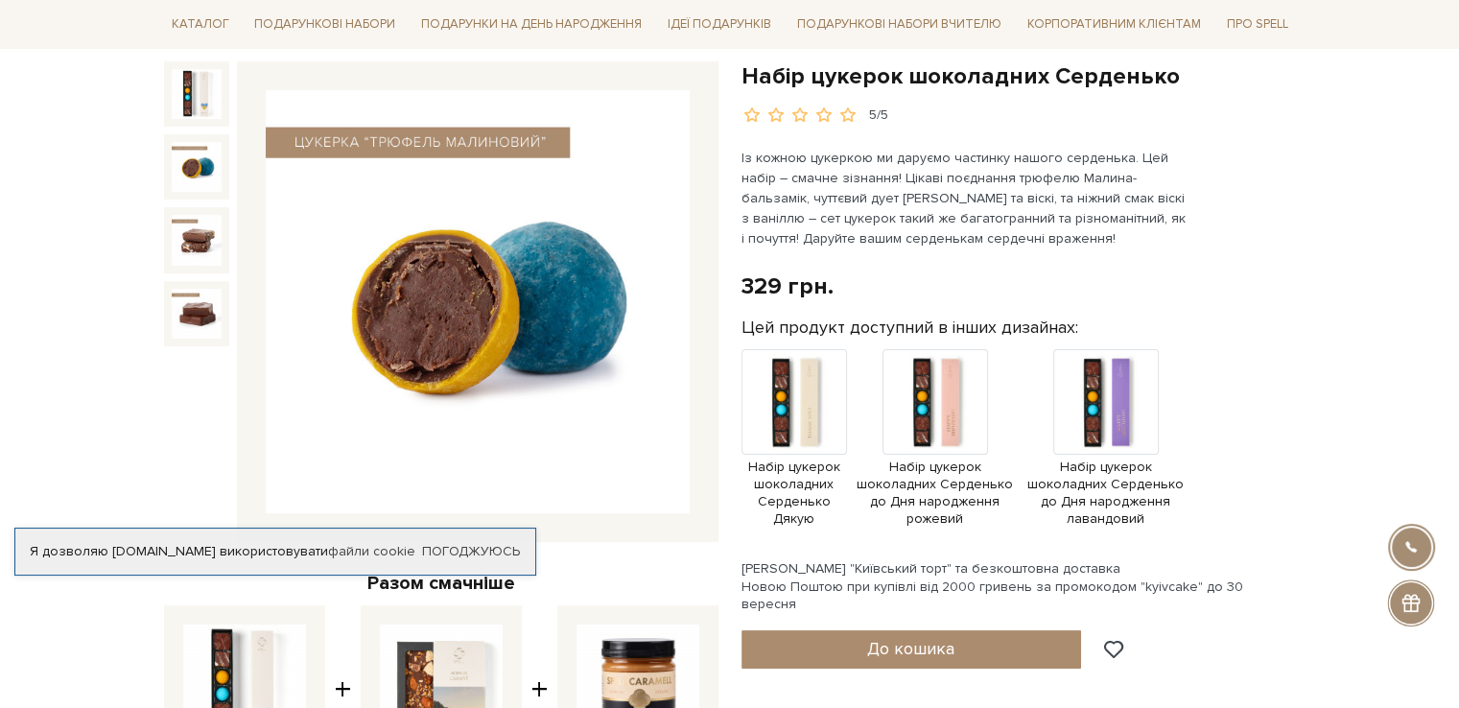
click at [196, 160] on img at bounding box center [197, 167] width 50 height 50
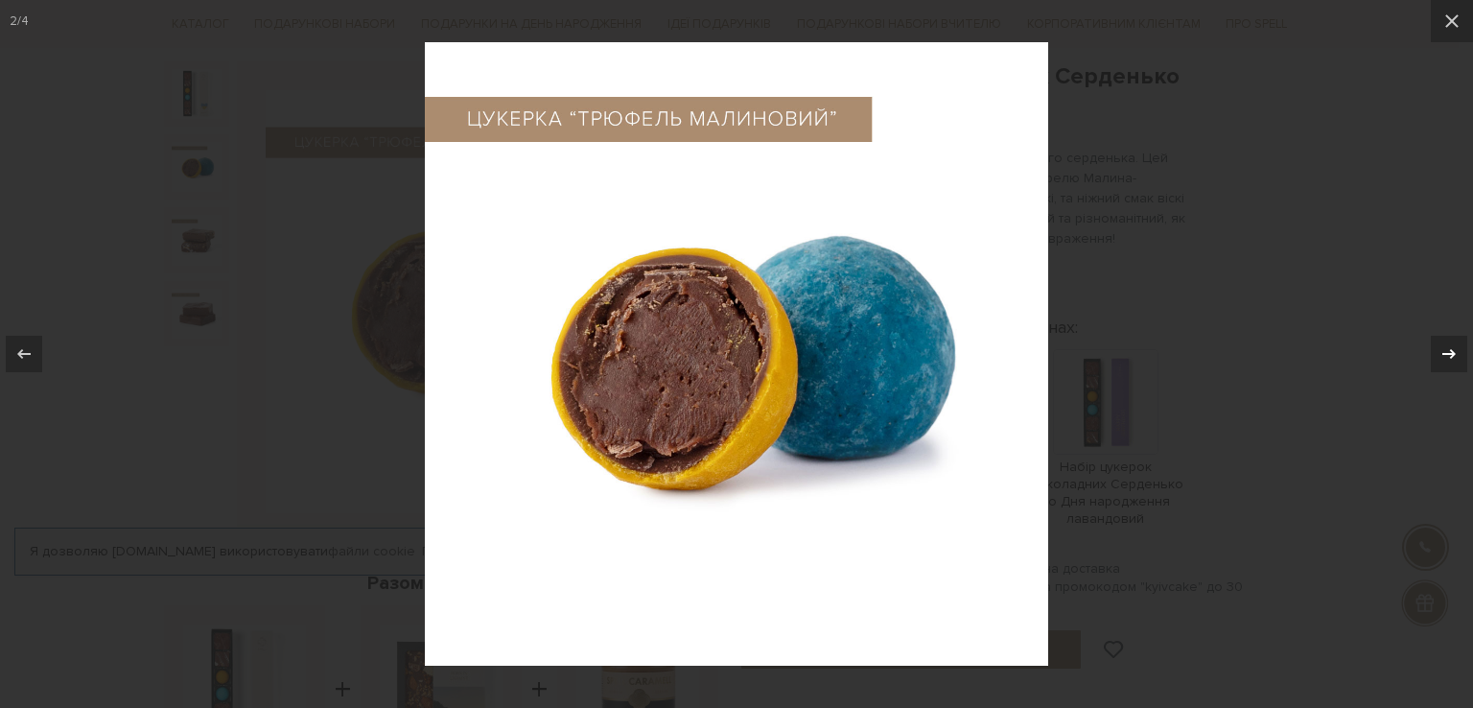
click at [1440, 358] on icon at bounding box center [1449, 353] width 23 height 23
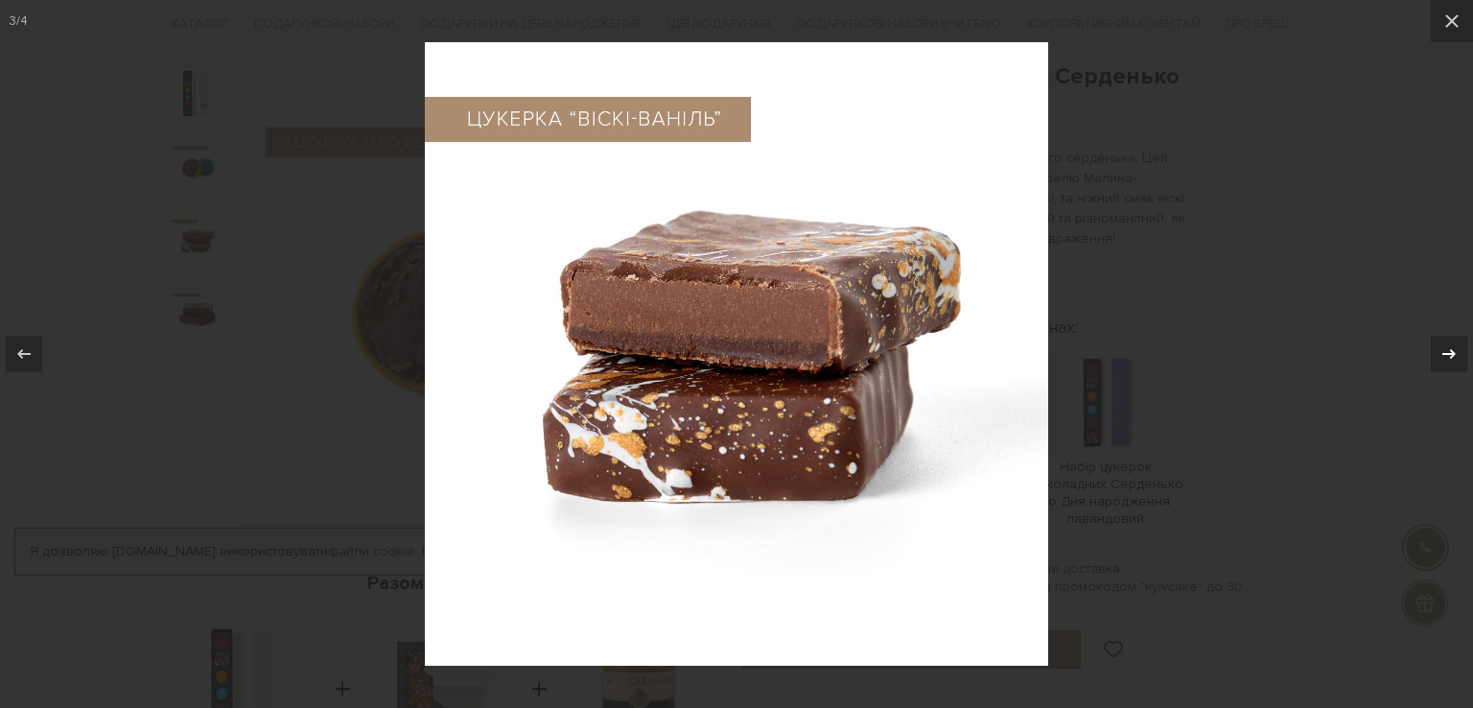
click at [1440, 358] on icon at bounding box center [1449, 353] width 23 height 23
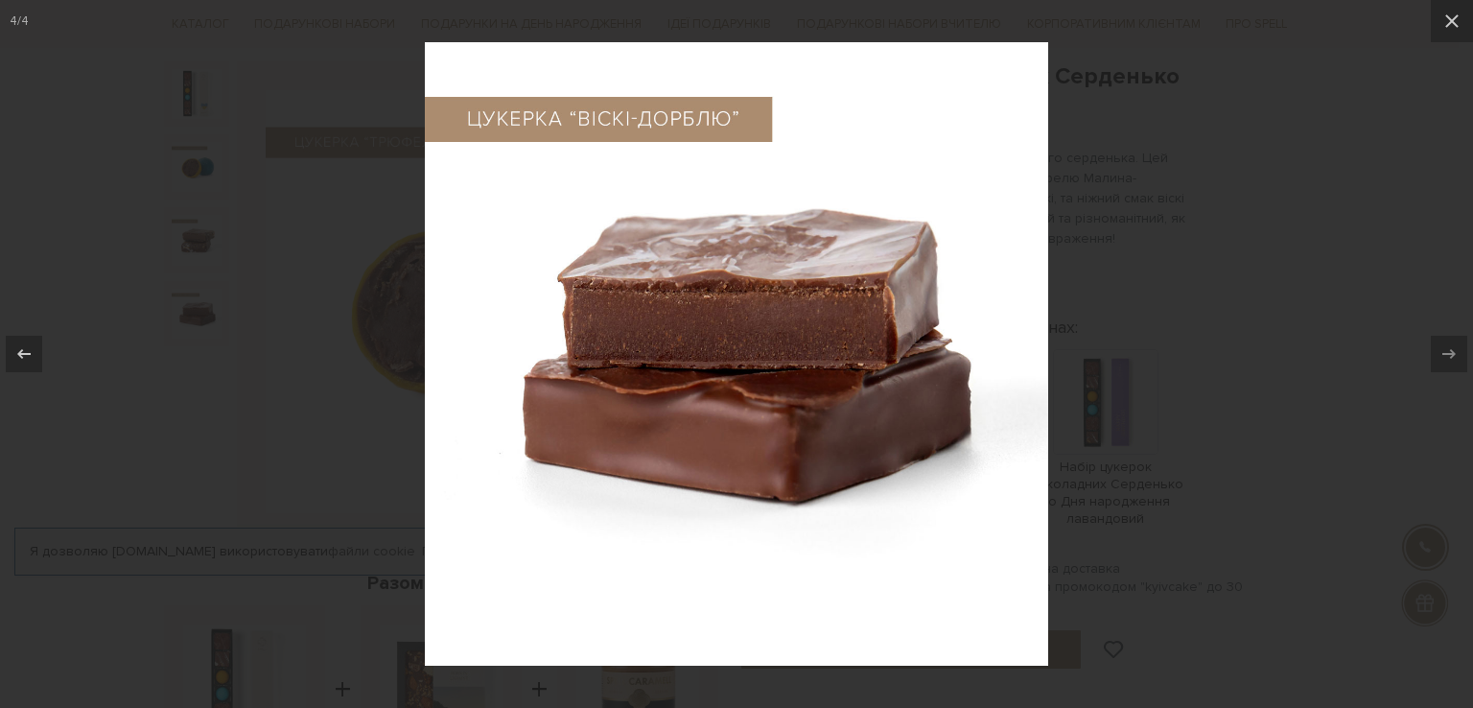
click at [1346, 394] on div at bounding box center [736, 354] width 1473 height 708
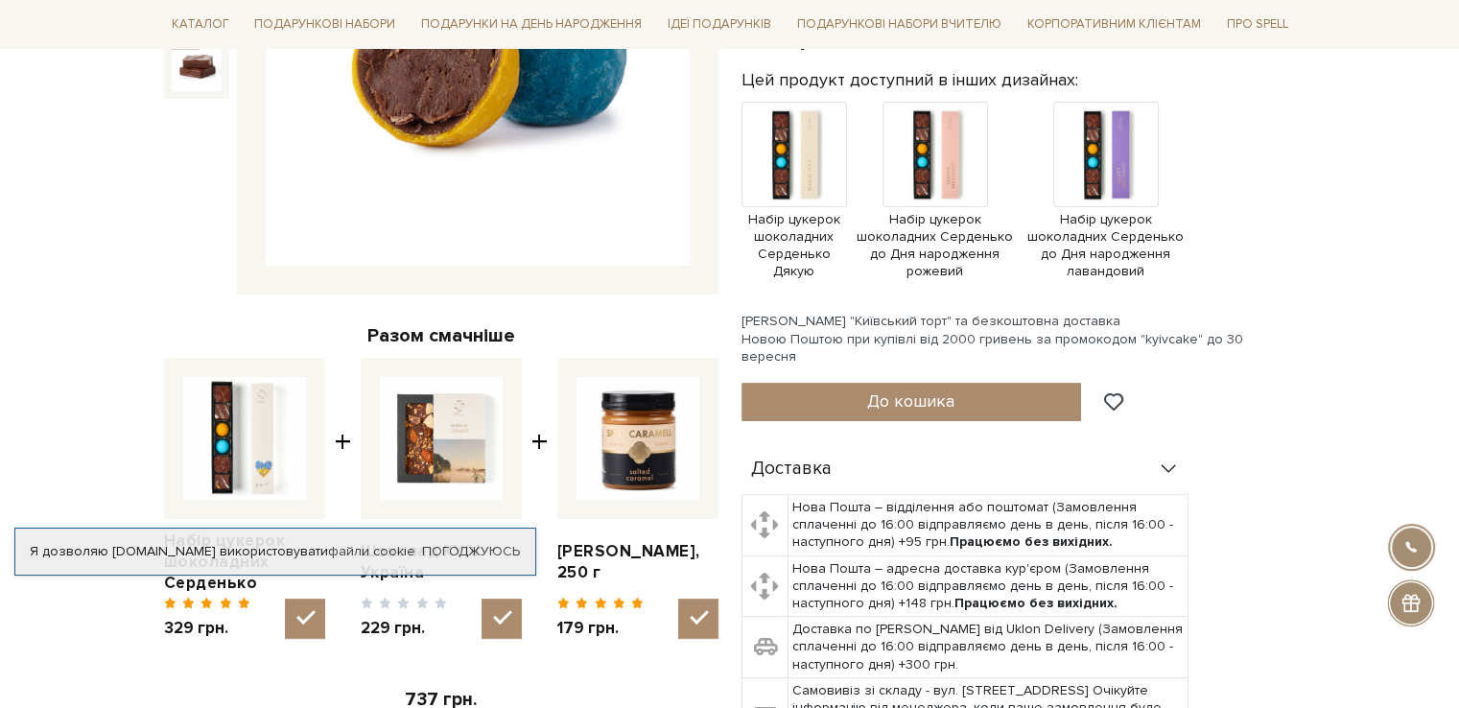
scroll to position [480, 0]
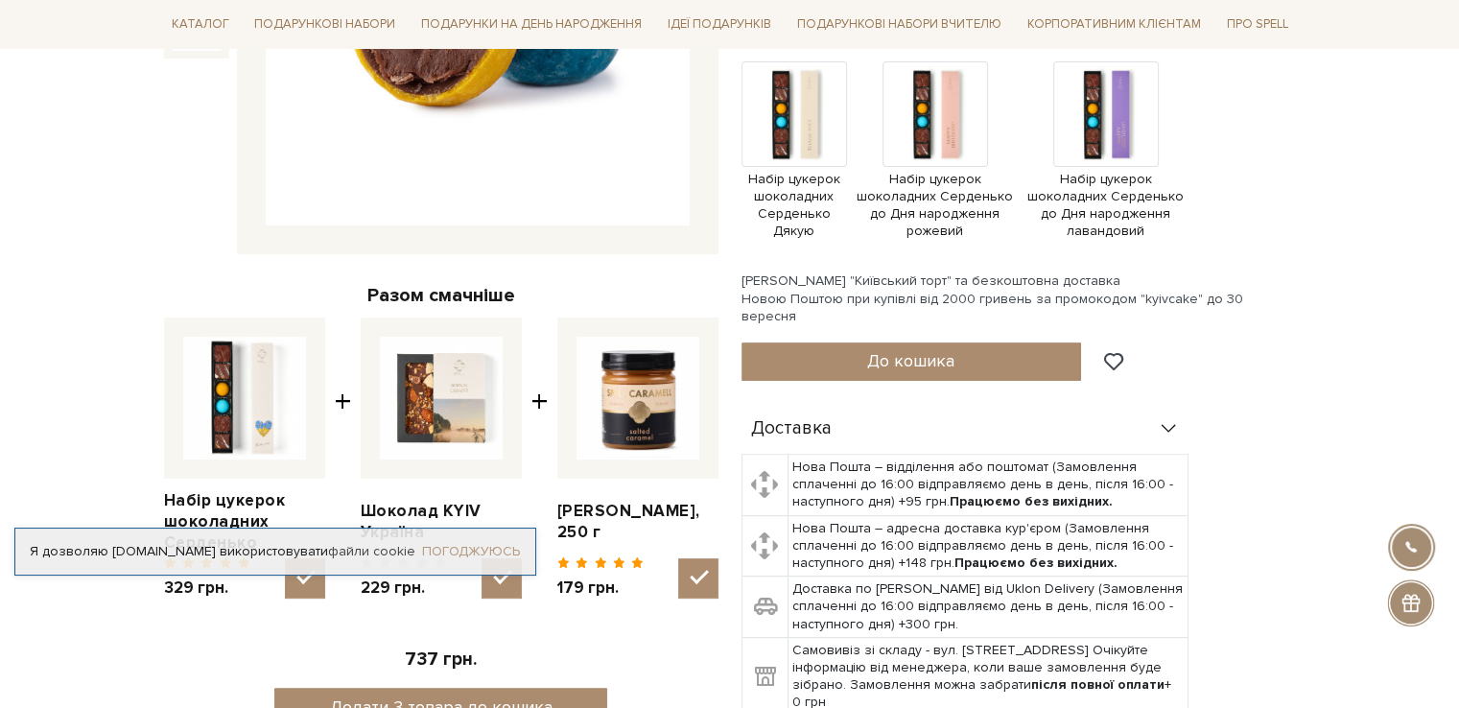
click at [463, 553] on link "Погоджуюсь" at bounding box center [471, 551] width 98 height 17
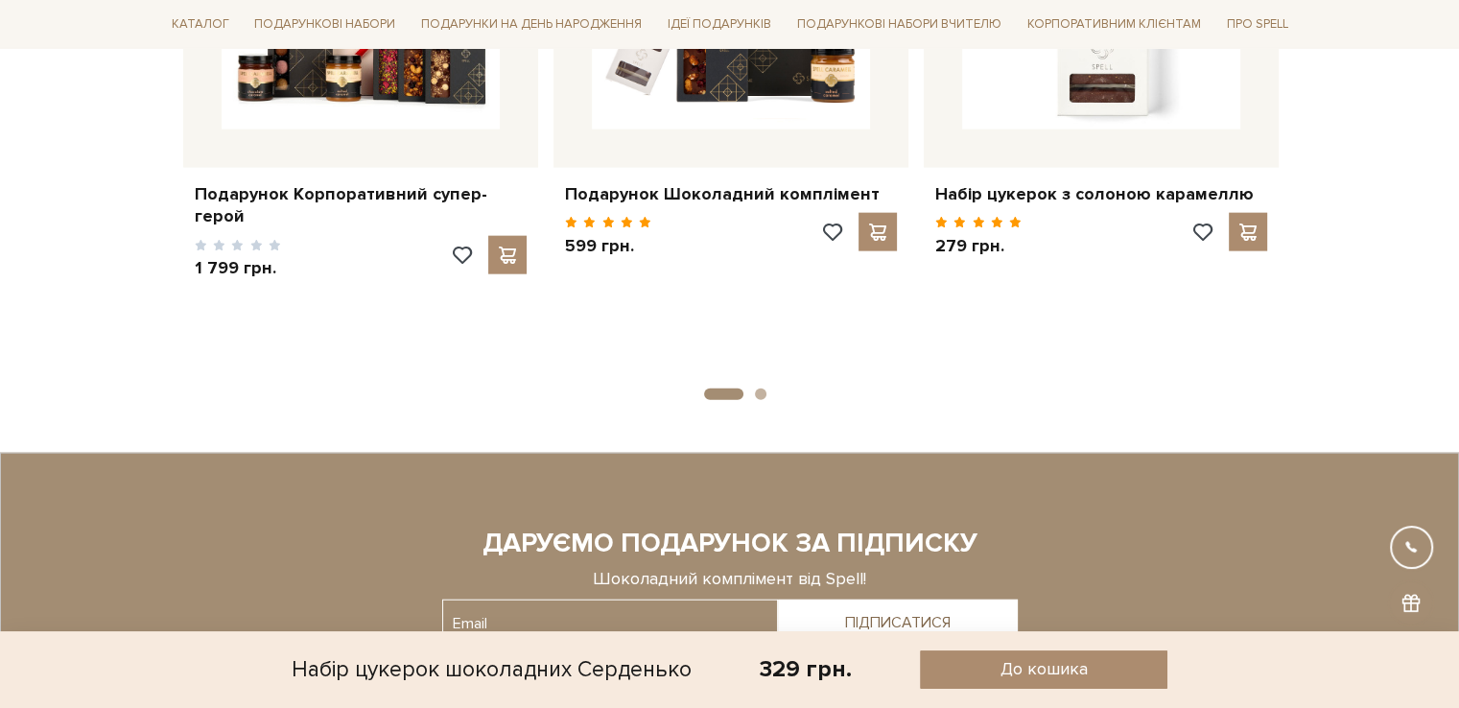
scroll to position [4508, 0]
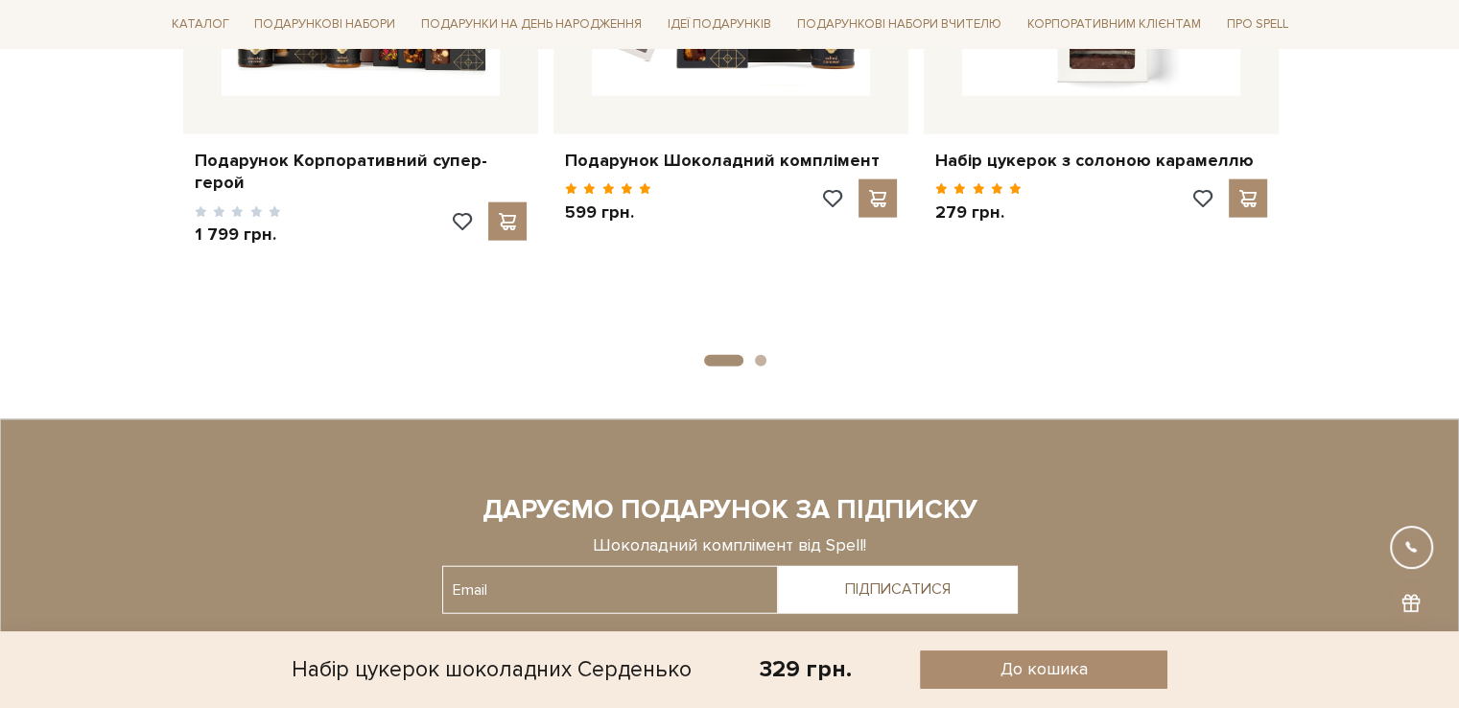
click at [762, 355] on button "2" at bounding box center [761, 361] width 12 height 12
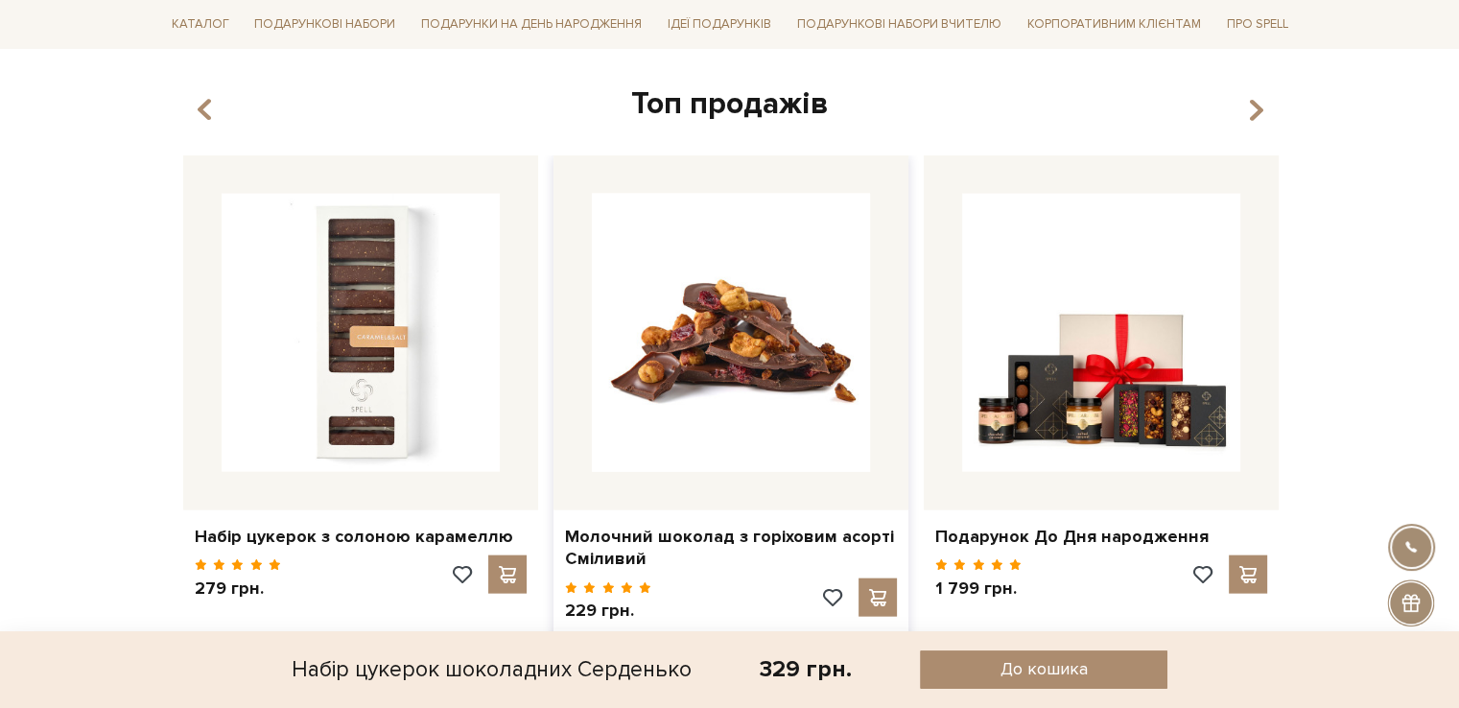
scroll to position [4124, 0]
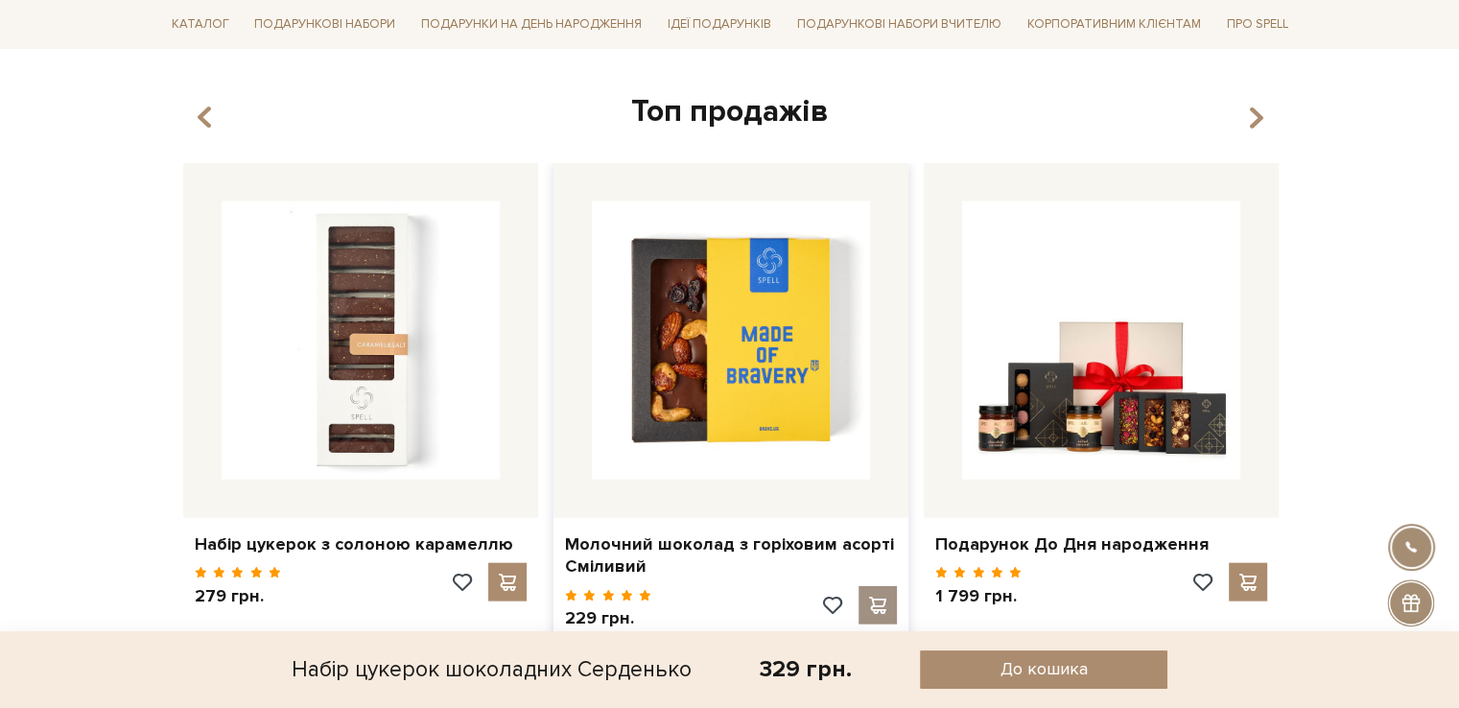
click at [869, 597] on span at bounding box center [877, 605] width 24 height 17
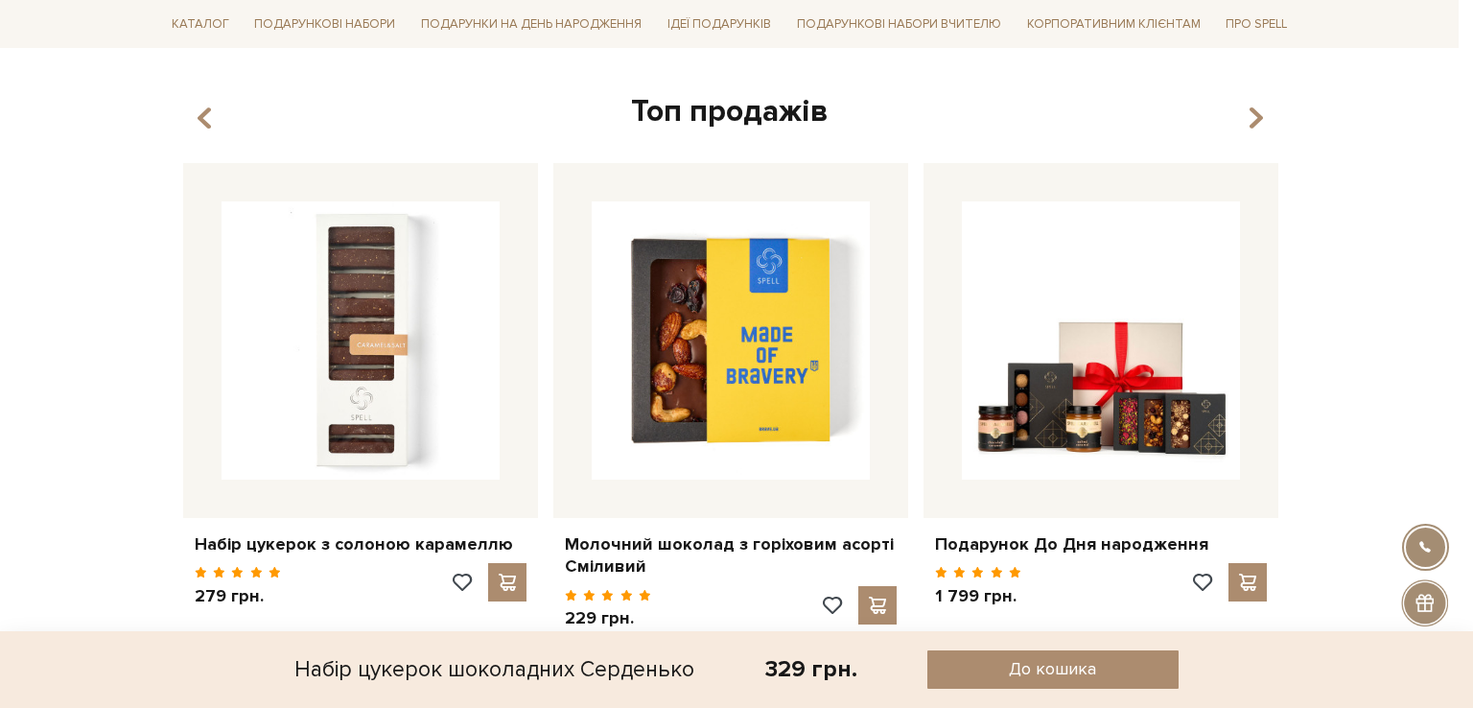
click at [885, 261] on div at bounding box center [736, 354] width 1473 height 708
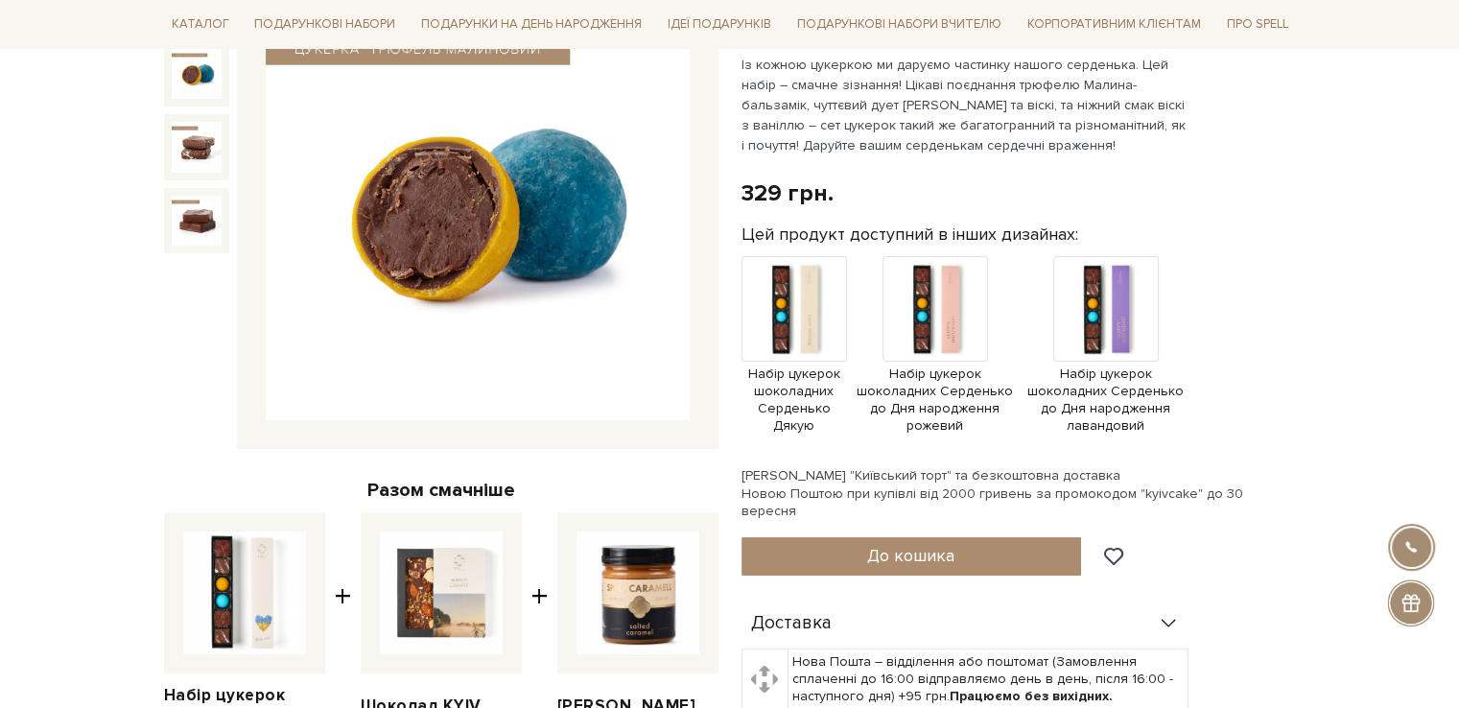
scroll to position [288, 0]
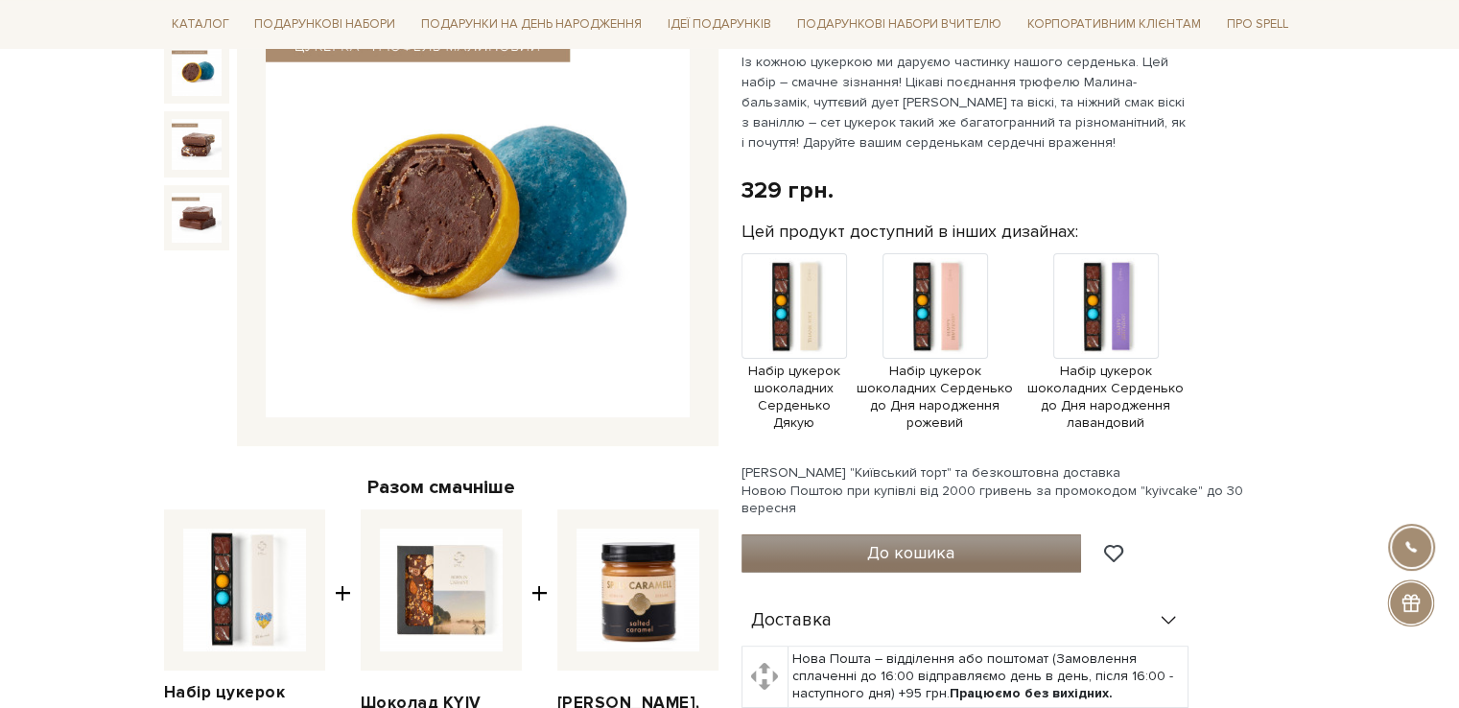
click at [861, 534] on button "До кошика" at bounding box center [911, 553] width 340 height 38
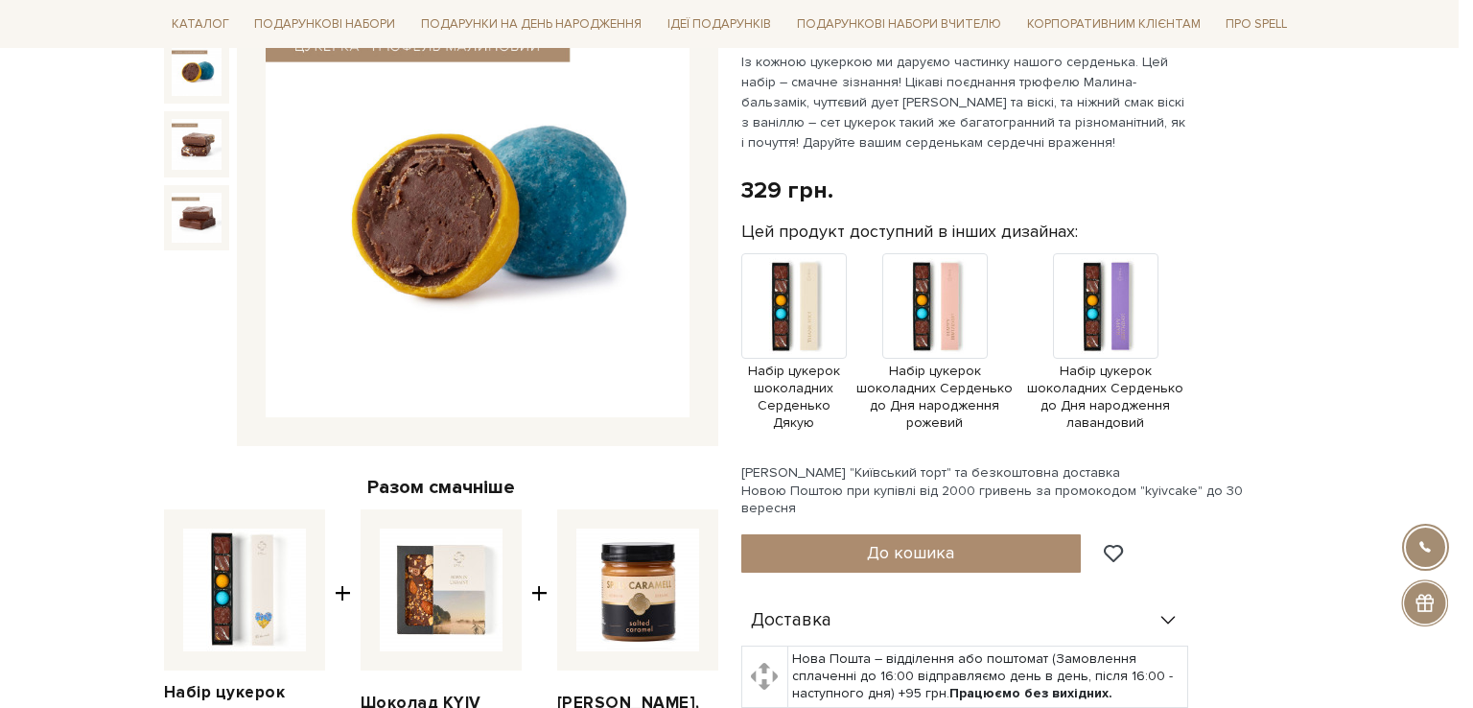
click at [888, 413] on div at bounding box center [736, 354] width 1473 height 708
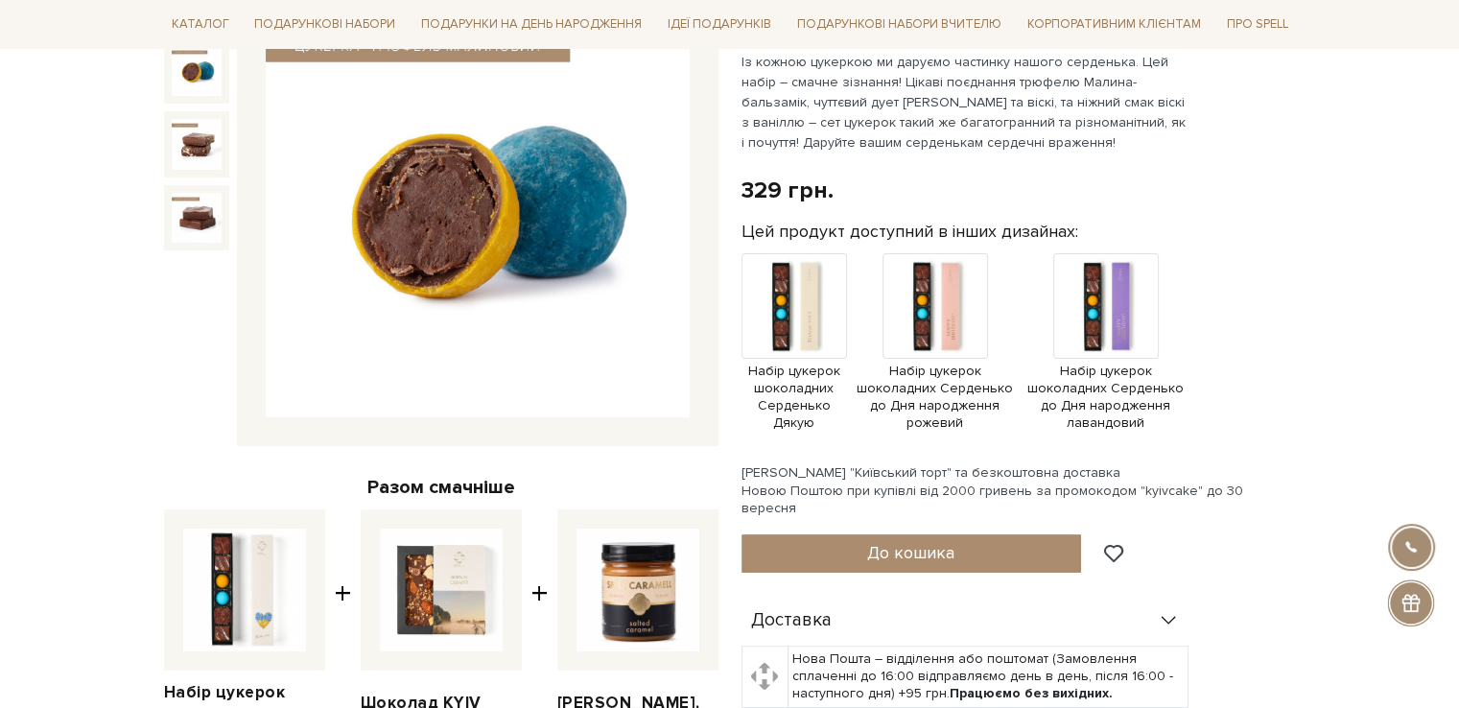
scroll to position [0, 0]
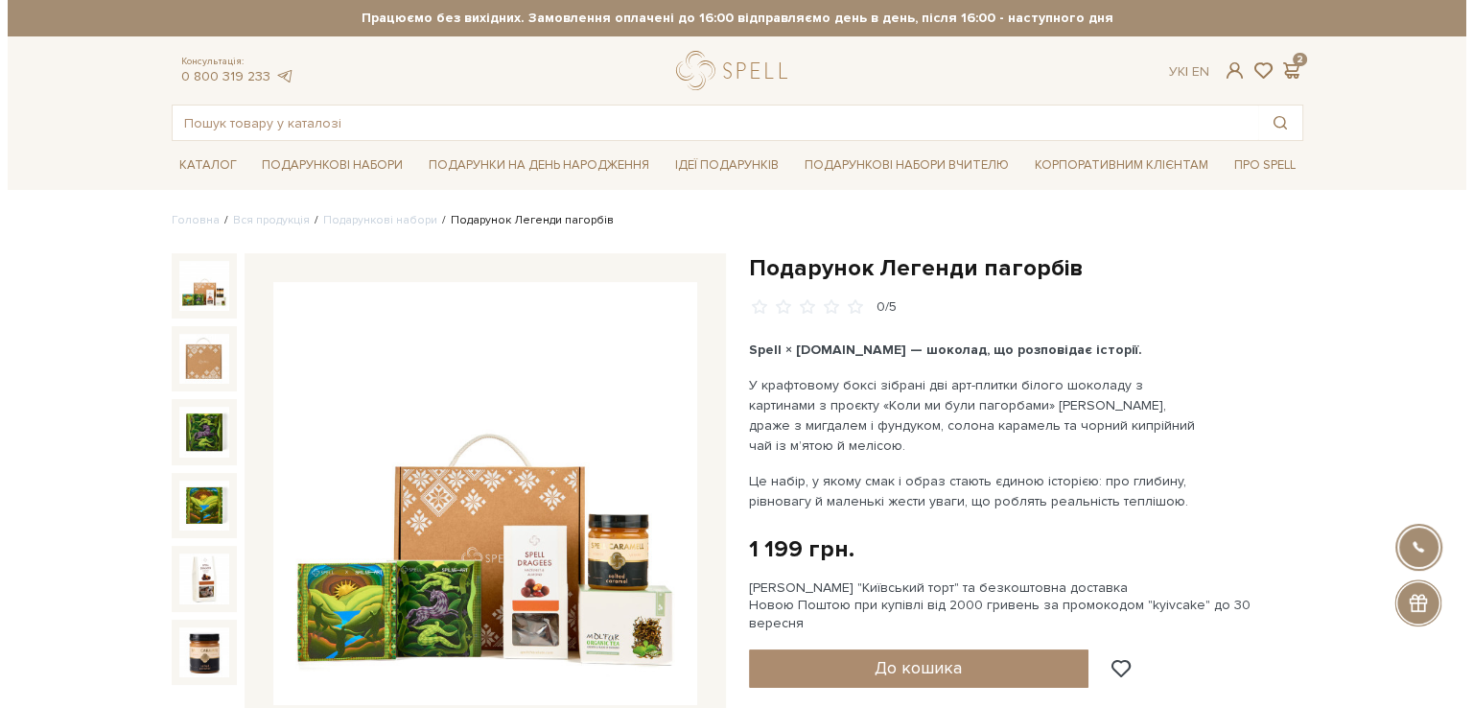
scroll to position [192, 0]
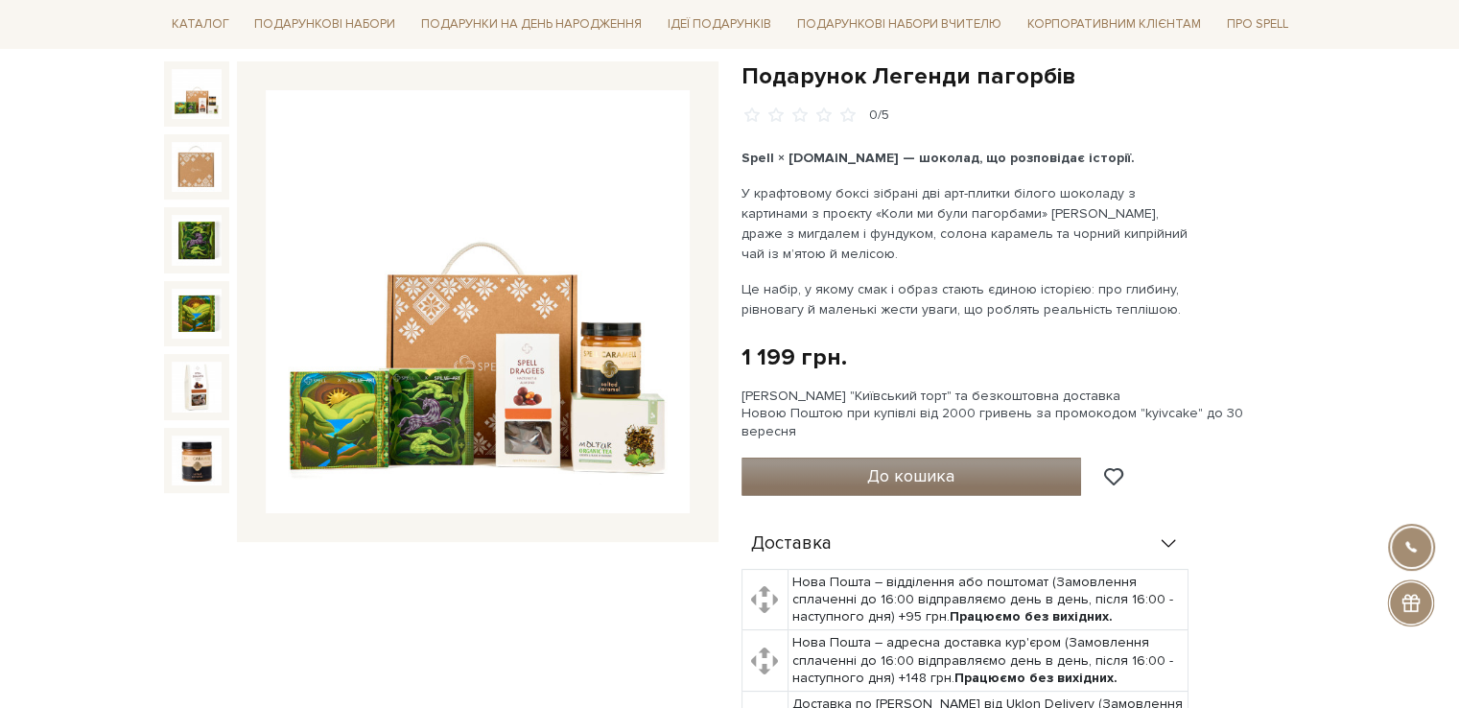
click at [854, 458] on button "До кошика" at bounding box center [911, 477] width 340 height 38
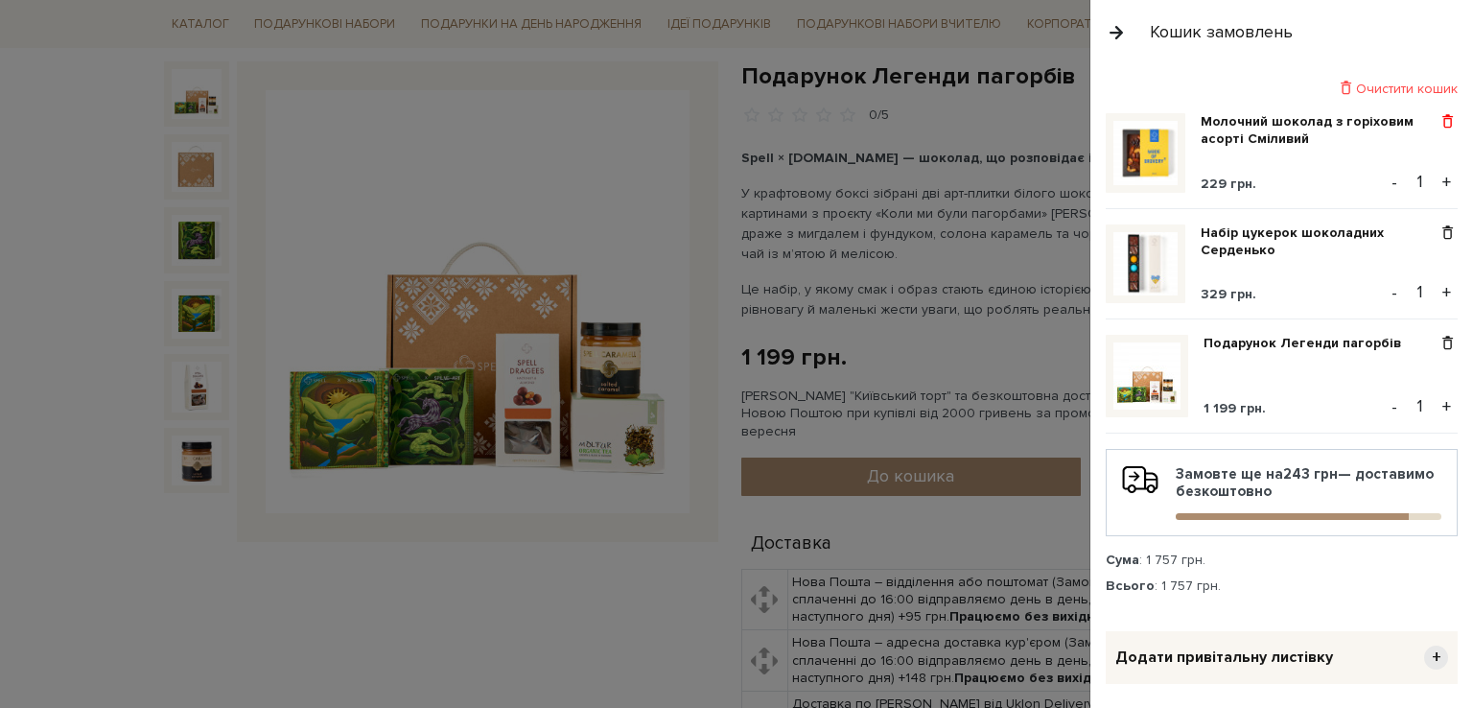
click at [1438, 128] on span at bounding box center [1448, 121] width 20 height 17
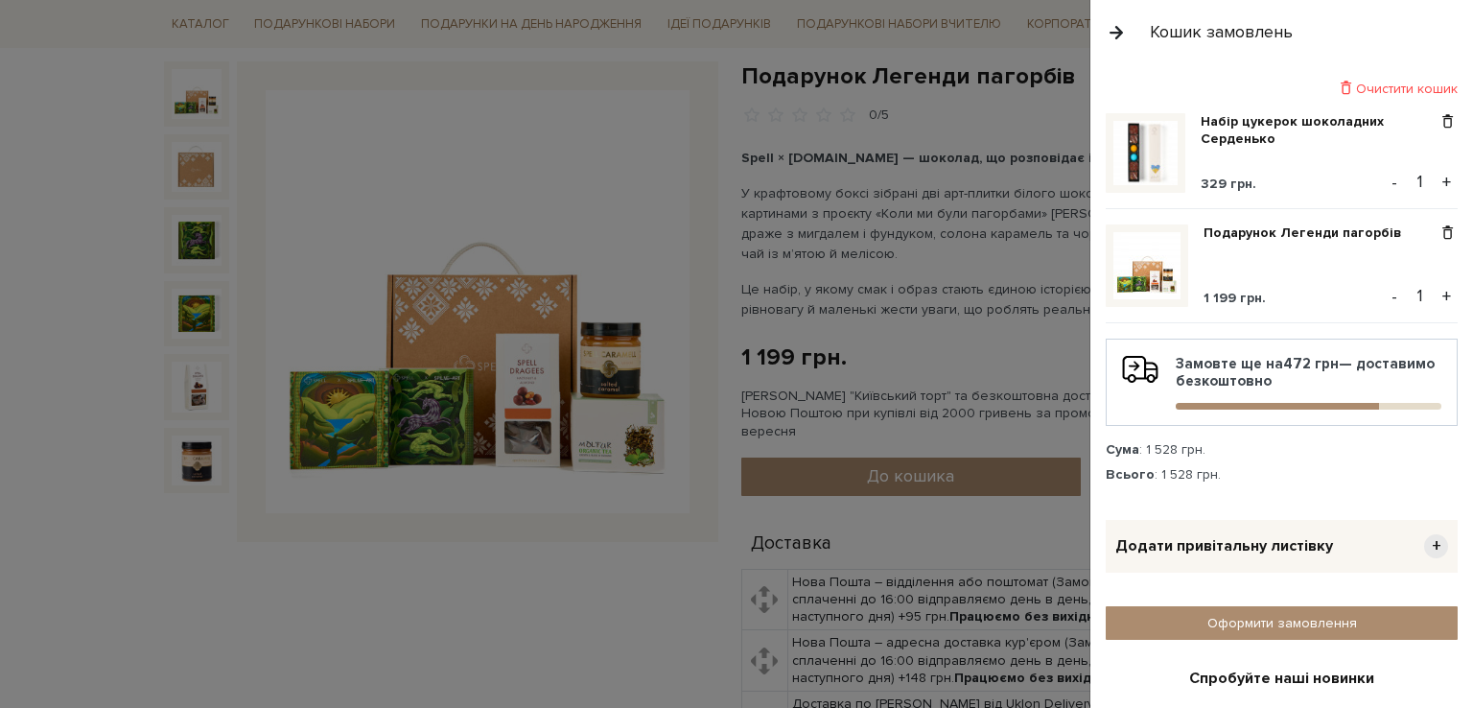
click at [1263, 530] on div "Додати привітальну листівку +" at bounding box center [1282, 546] width 352 height 53
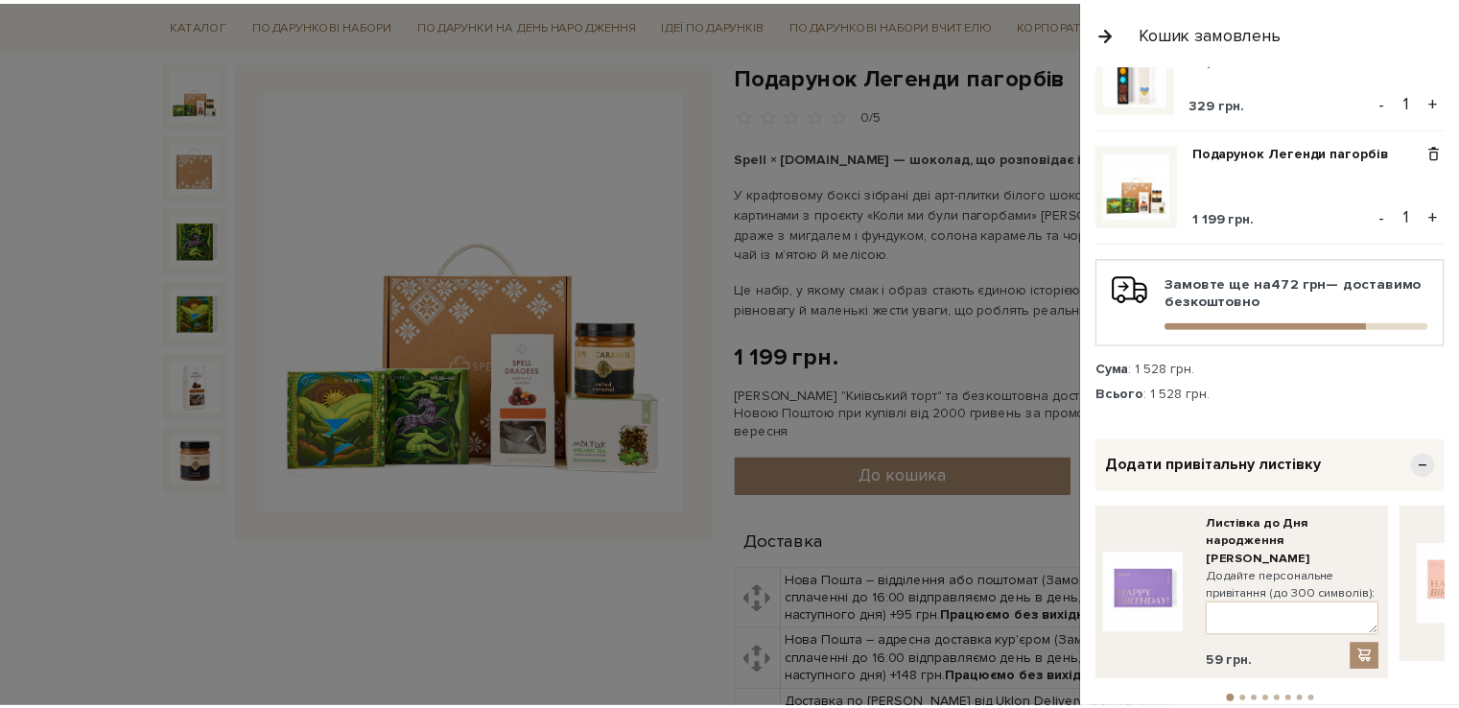
scroll to position [288, 0]
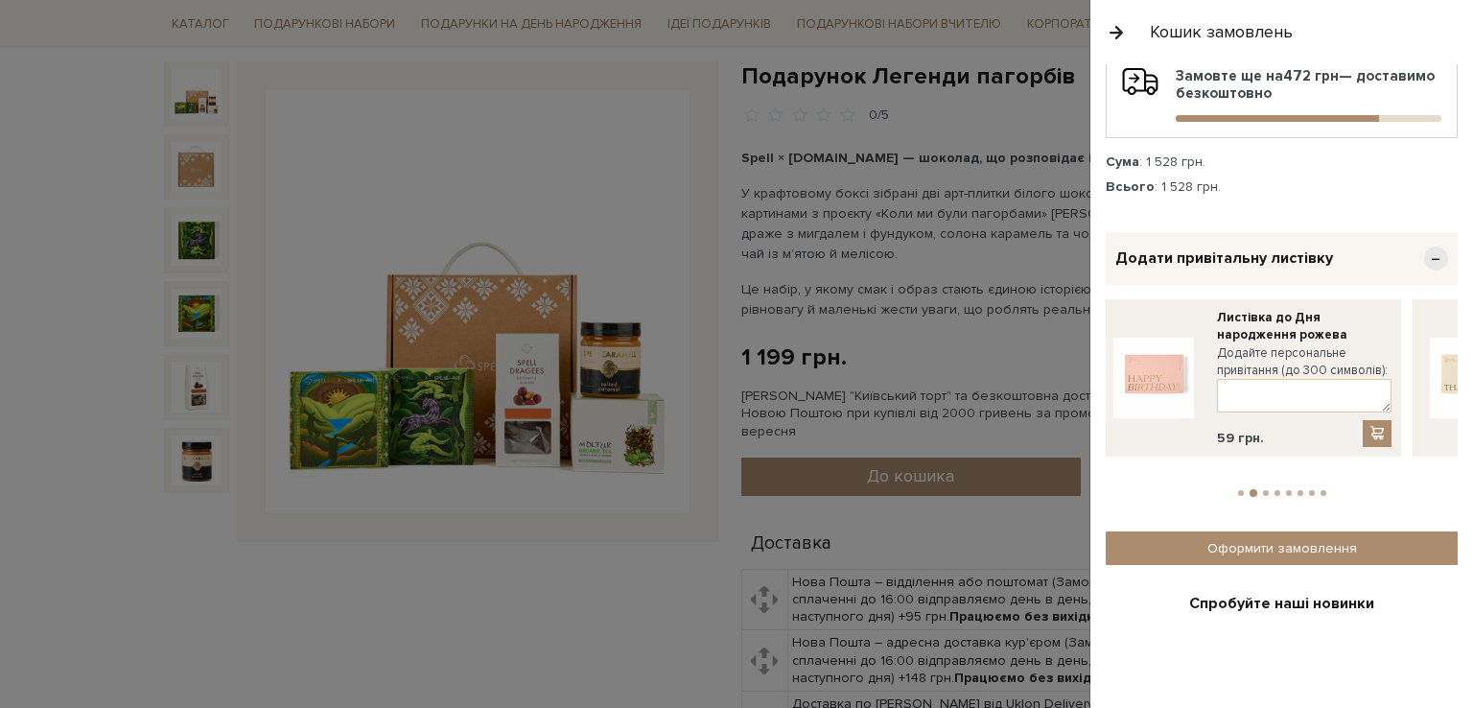
drag, startPoint x: 1416, startPoint y: 358, endPoint x: 1239, endPoint y: 355, distance: 176.5
drag, startPoint x: 1327, startPoint y: 355, endPoint x: 1055, endPoint y: 350, distance: 272.4
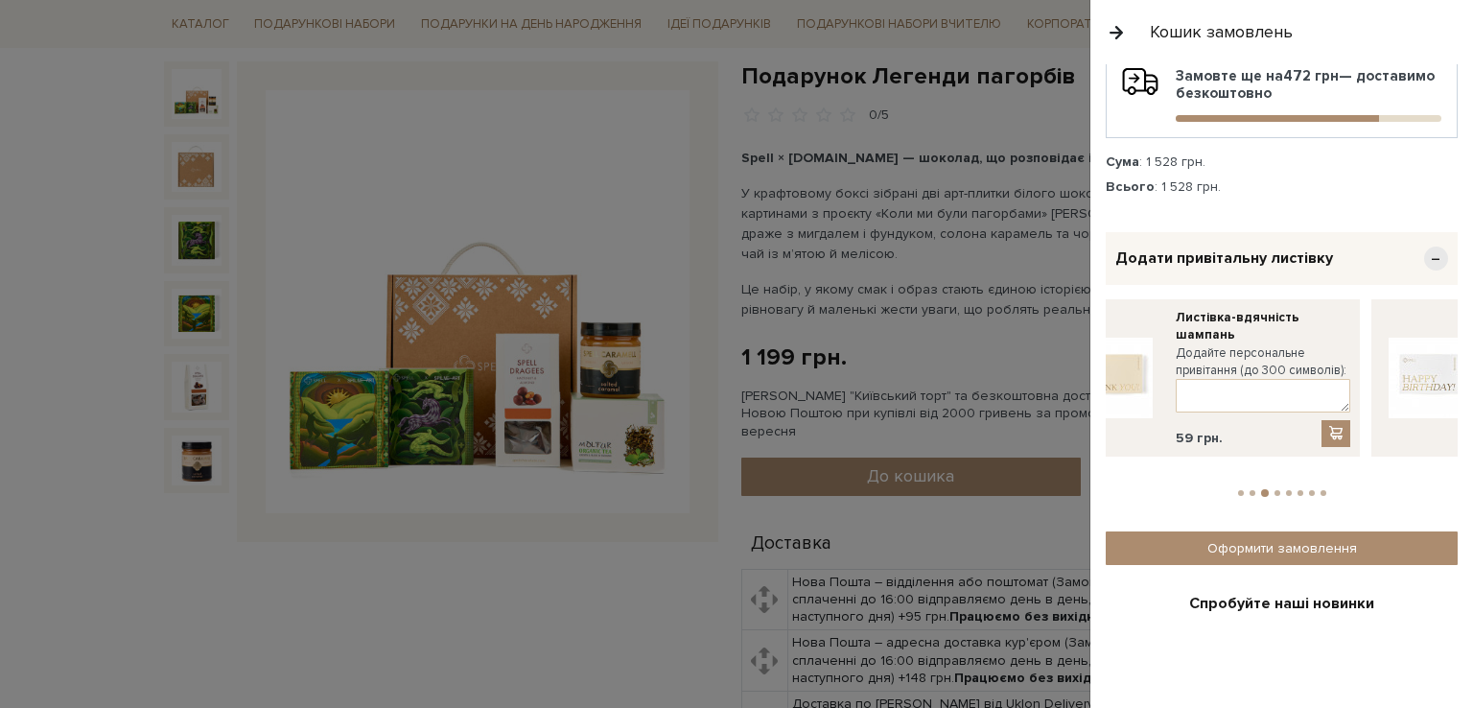
drag, startPoint x: 1313, startPoint y: 354, endPoint x: 1068, endPoint y: 359, distance: 244.6
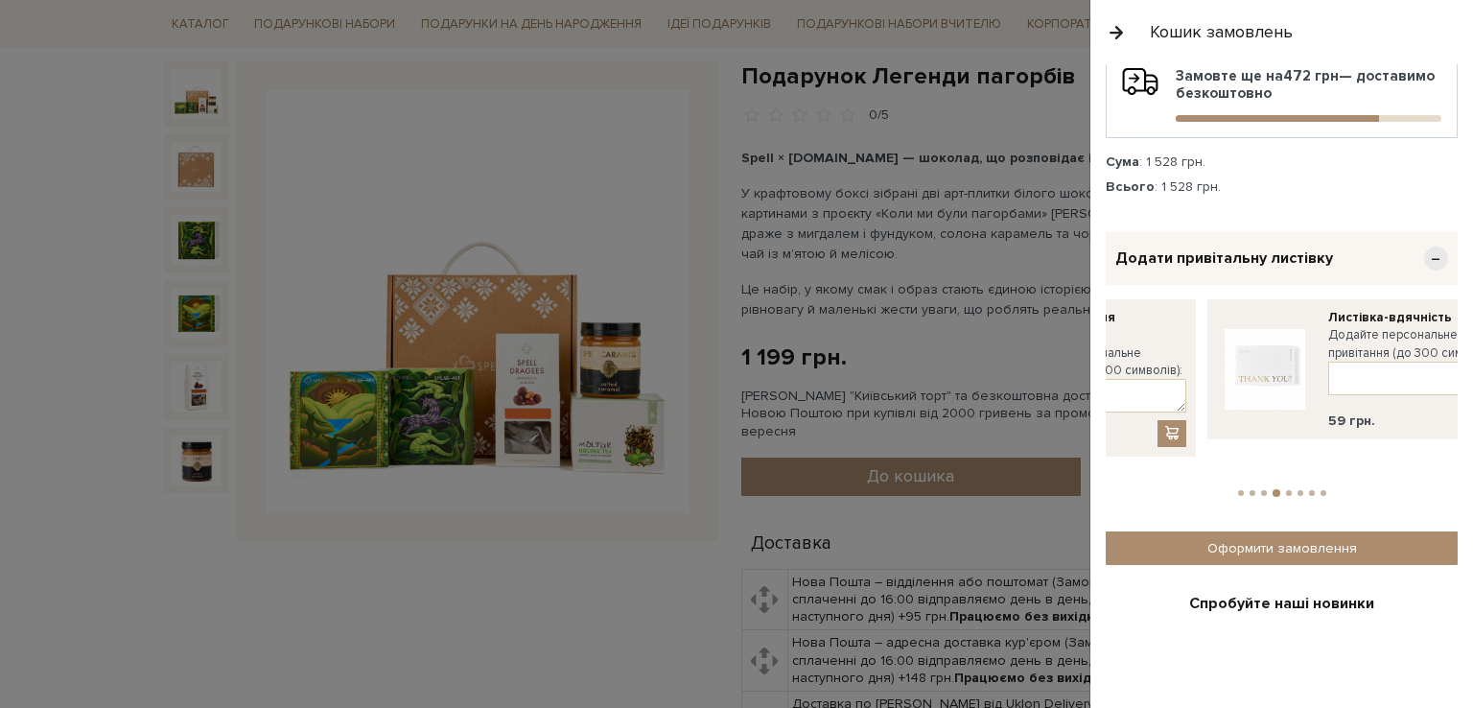
drag, startPoint x: 1321, startPoint y: 362, endPoint x: 1258, endPoint y: 362, distance: 62.3
click at [1097, 362] on div "Очистити кошик Набір цукерок шоколадних [GEOGRAPHIC_DATA] 329 грн. - 1 + Подару…" at bounding box center [1282, 386] width 383 height 644
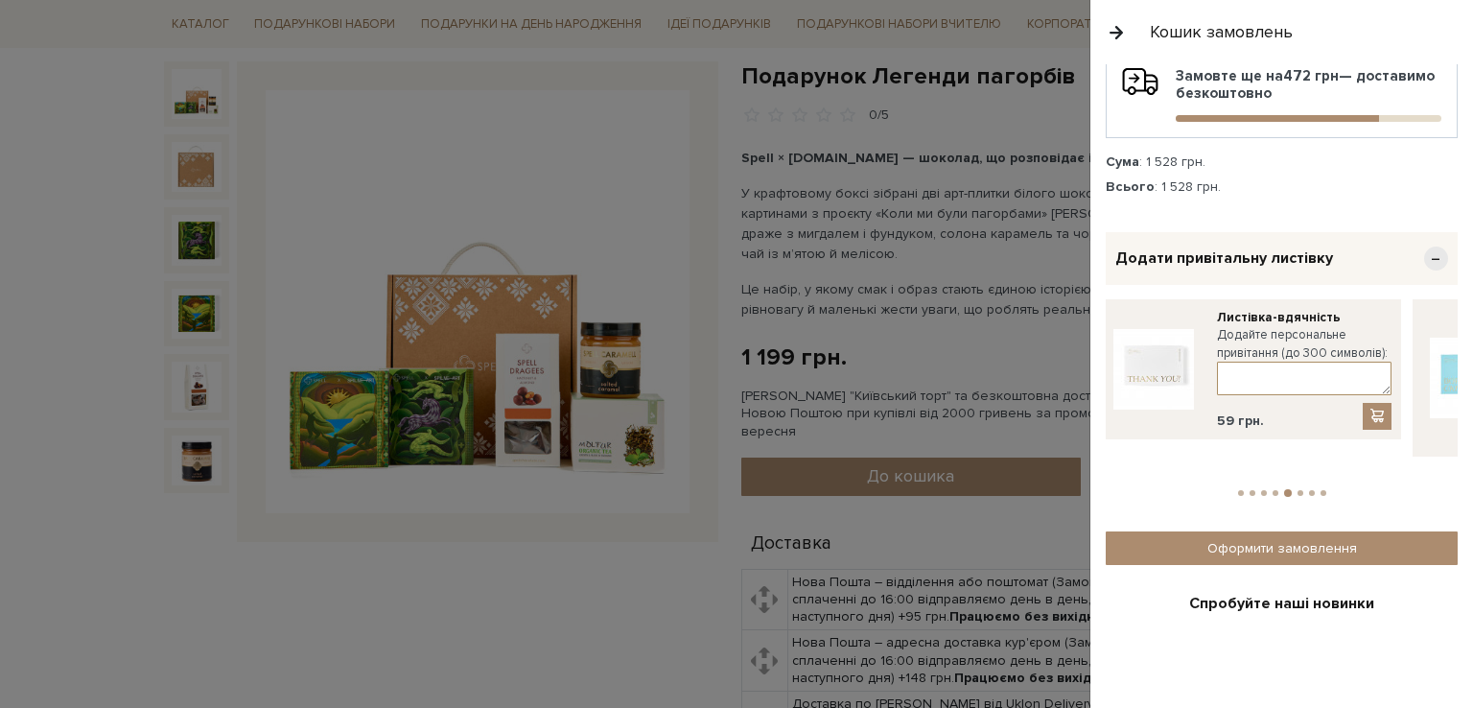
drag, startPoint x: 1395, startPoint y: 362, endPoint x: 1188, endPoint y: 363, distance: 206.2
click at [1128, 363] on div "Листівка-вдячність Додайте персональне привітання (до 300 символів): 59 грн." at bounding box center [1248, 369] width 305 height 140
drag, startPoint x: 1372, startPoint y: 363, endPoint x: 1005, endPoint y: 364, distance: 366.4
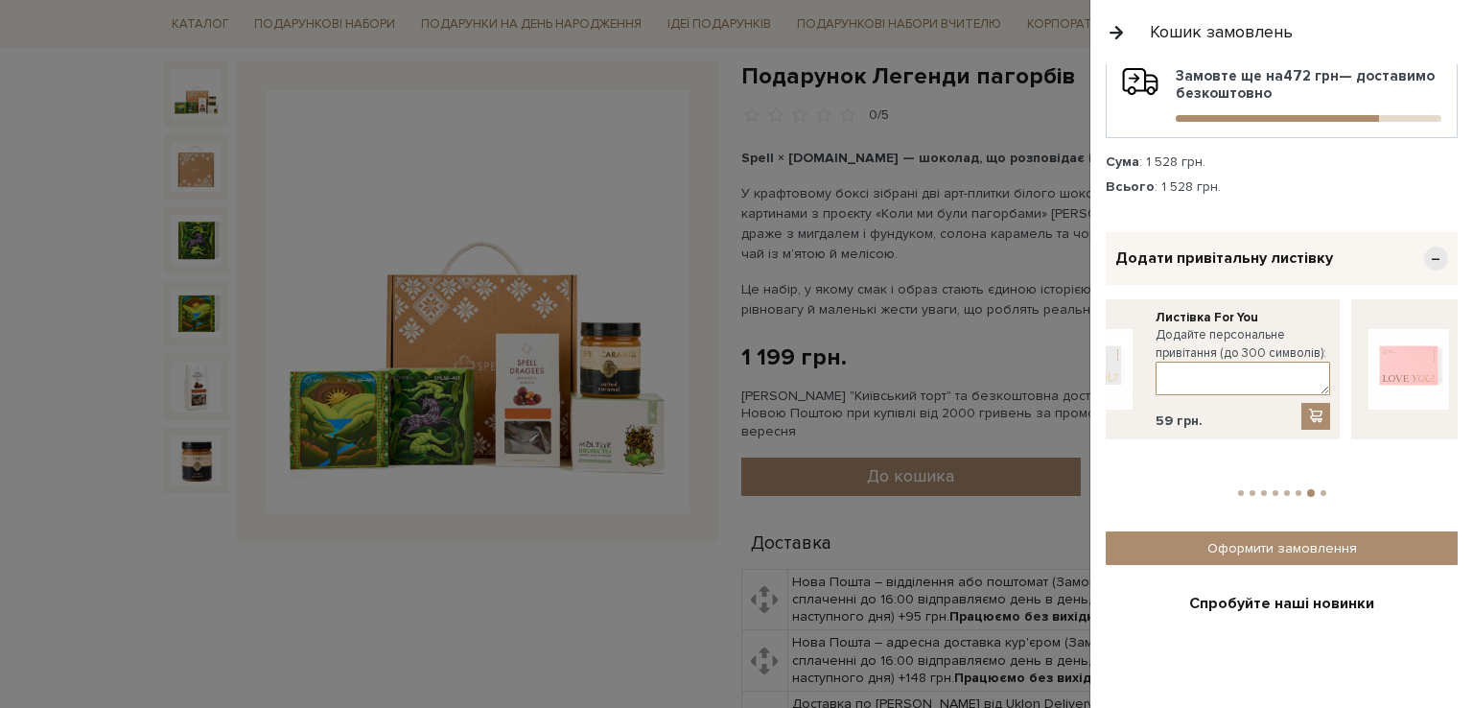
drag, startPoint x: 1343, startPoint y: 369, endPoint x: 801, endPoint y: 360, distance: 542.0
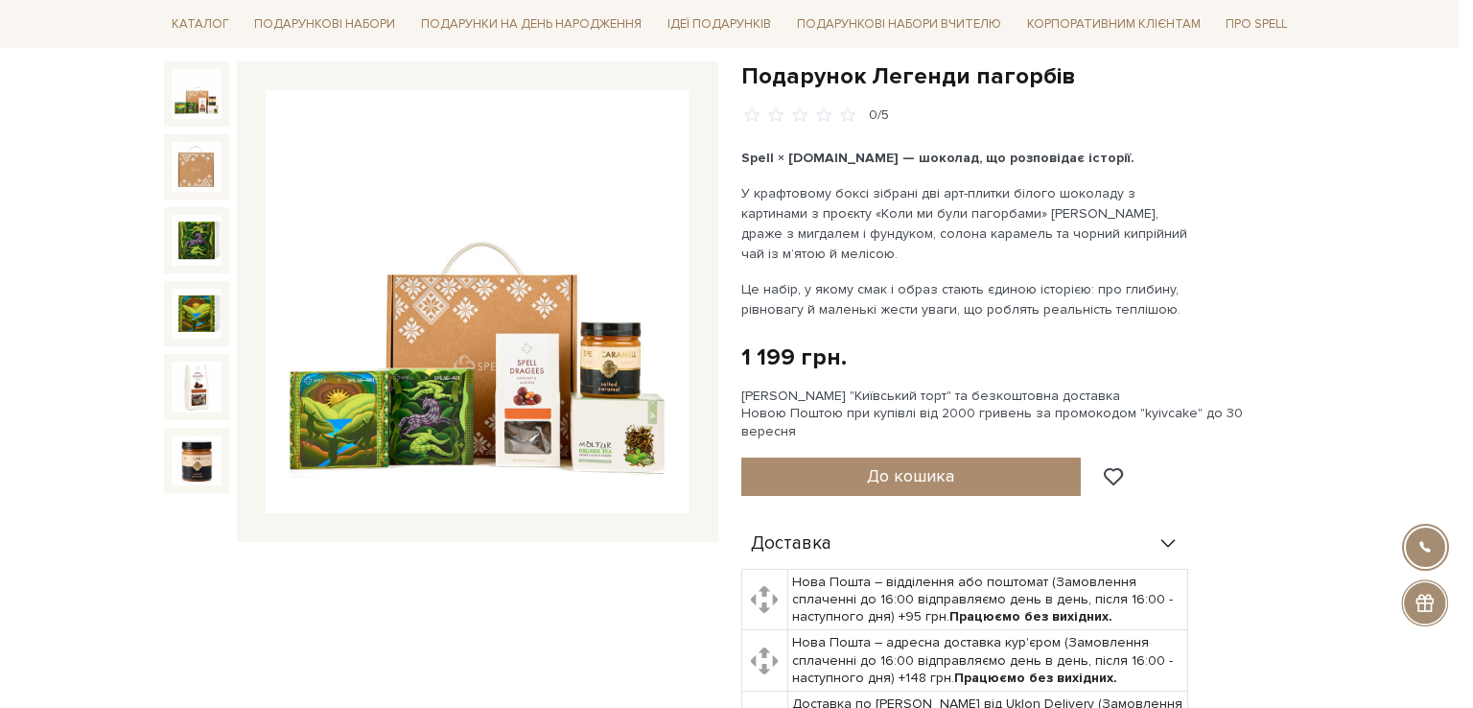
click at [723, 579] on div at bounding box center [736, 354] width 1473 height 708
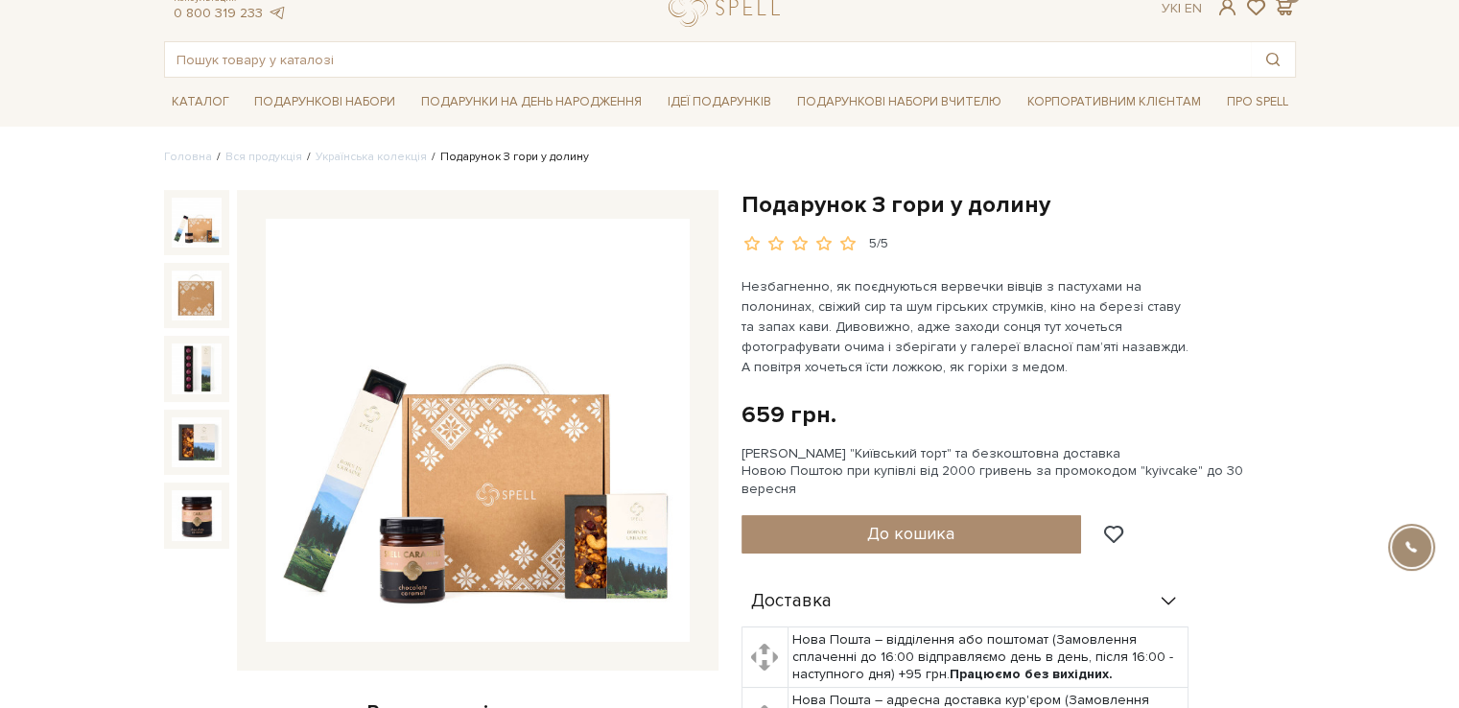
scroll to position [96, 0]
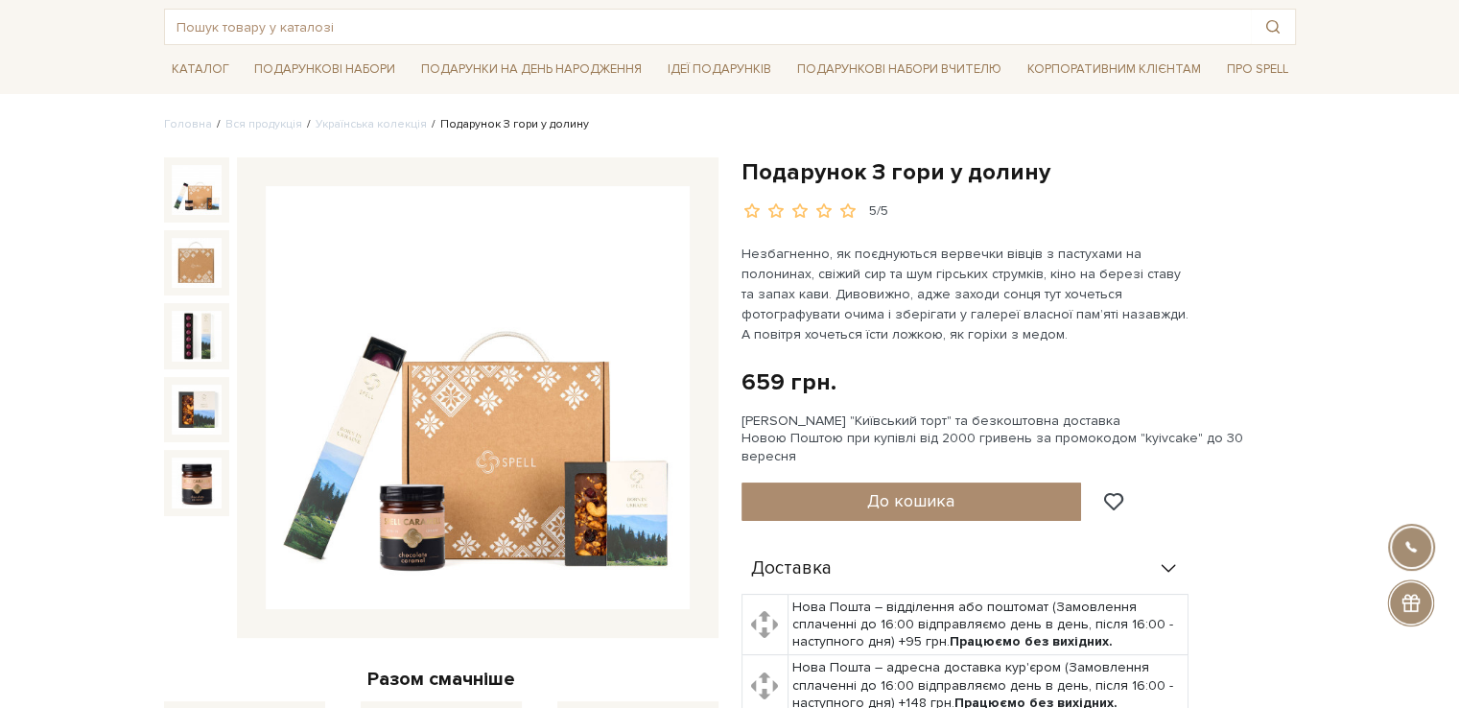
click at [683, 482] on img at bounding box center [478, 398] width 424 height 424
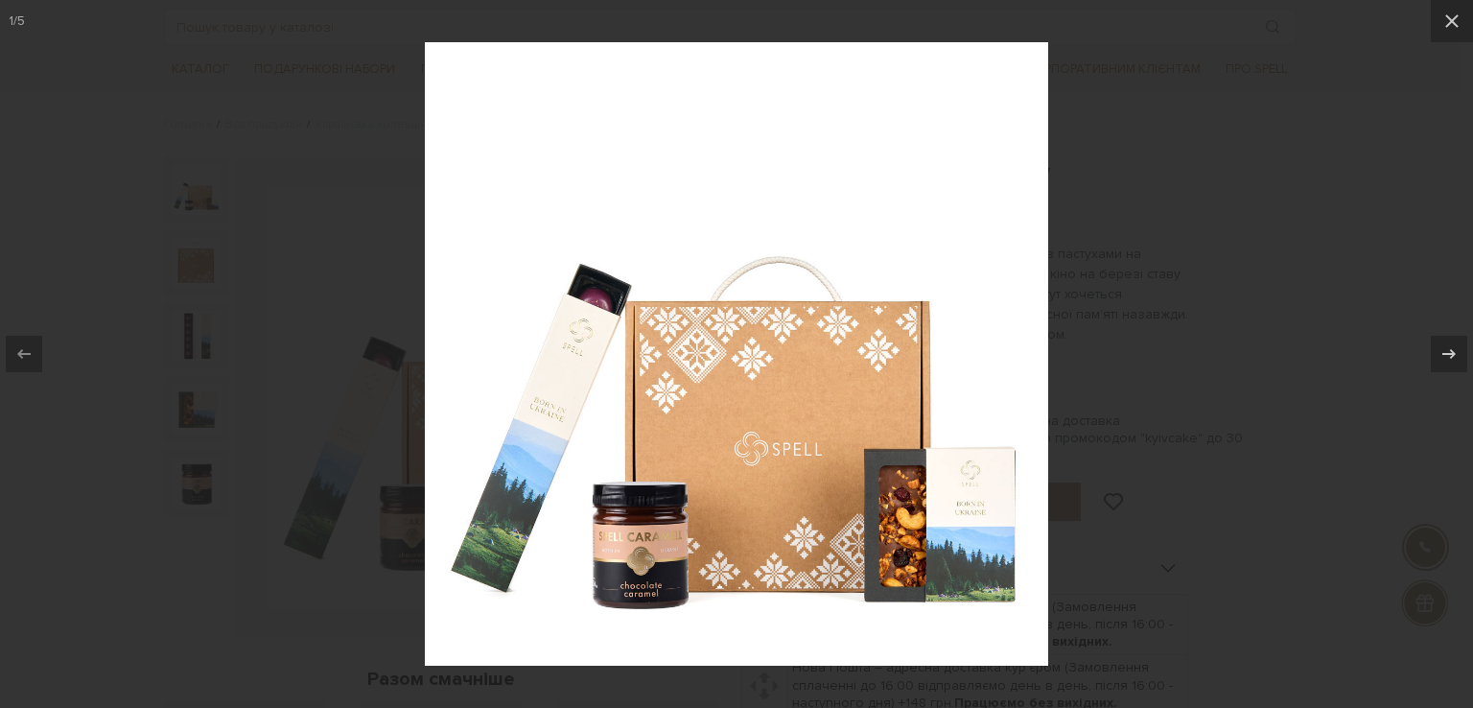
click at [292, 529] on div at bounding box center [736, 354] width 1473 height 708
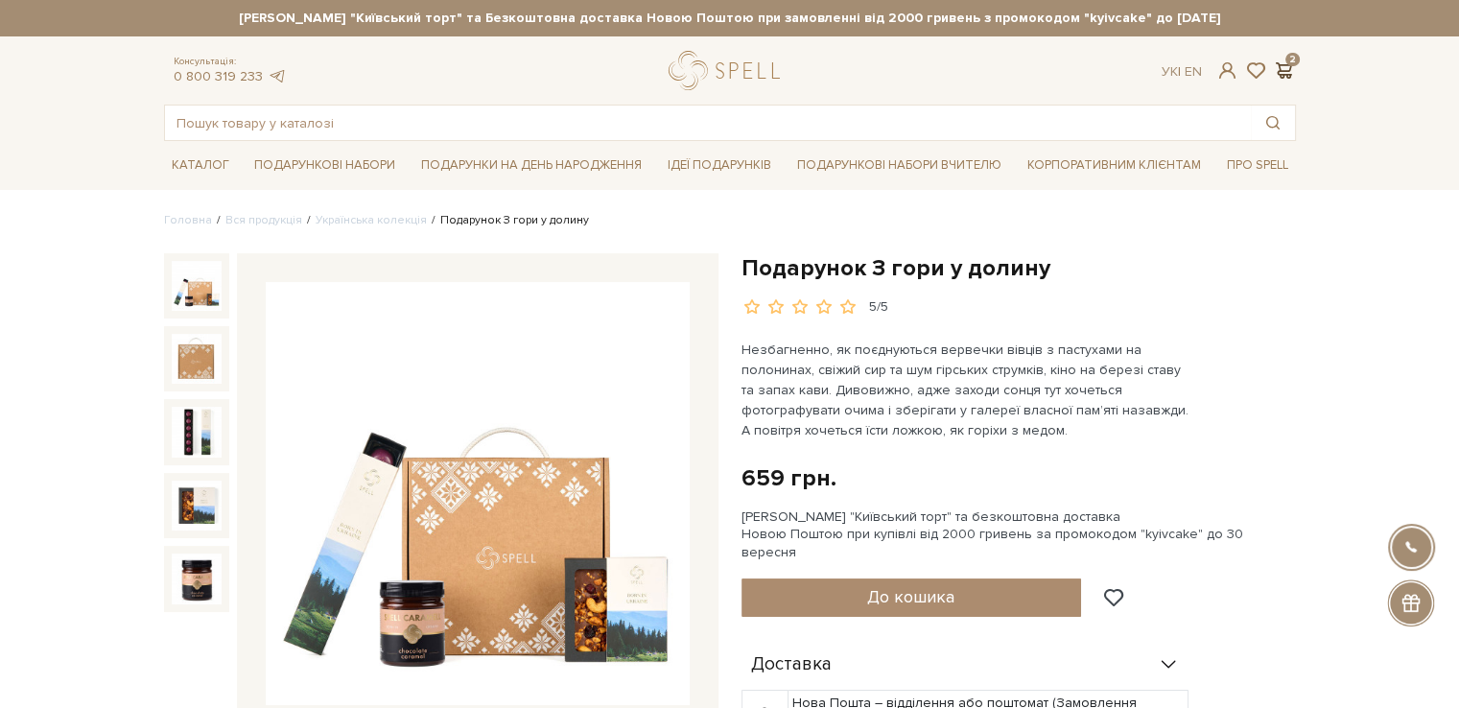
click at [1283, 74] on span at bounding box center [1284, 70] width 23 height 20
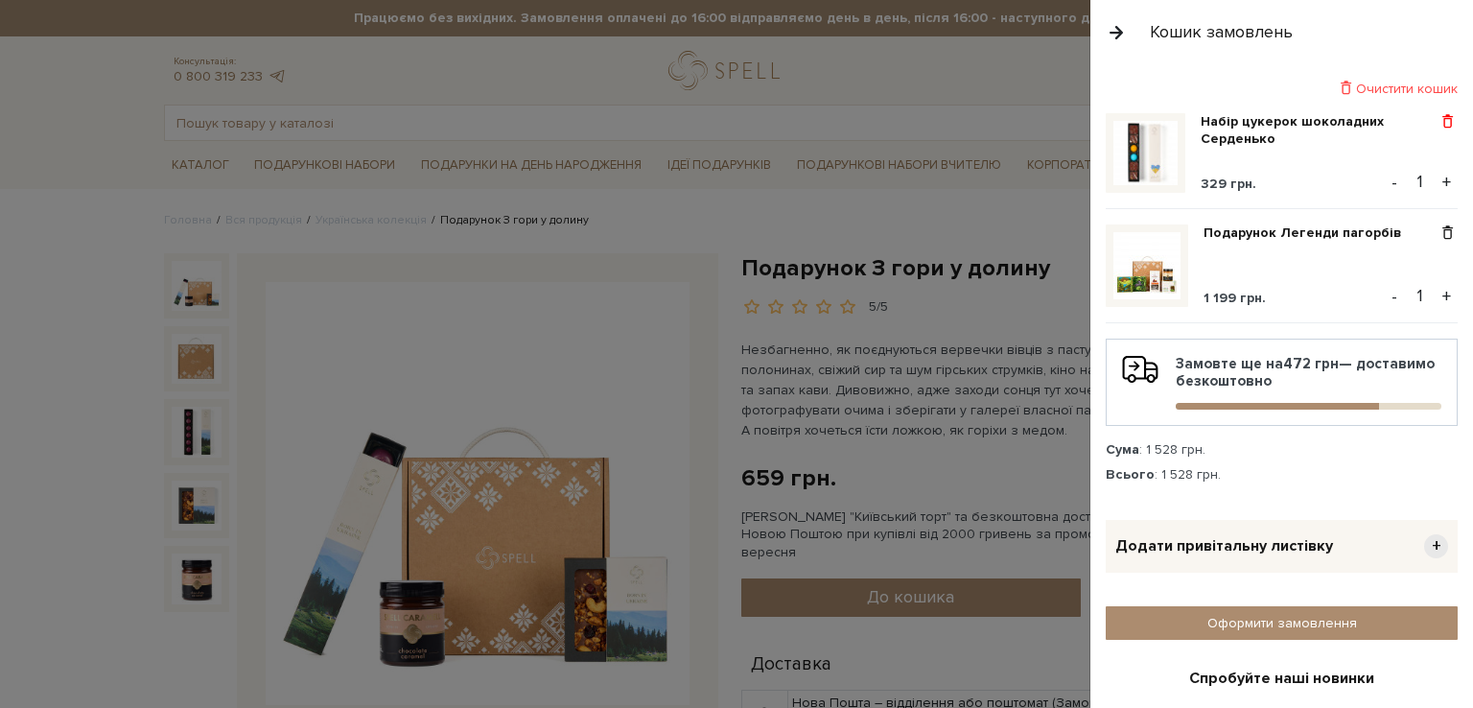
click at [1438, 114] on span at bounding box center [1448, 121] width 20 height 17
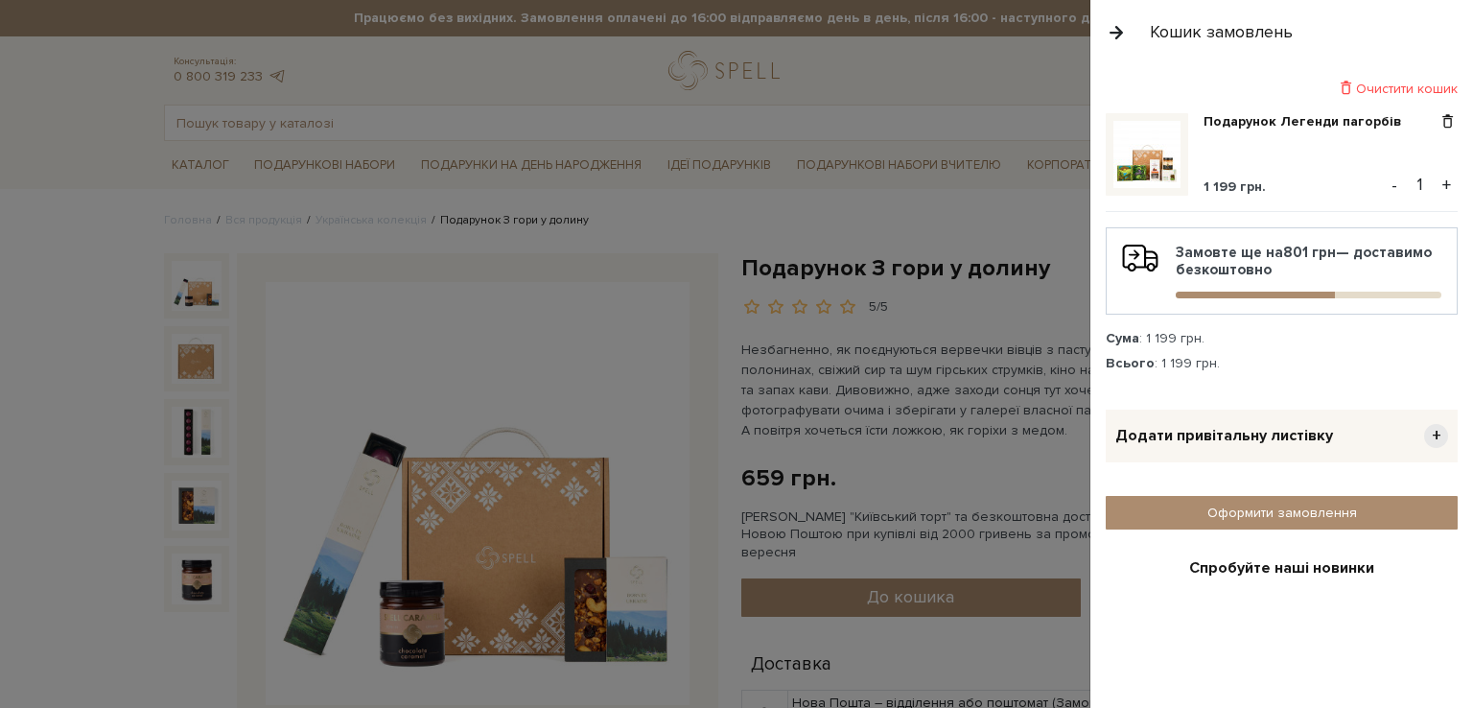
click at [1412, 82] on div "Очистити кошик" at bounding box center [1282, 89] width 352 height 18
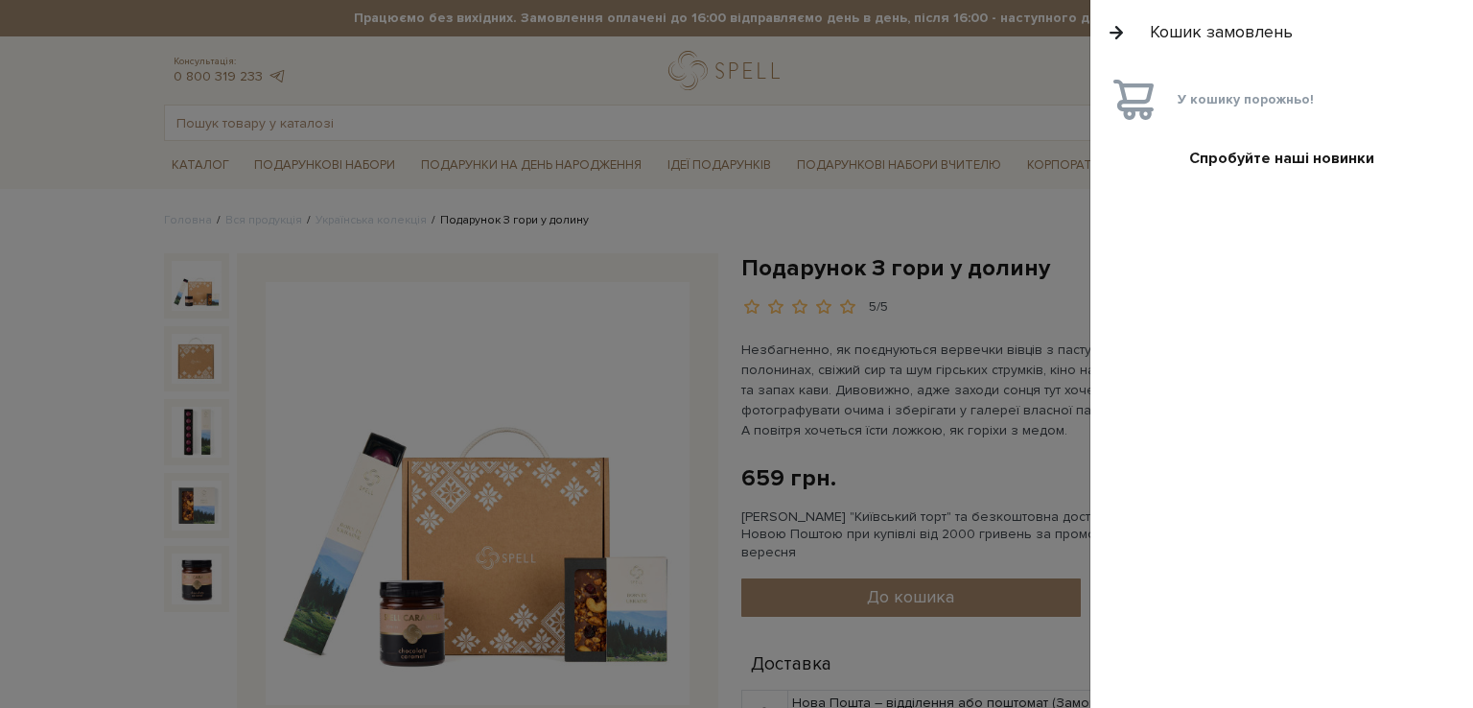
click at [1128, 31] on div "Кошик замовлень" at bounding box center [1282, 32] width 383 height 64
click at [775, 170] on div at bounding box center [736, 354] width 1473 height 708
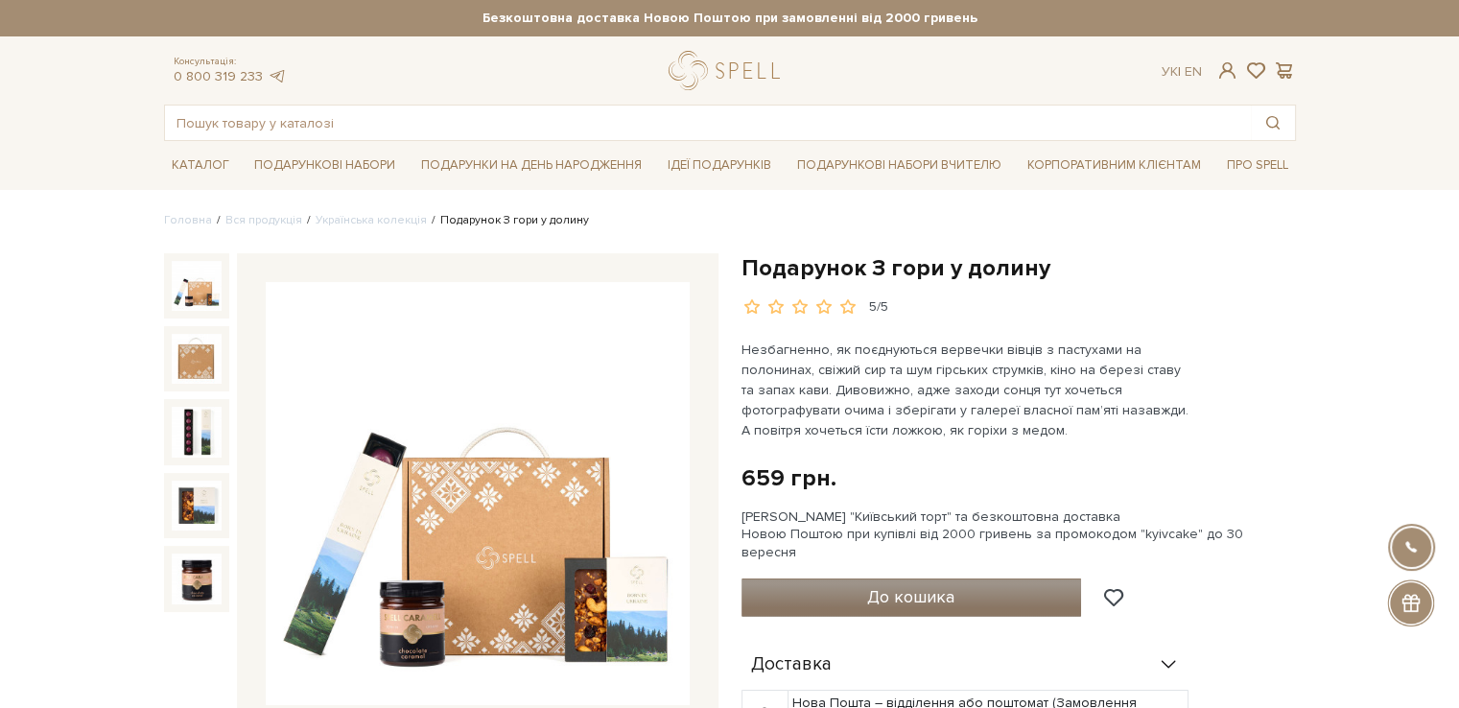
click at [829, 583] on button "До кошика" at bounding box center [911, 597] width 340 height 38
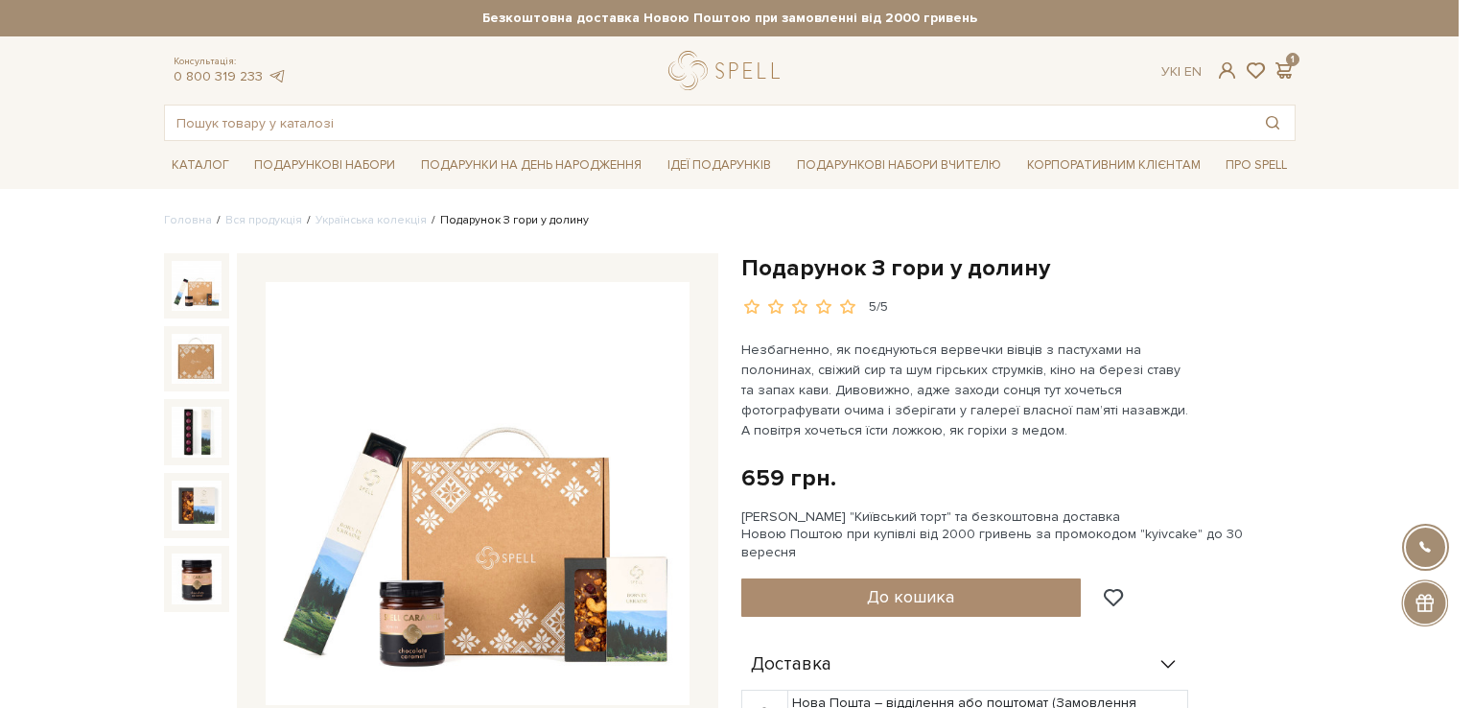
click at [648, 332] on div at bounding box center [736, 354] width 1473 height 708
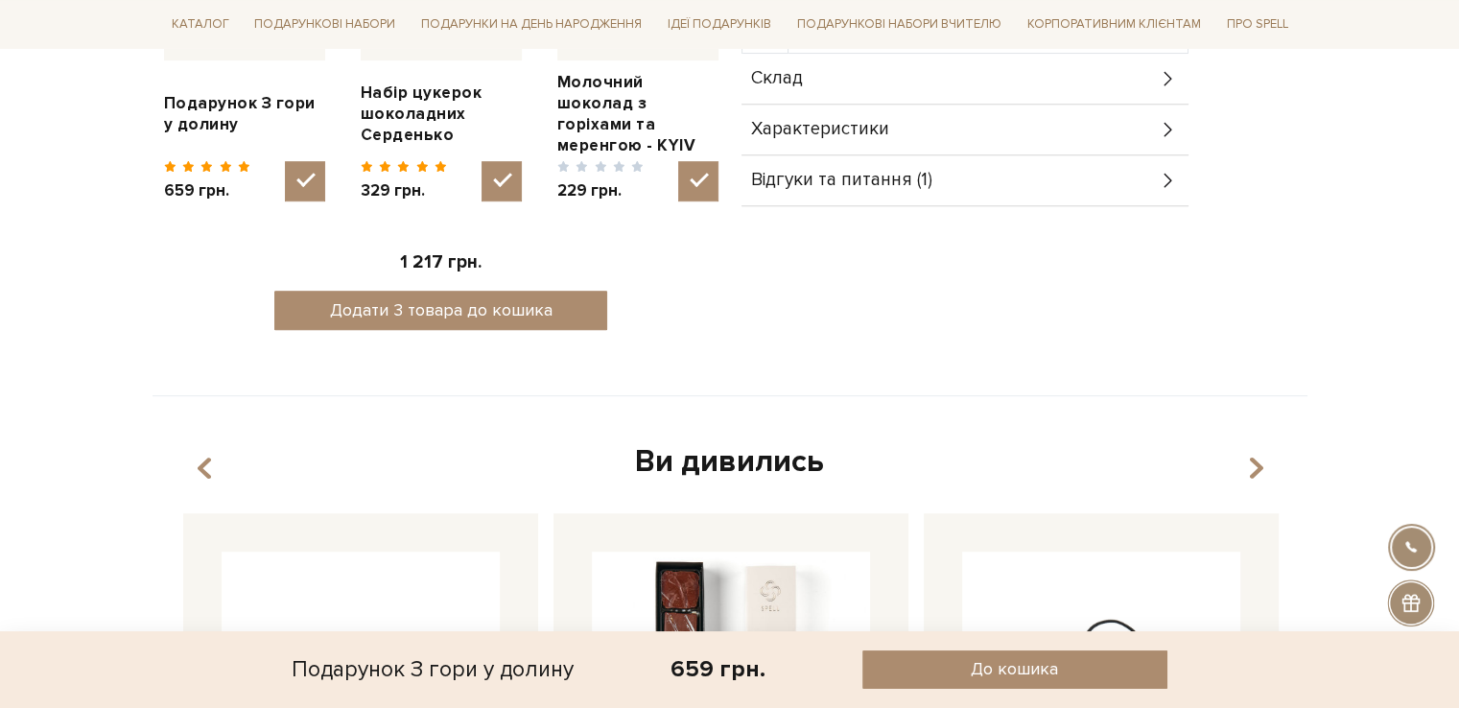
scroll to position [767, 0]
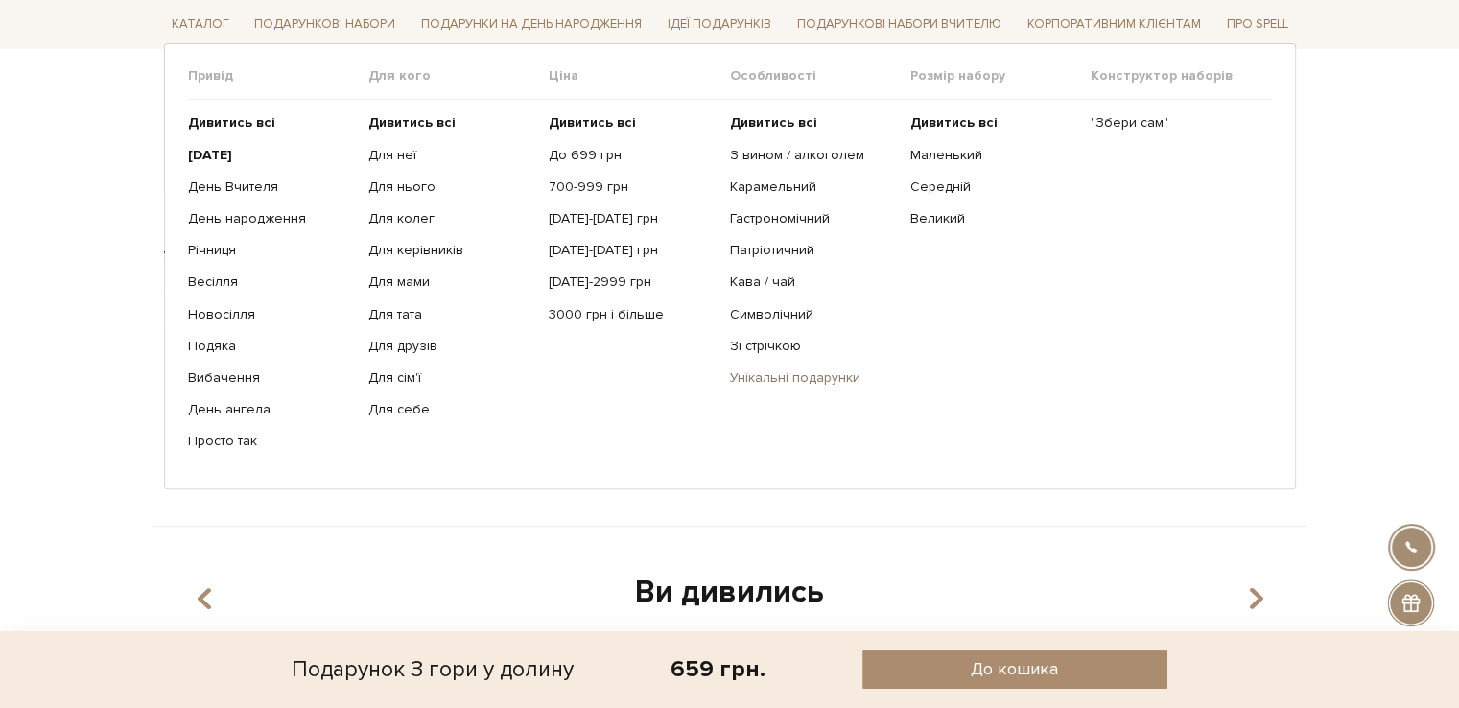
click at [763, 373] on link "Унікальні подарунки" at bounding box center [812, 377] width 166 height 17
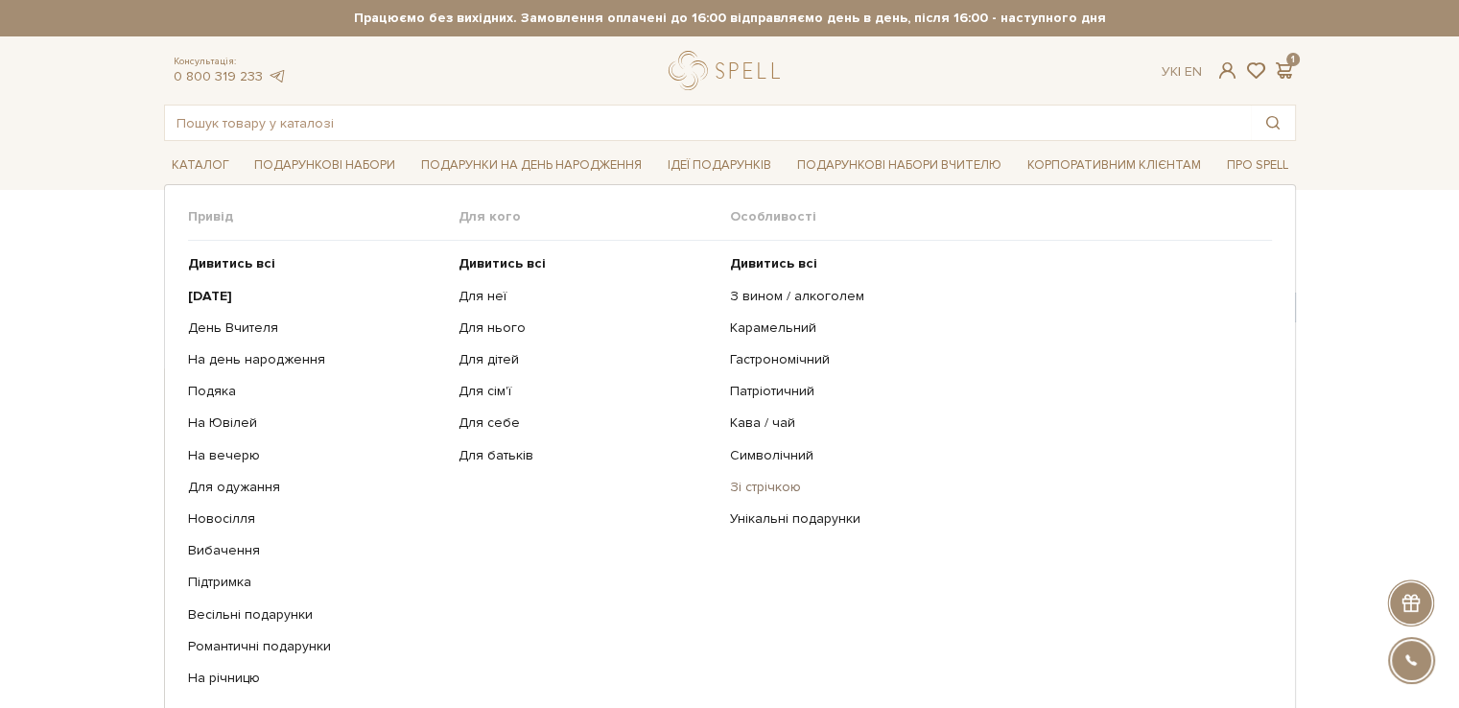
click at [746, 480] on link "Зі стрічкою" at bounding box center [994, 487] width 528 height 17
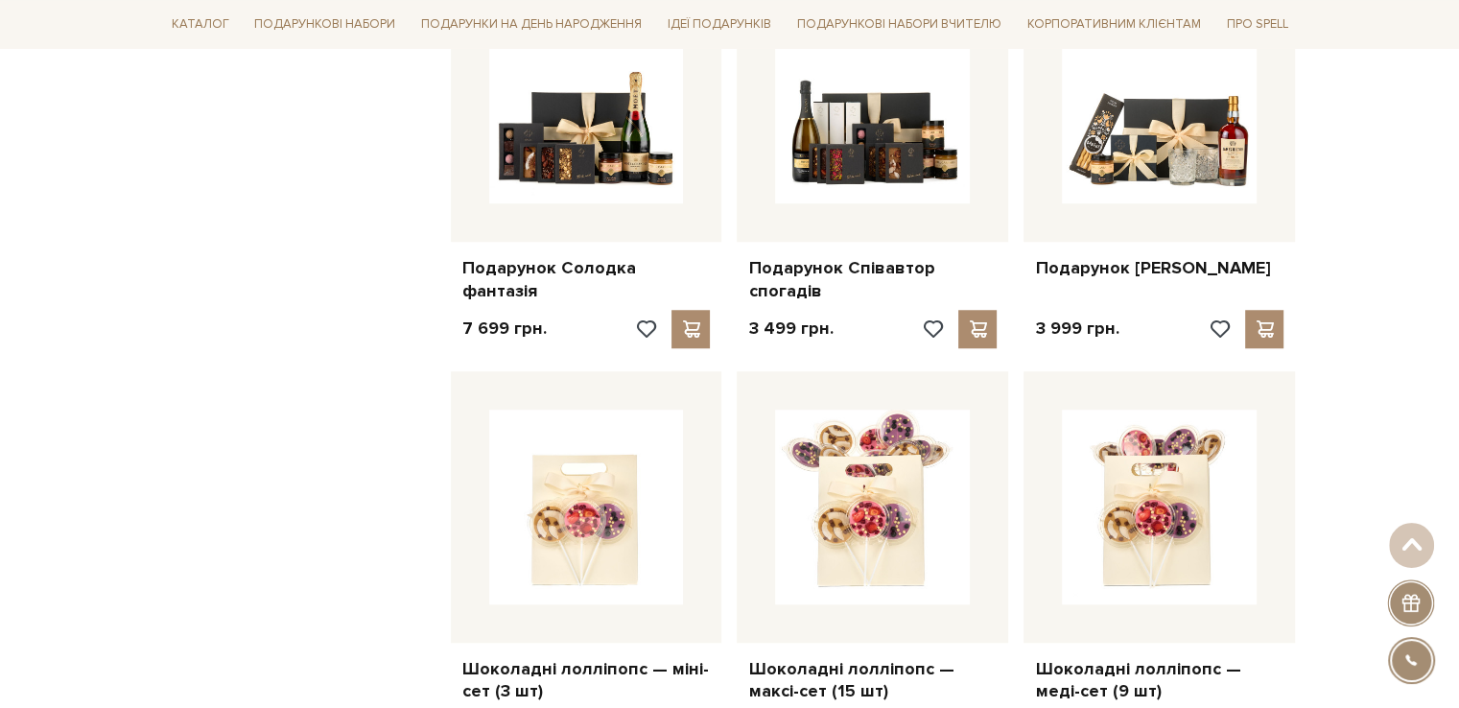
scroll to position [1343, 0]
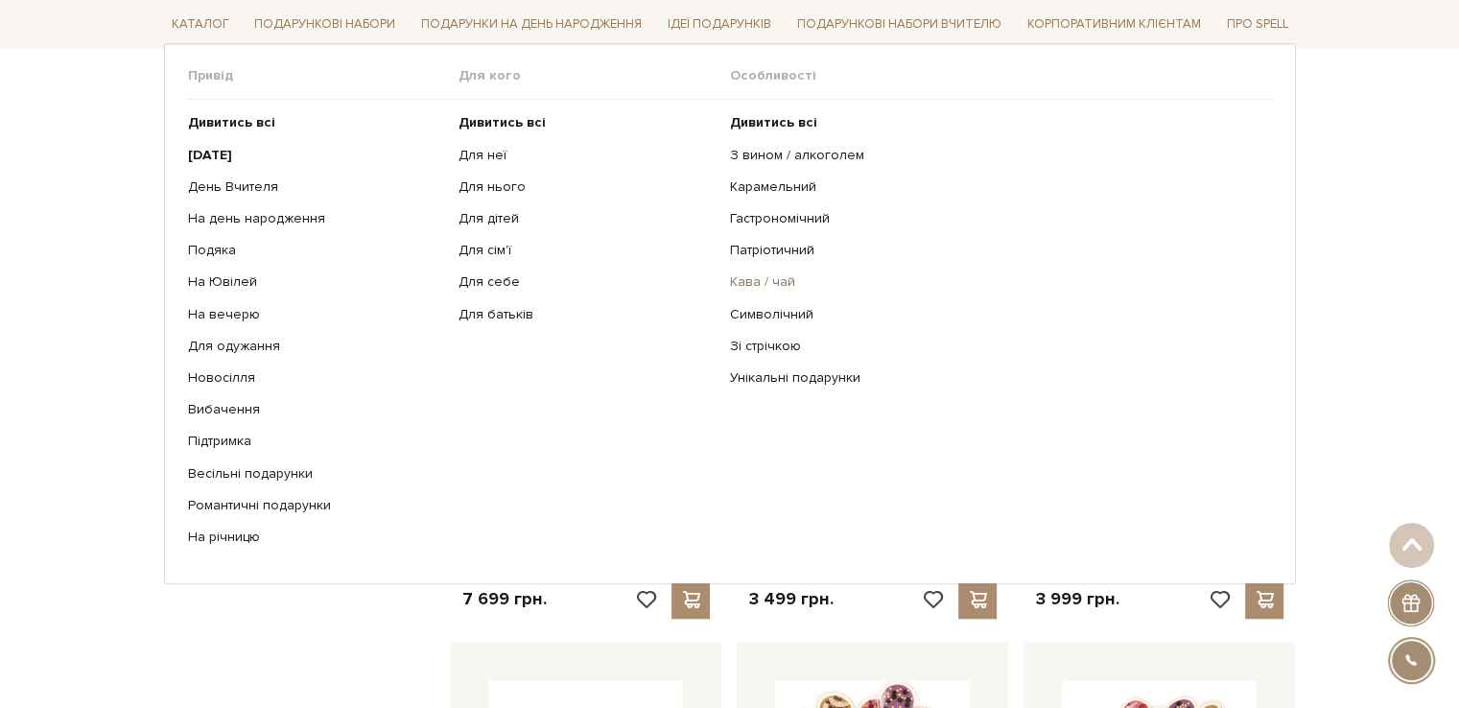
click at [748, 274] on link "Кава / чай" at bounding box center [994, 281] width 528 height 17
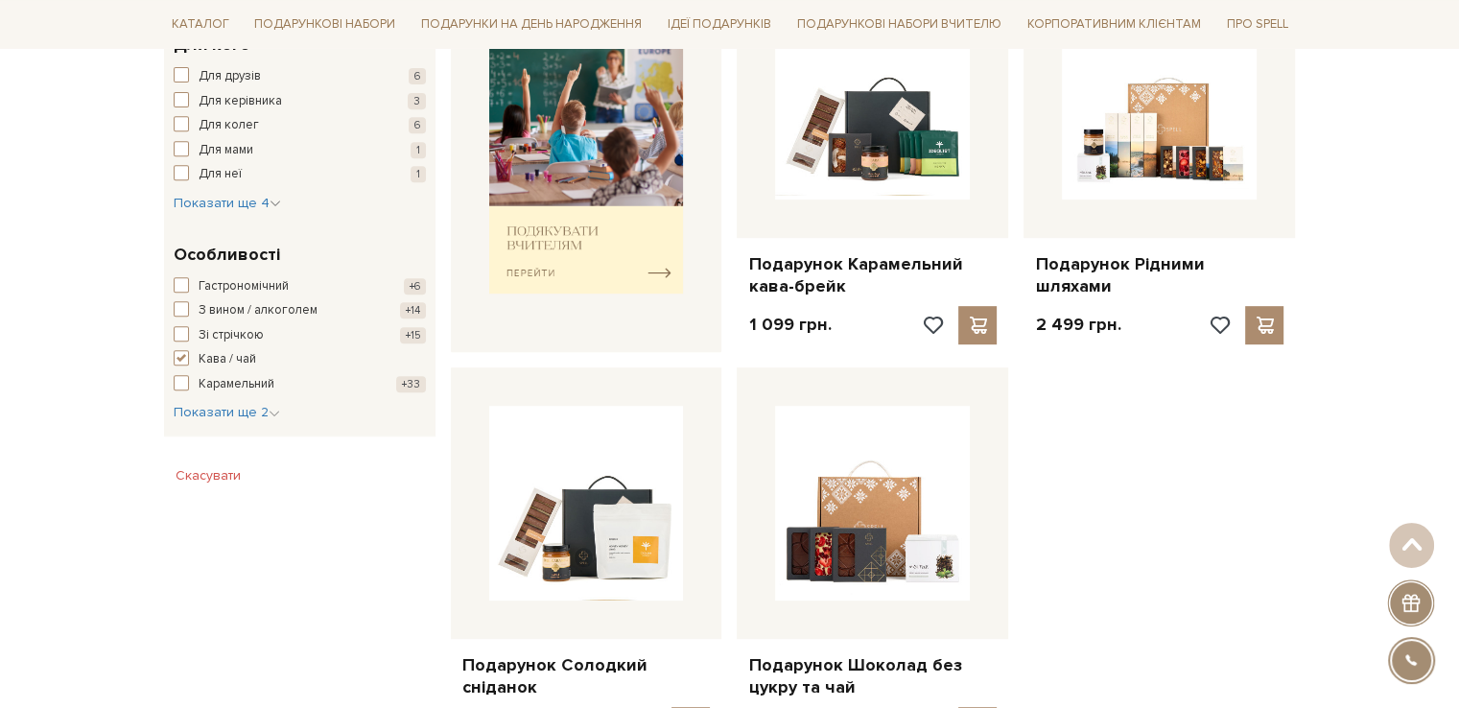
scroll to position [671, 0]
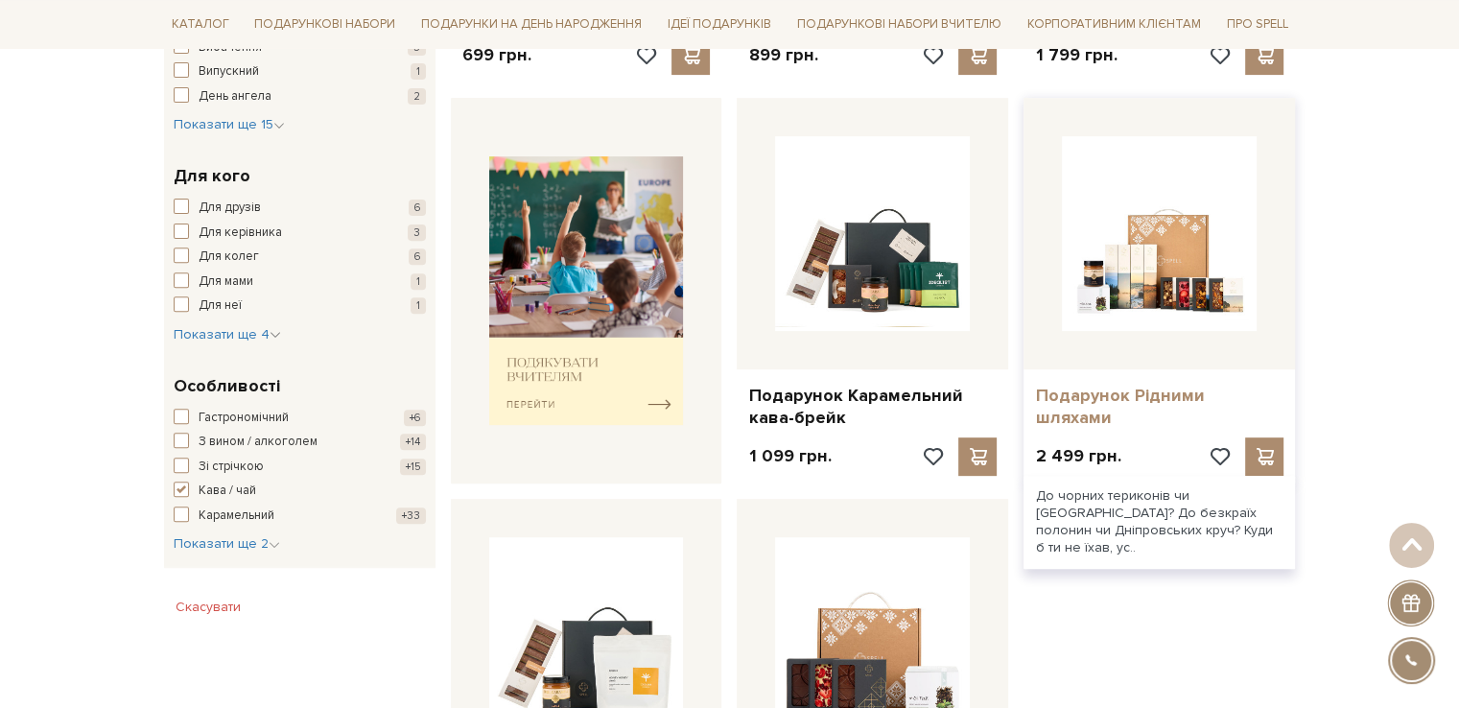
click at [1114, 392] on link "Подарунок Рідними шляхами" at bounding box center [1159, 407] width 248 height 45
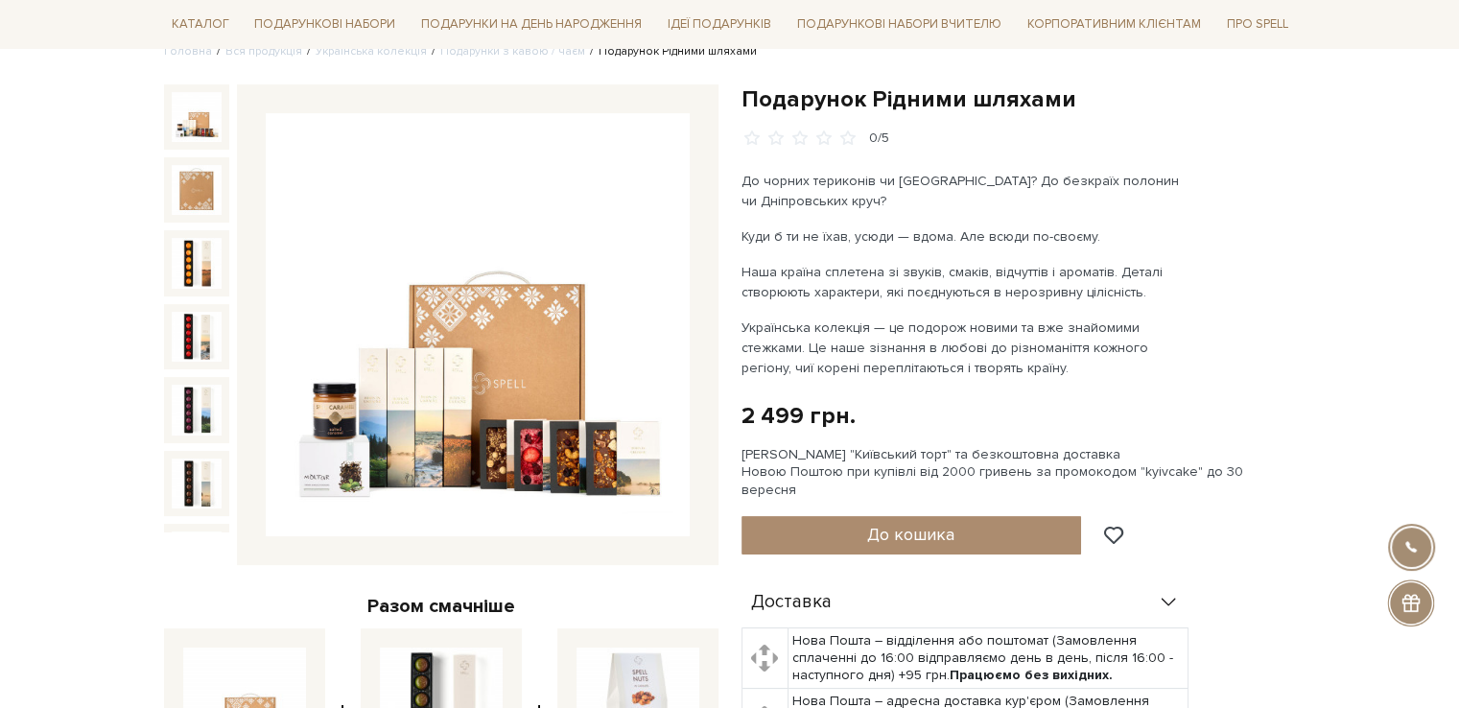
scroll to position [288, 0]
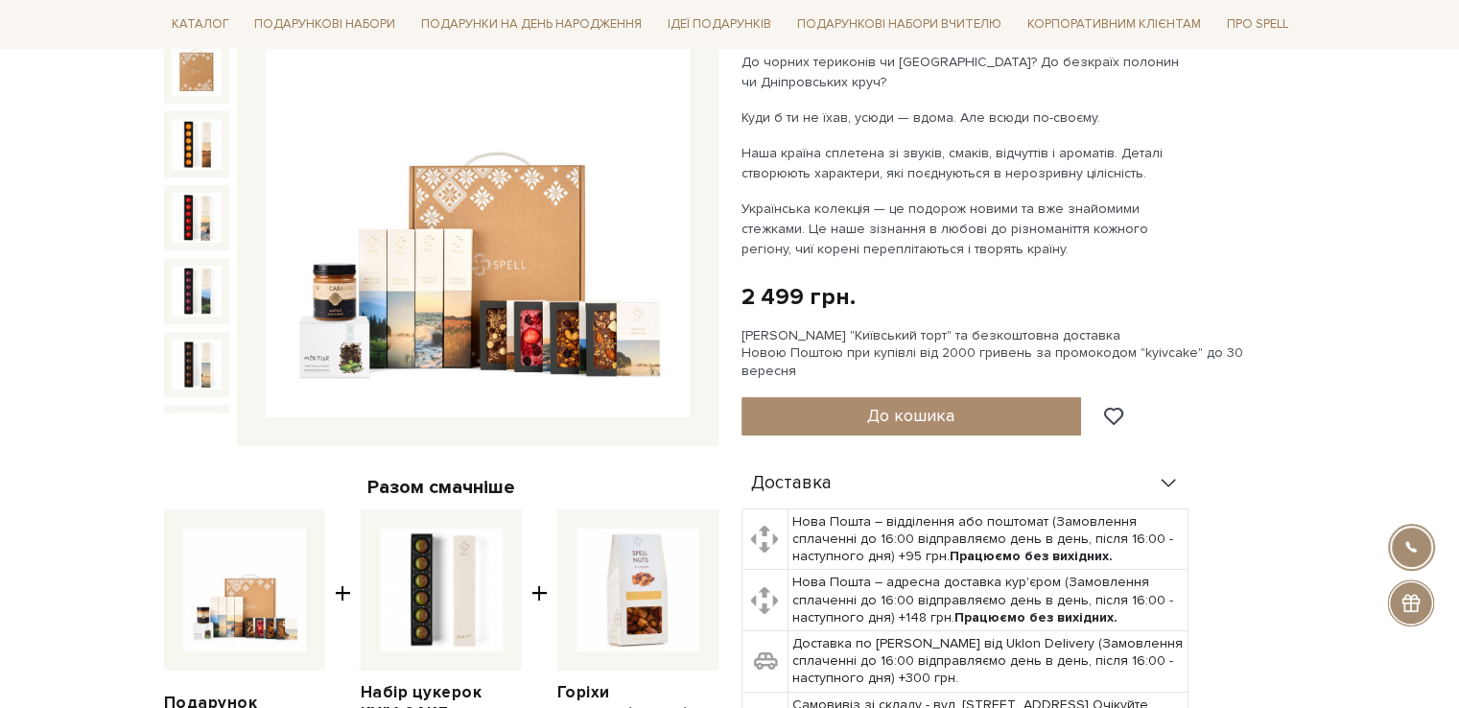
click at [448, 278] on img at bounding box center [478, 206] width 424 height 424
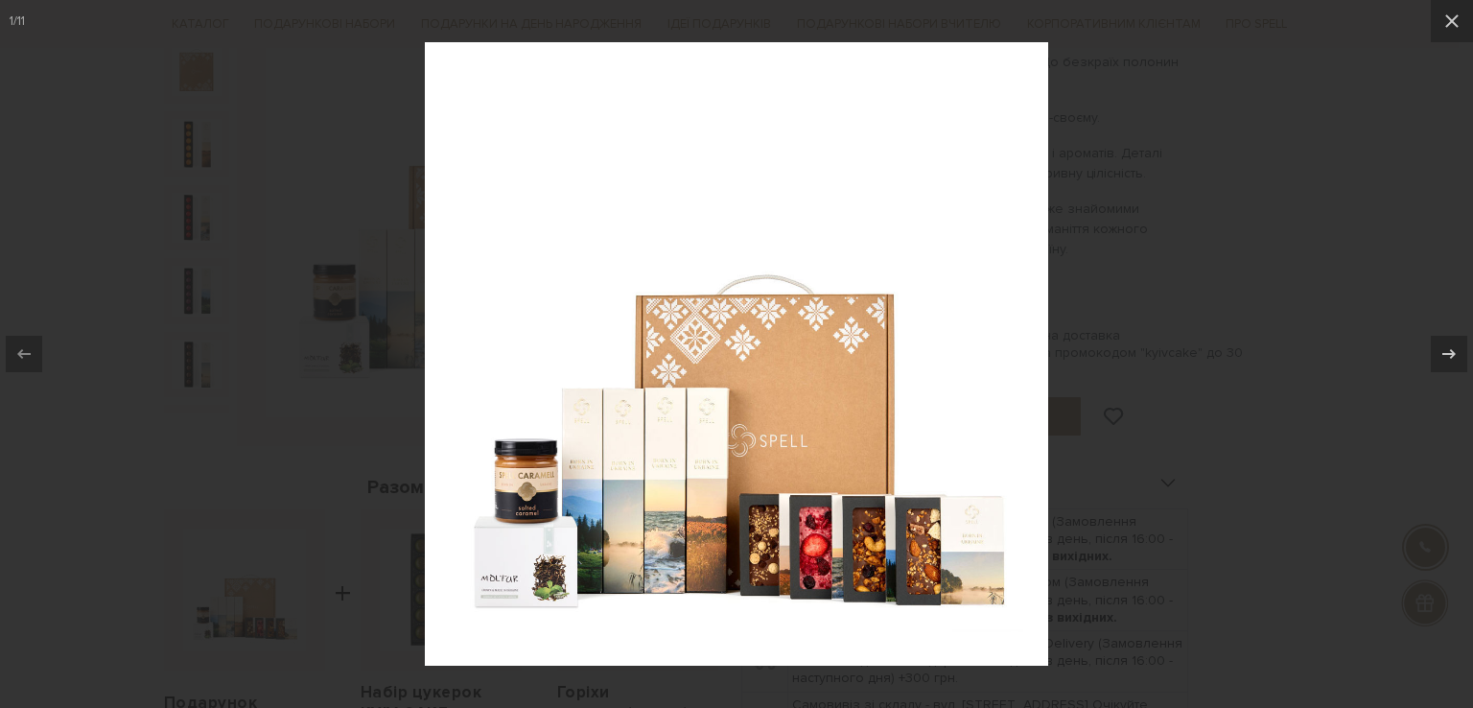
click at [1111, 531] on div at bounding box center [736, 354] width 1473 height 708
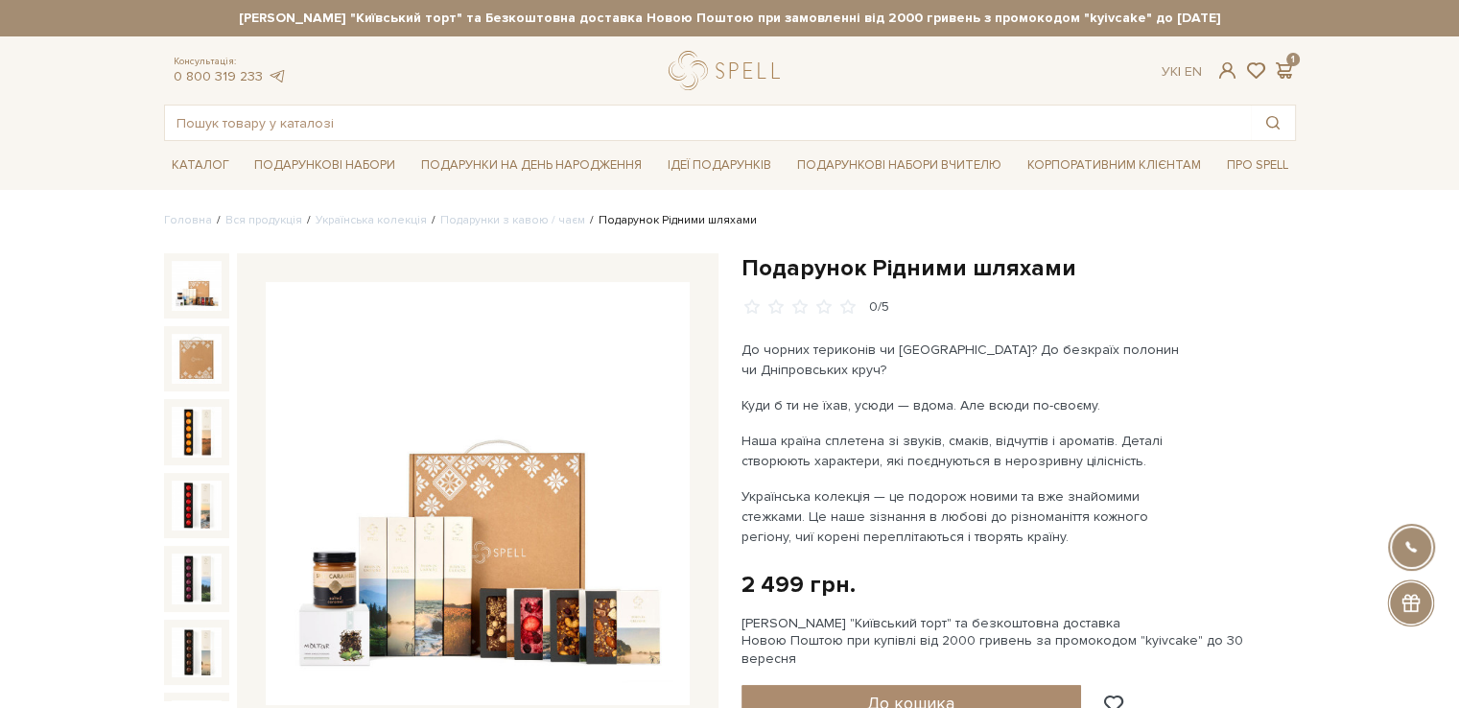
drag, startPoint x: 1028, startPoint y: 439, endPoint x: 671, endPoint y: 354, distance: 366.9
click at [1028, 439] on p "Наша країна сплетена зі звуків, смаків, відчуттів і ароматів. Деталі створюють …" at bounding box center [966, 451] width 450 height 40
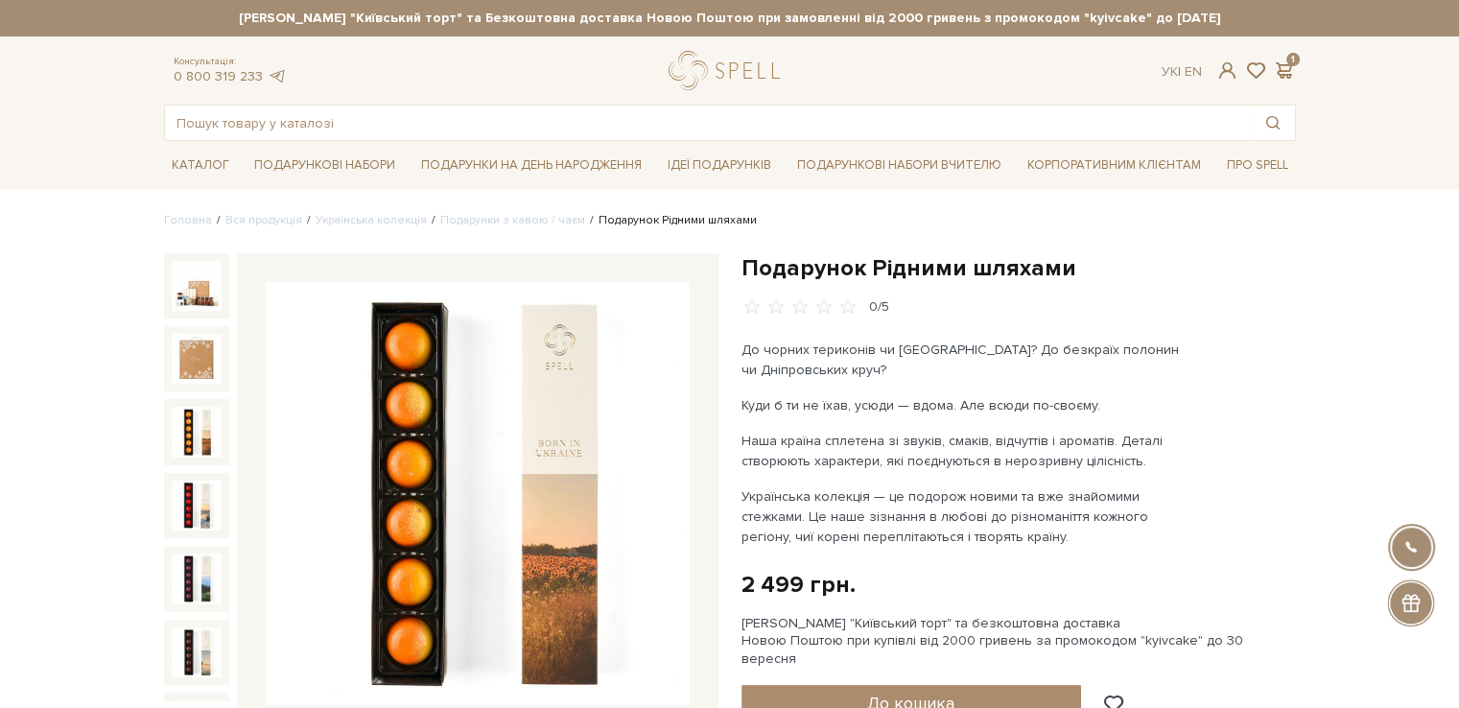
click at [176, 415] on img at bounding box center [197, 432] width 50 height 50
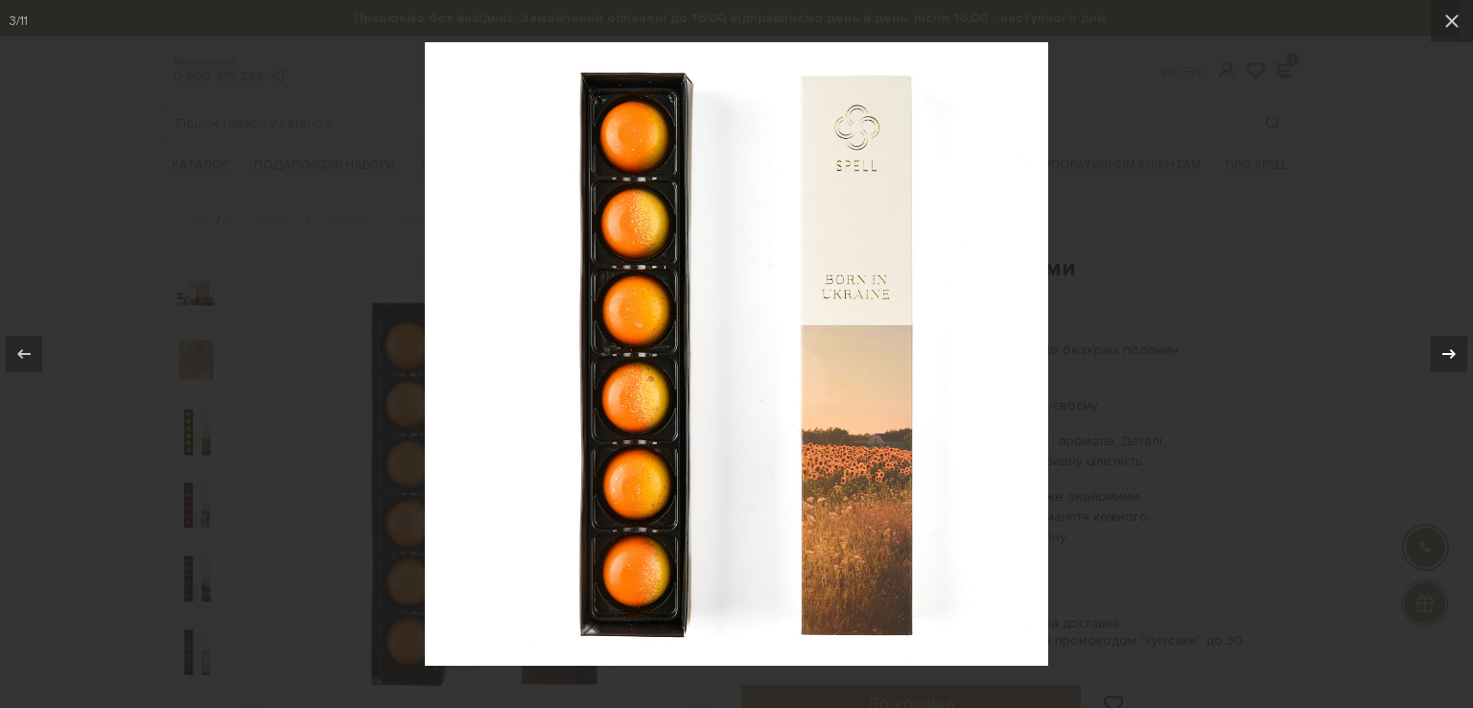
click at [1458, 344] on icon at bounding box center [1449, 353] width 23 height 23
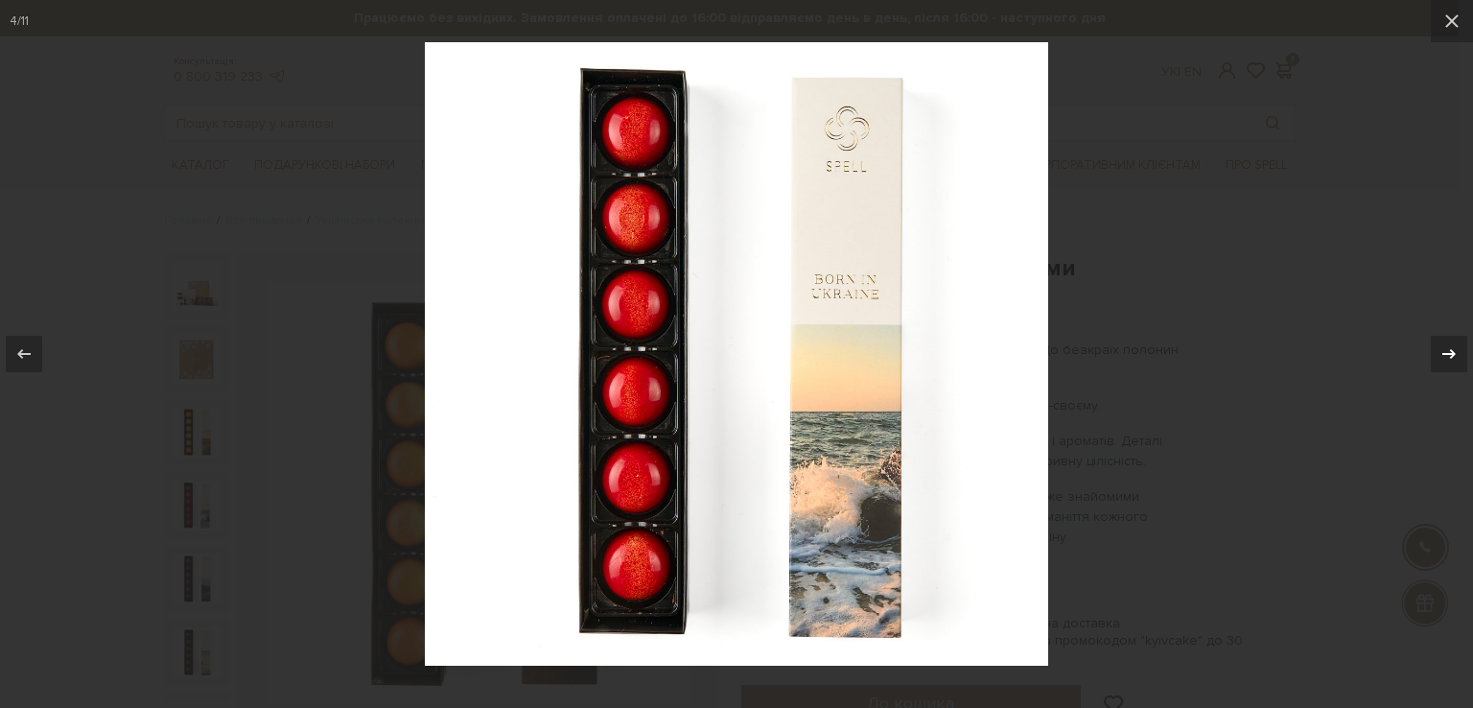
click at [1458, 344] on icon at bounding box center [1449, 353] width 23 height 23
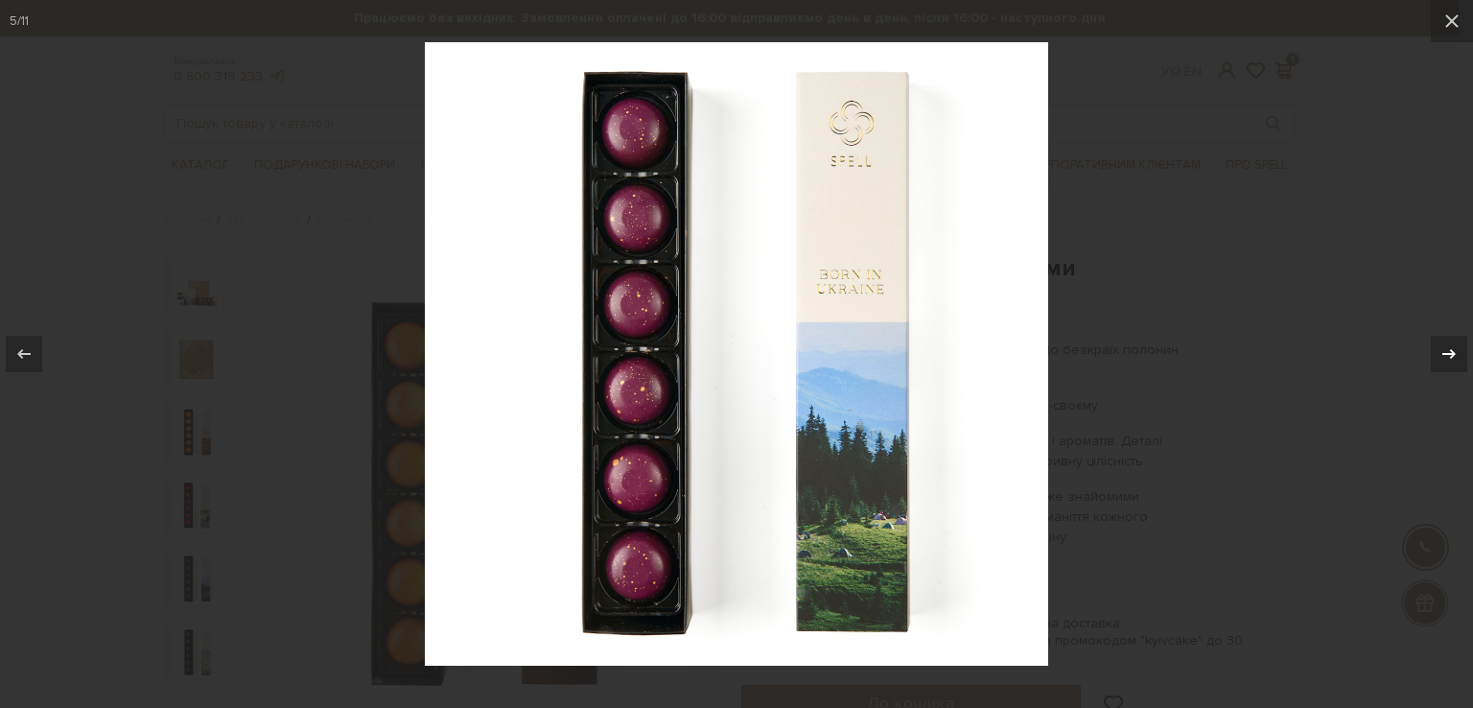
click at [1458, 344] on icon at bounding box center [1449, 353] width 23 height 23
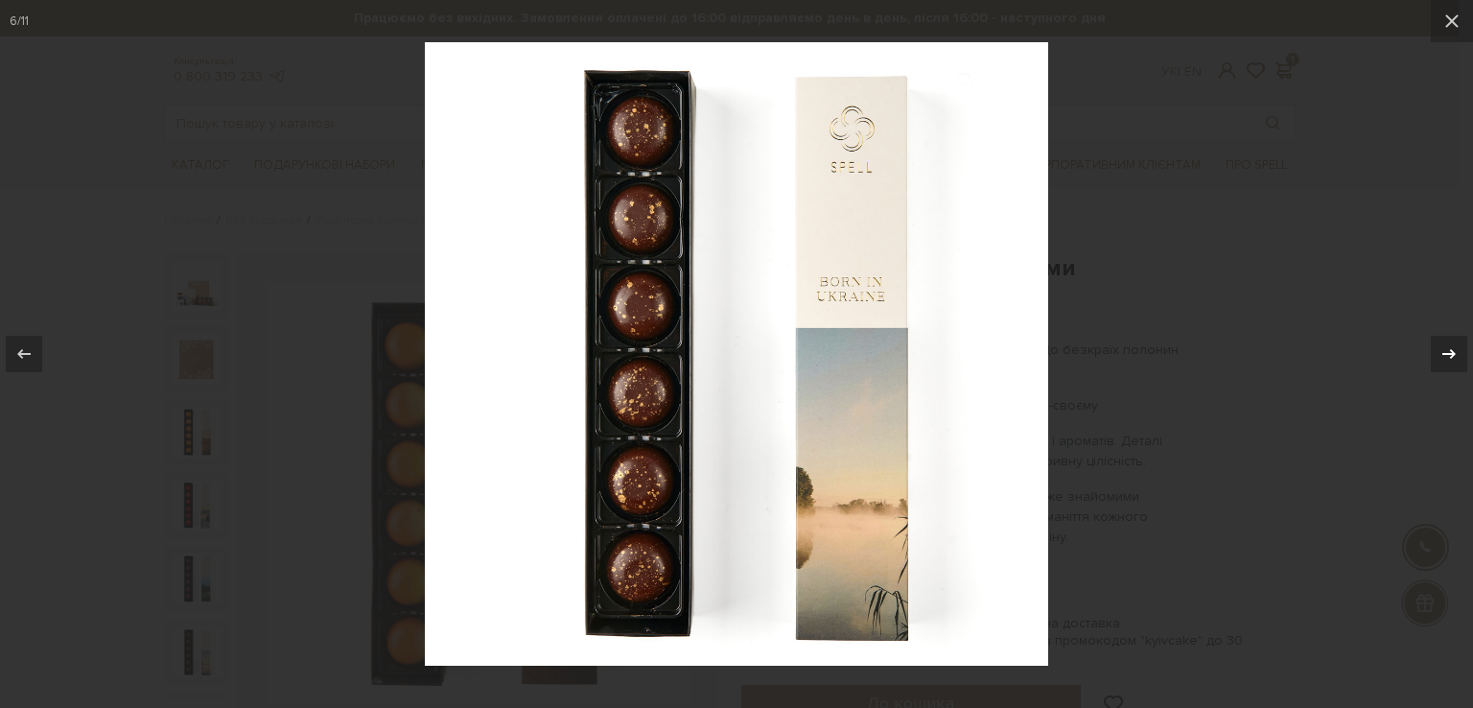
click at [1458, 344] on icon at bounding box center [1449, 353] width 23 height 23
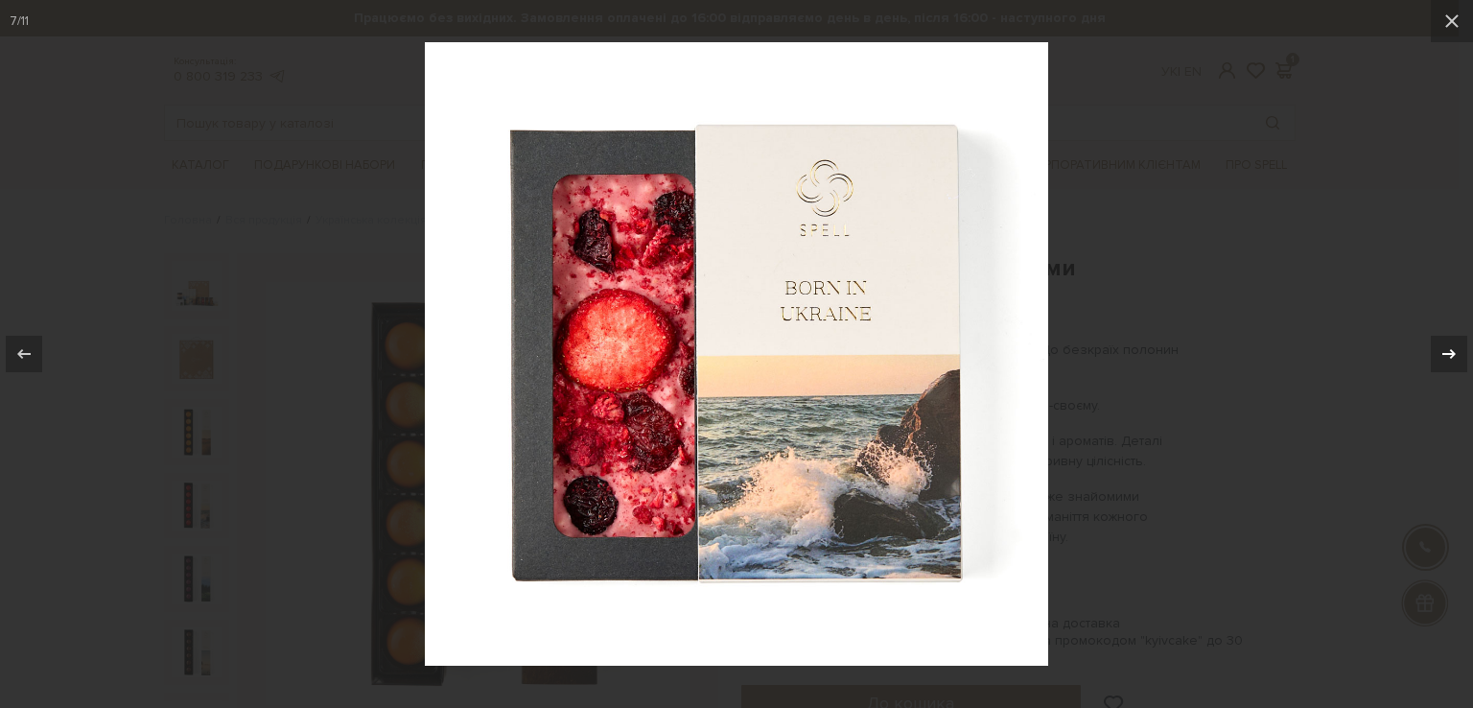
click at [1458, 344] on icon at bounding box center [1449, 353] width 23 height 23
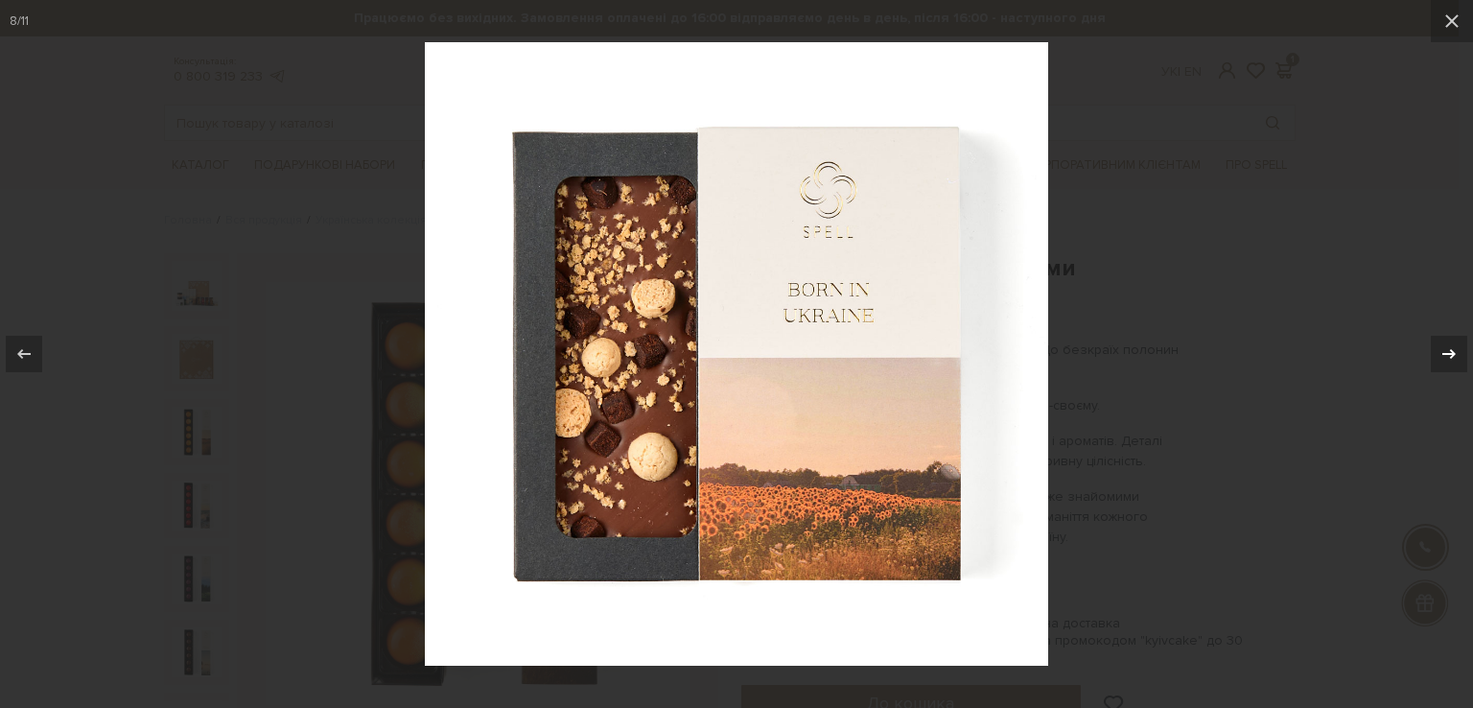
click at [1458, 344] on icon at bounding box center [1449, 353] width 23 height 23
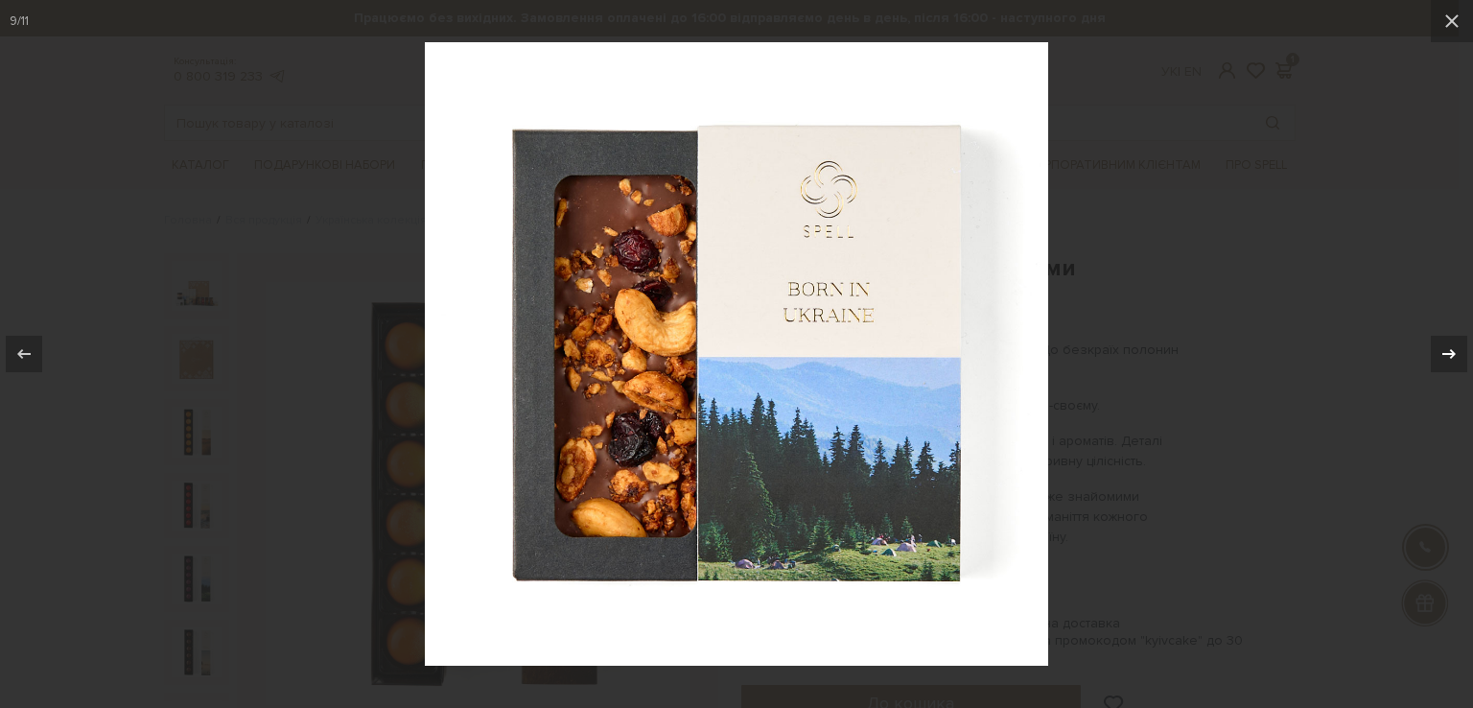
click at [1458, 344] on icon at bounding box center [1449, 353] width 23 height 23
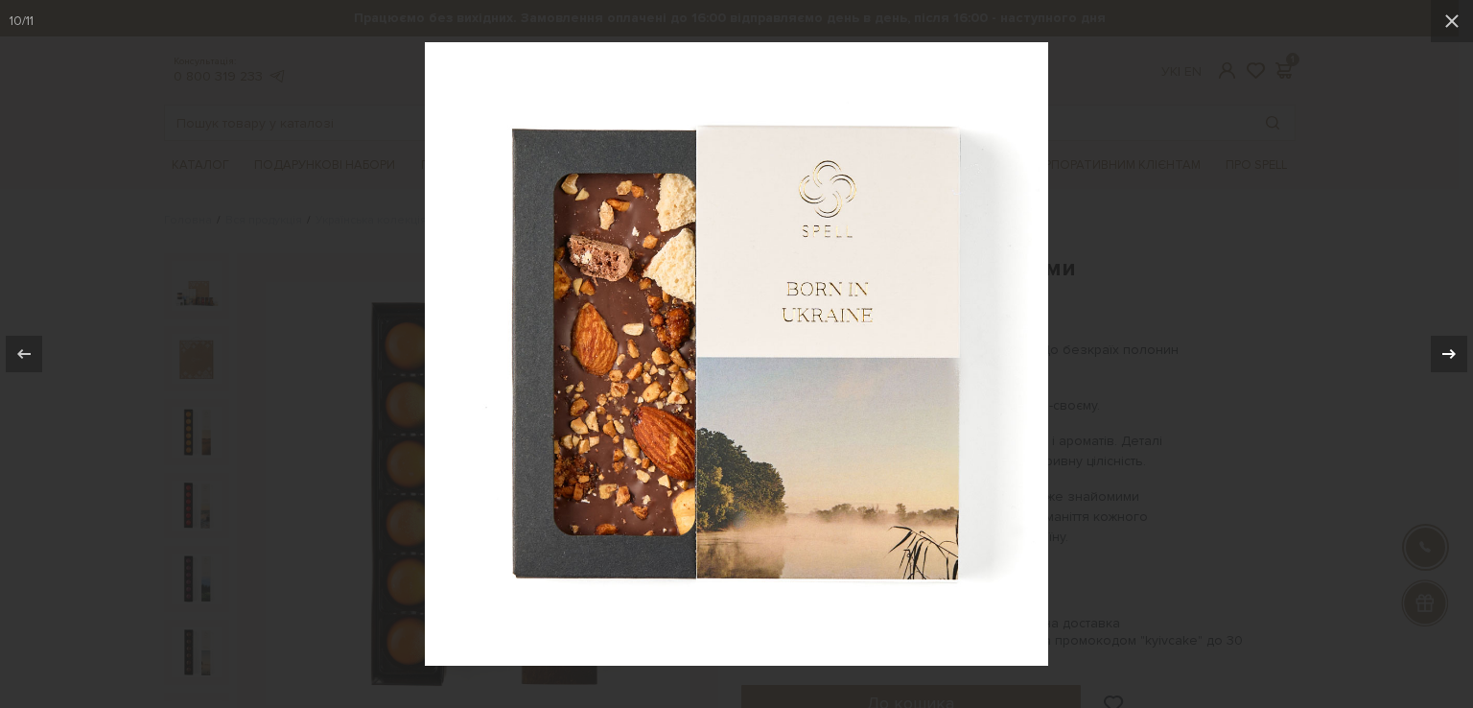
click at [1458, 344] on icon at bounding box center [1449, 353] width 23 height 23
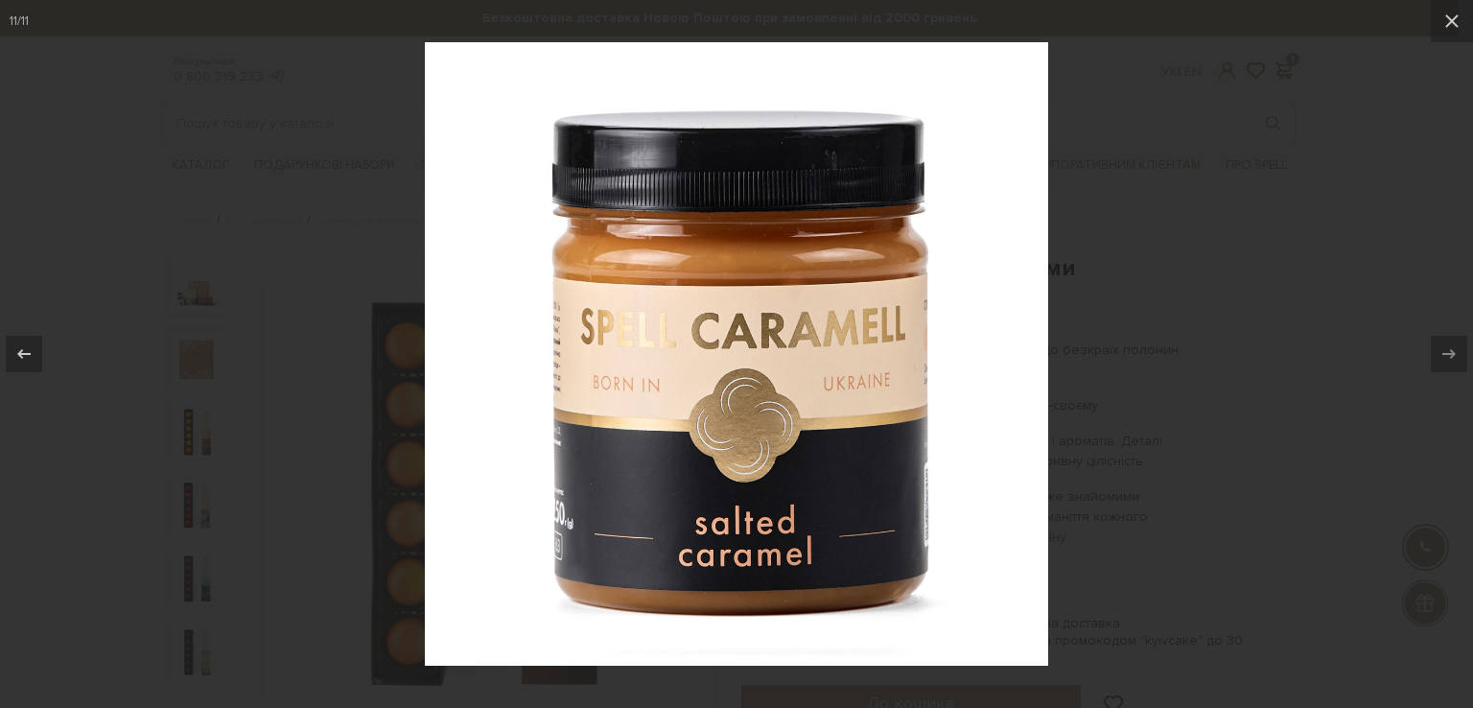
click at [1232, 346] on div at bounding box center [736, 354] width 1473 height 708
drag, startPoint x: 1454, startPoint y: 22, endPoint x: 1243, endPoint y: 75, distance: 217.5
click at [1453, 22] on icon at bounding box center [1451, 20] width 13 height 13
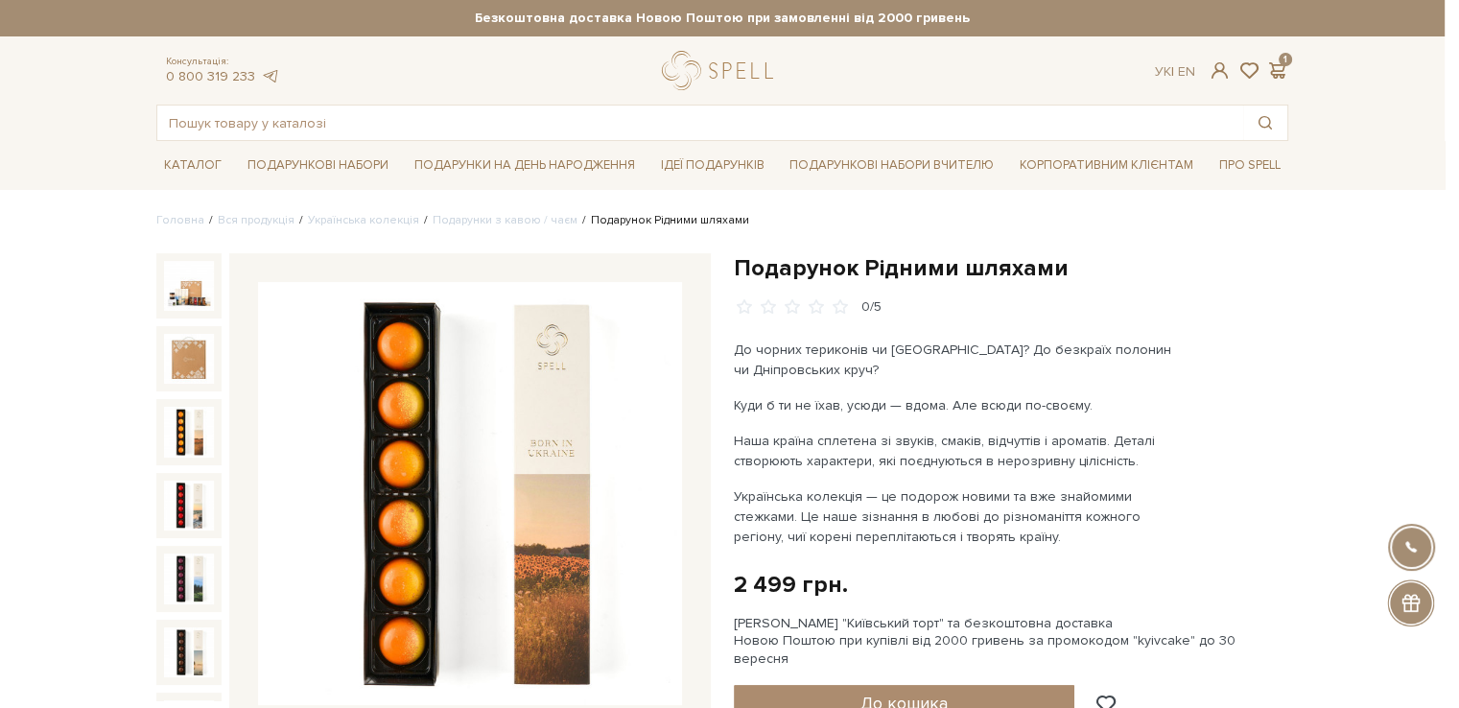
scroll to position [302, 0]
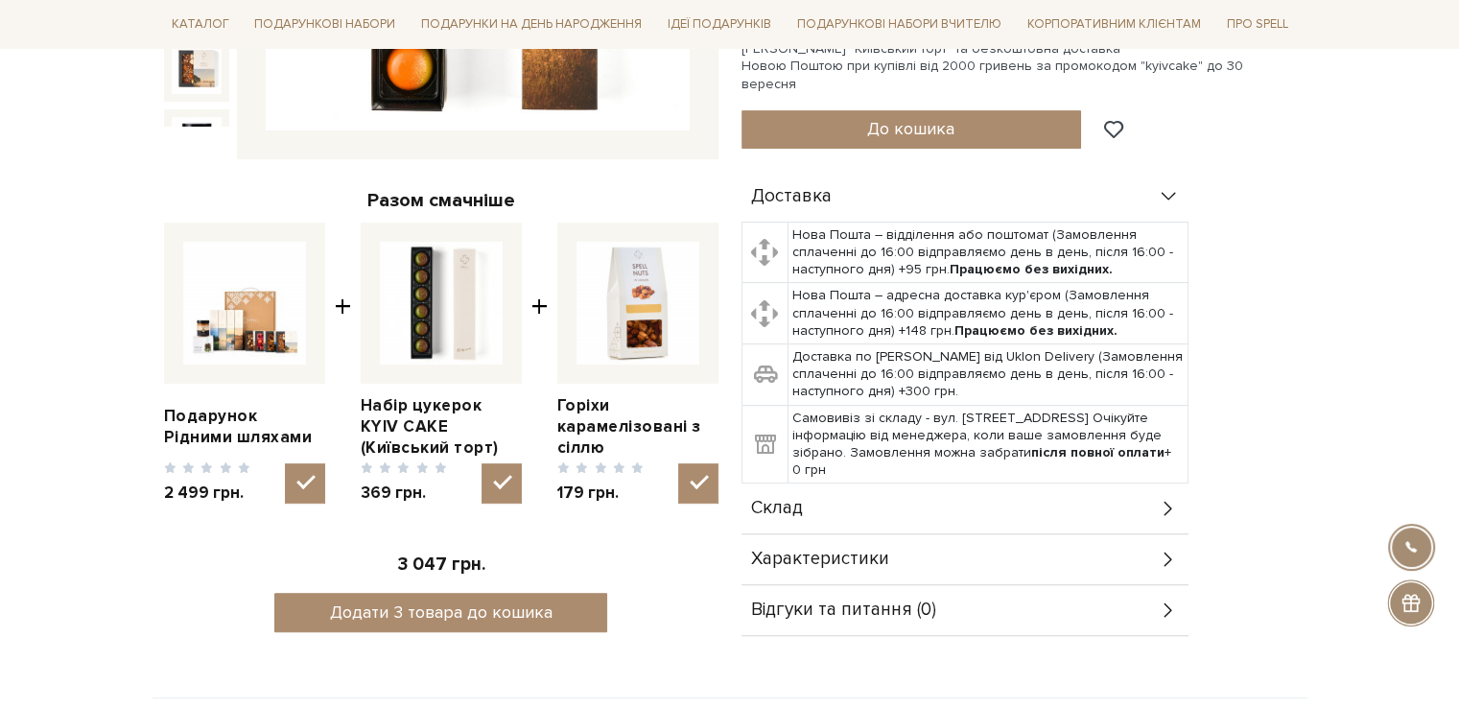
scroll to position [575, 0]
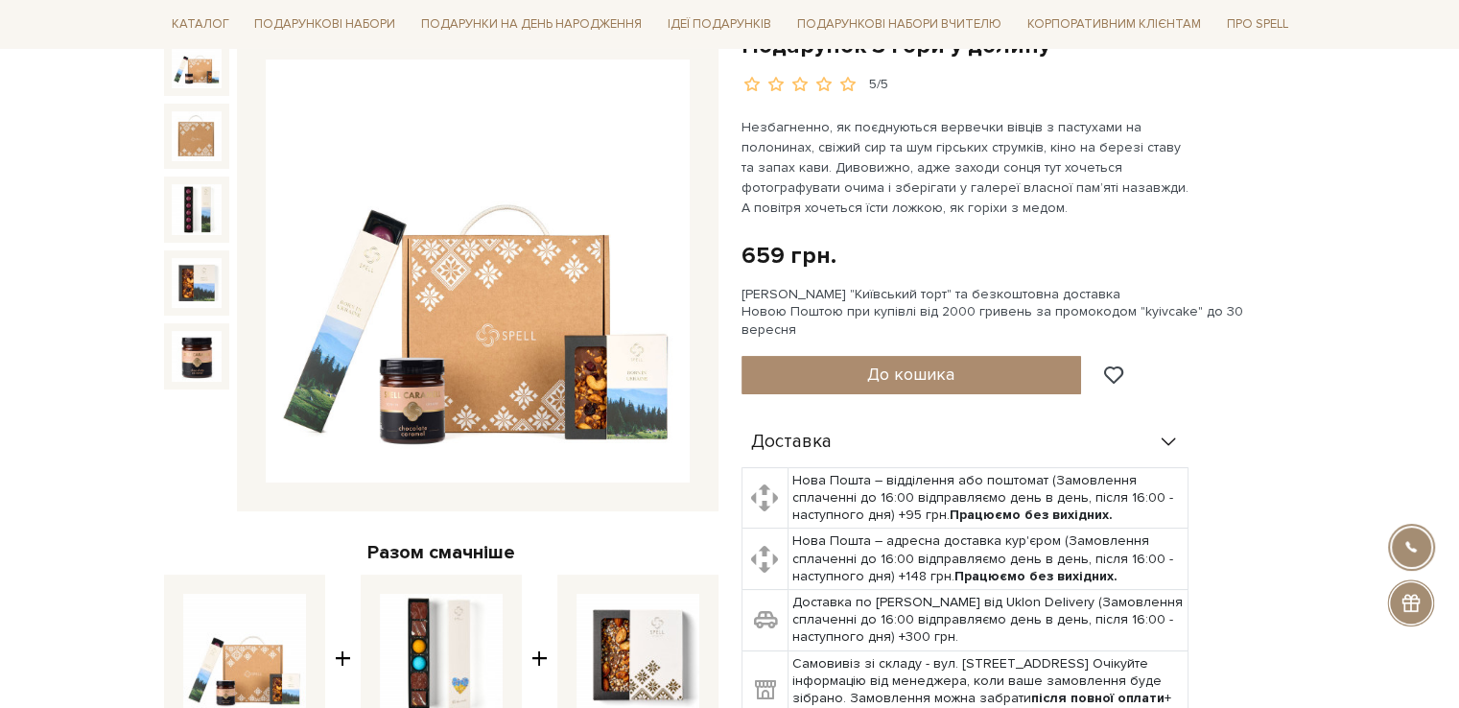
scroll to position [288, 0]
